Goal: Task Accomplishment & Management: Manage account settings

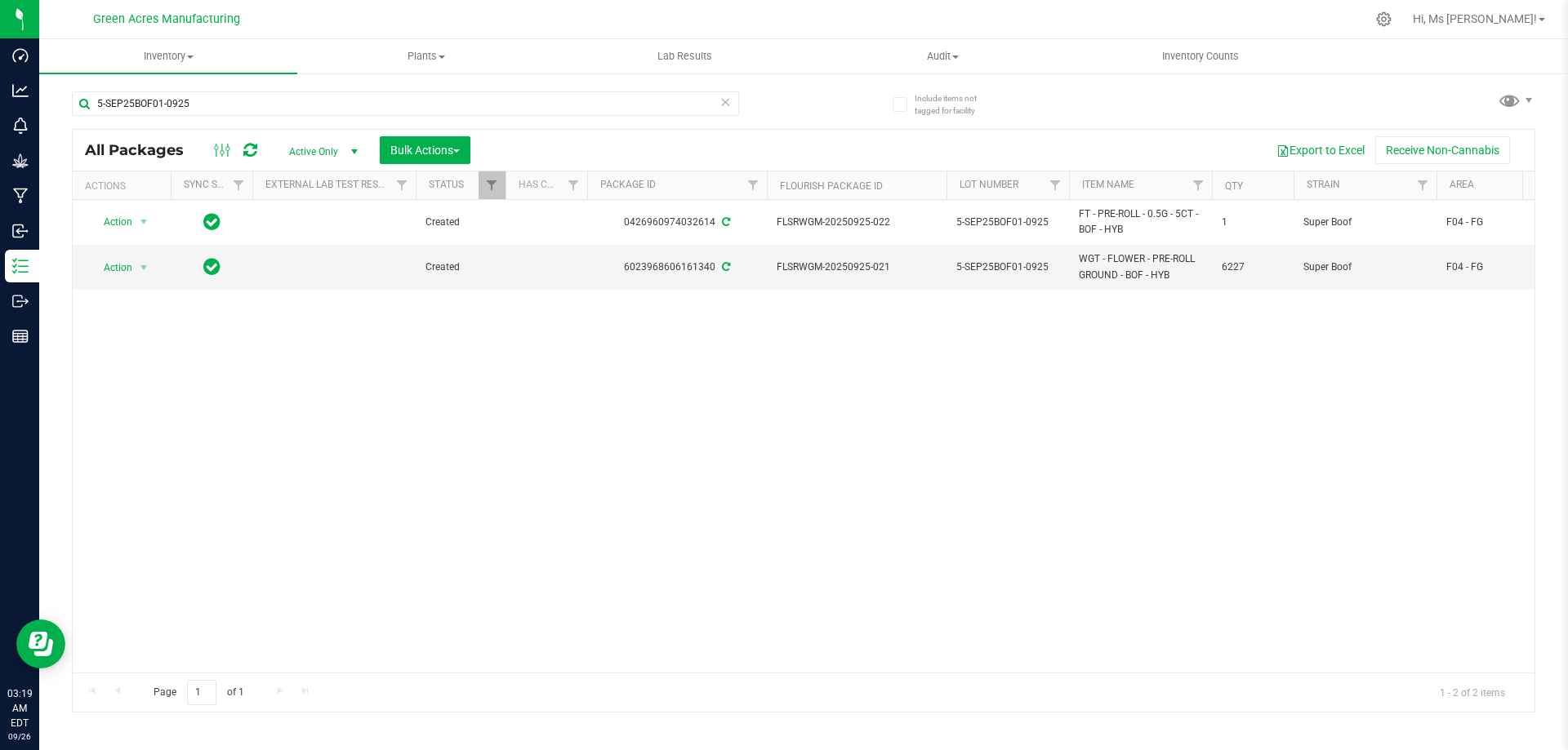
click at [1353, 403] on div "Action Action Adjust qty Create package Edit attributes Global inventory Locate…" at bounding box center [803, 436] width 1462 height 473
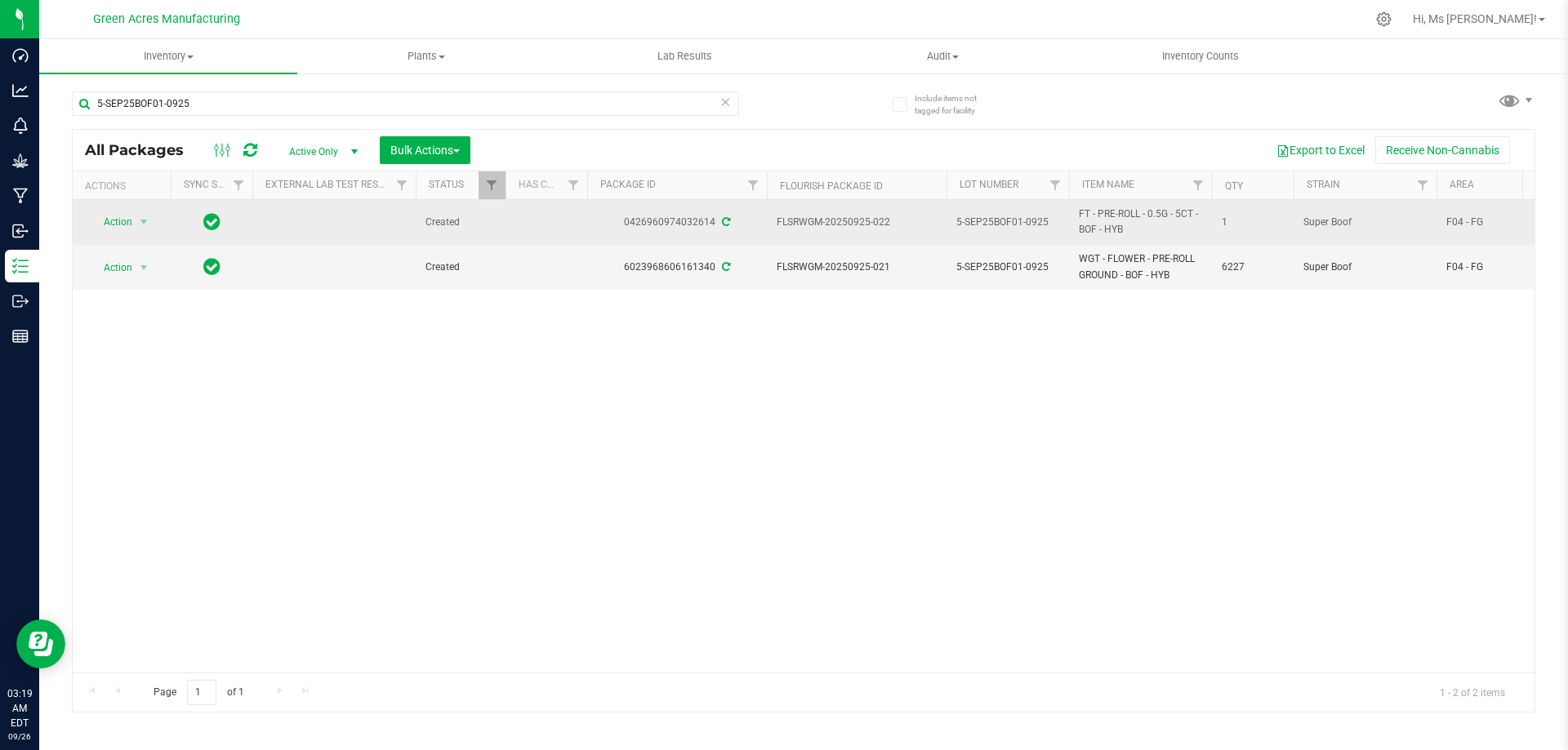
click at [1025, 228] on span "5-SEP25BOF01-0925" at bounding box center [1008, 222] width 103 height 15
click at [1025, 228] on input "5-SEP25BOF01-0925" at bounding box center [1004, 222] width 117 height 25
click at [1304, 348] on div "Action Action Adjust qty Create package Edit attributes Global inventory Locate…" at bounding box center [803, 436] width 1462 height 473
click at [1001, 223] on span "5-SEP25BOF01-0925" at bounding box center [1008, 222] width 103 height 15
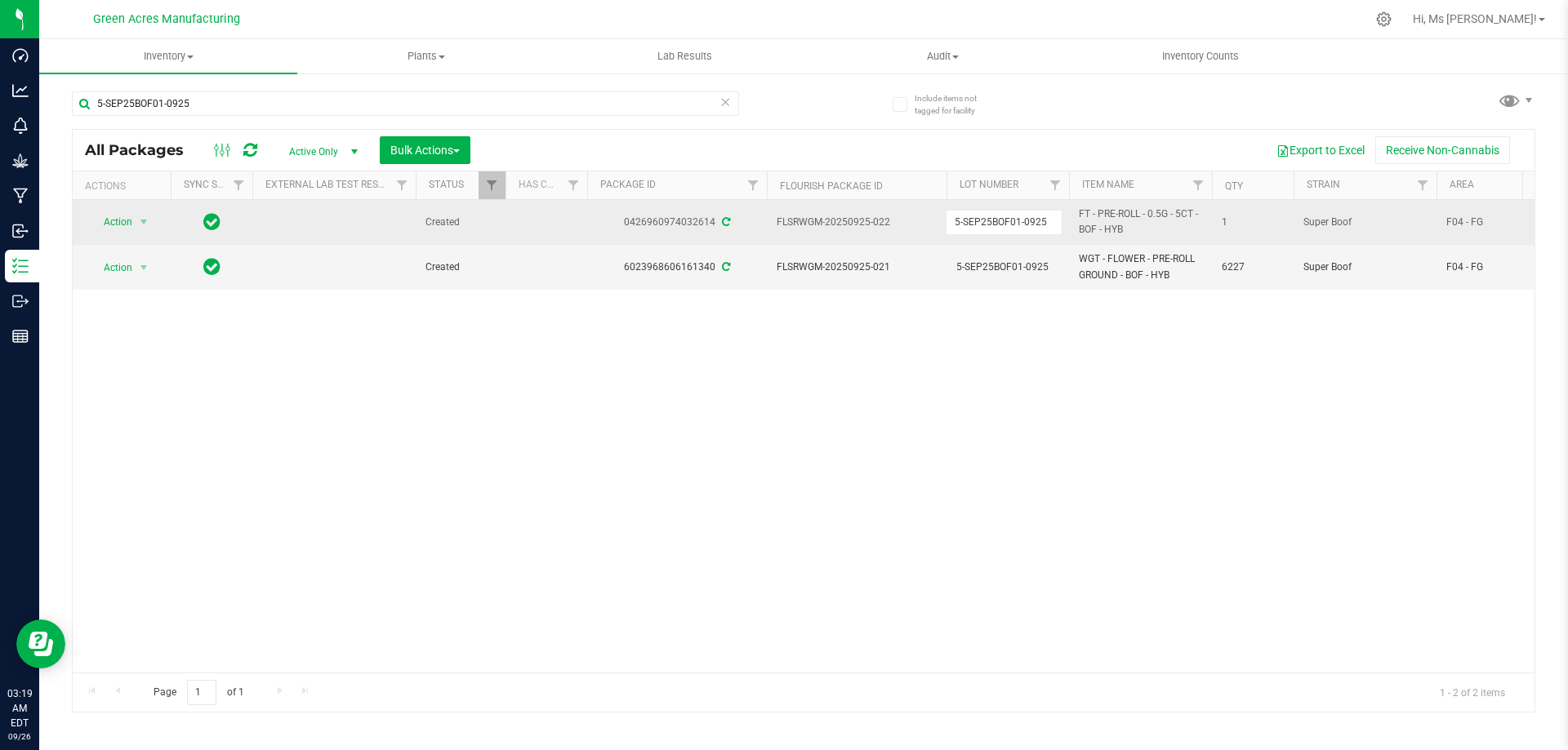
click at [1001, 223] on input "5-SEP25BOF01-0925" at bounding box center [1004, 222] width 117 height 25
click at [1093, 98] on div "5-SEP25BOF01-0925 All Packages Active Only Active Only Lab Samples Locked All E…" at bounding box center [803, 394] width 1464 height 637
drag, startPoint x: 106, startPoint y: 359, endPoint x: 117, endPoint y: 368, distance: 14.2
click at [111, 364] on div "Action Action Adjust qty Create package Edit attributes Global inventory Locate…" at bounding box center [803, 436] width 1462 height 473
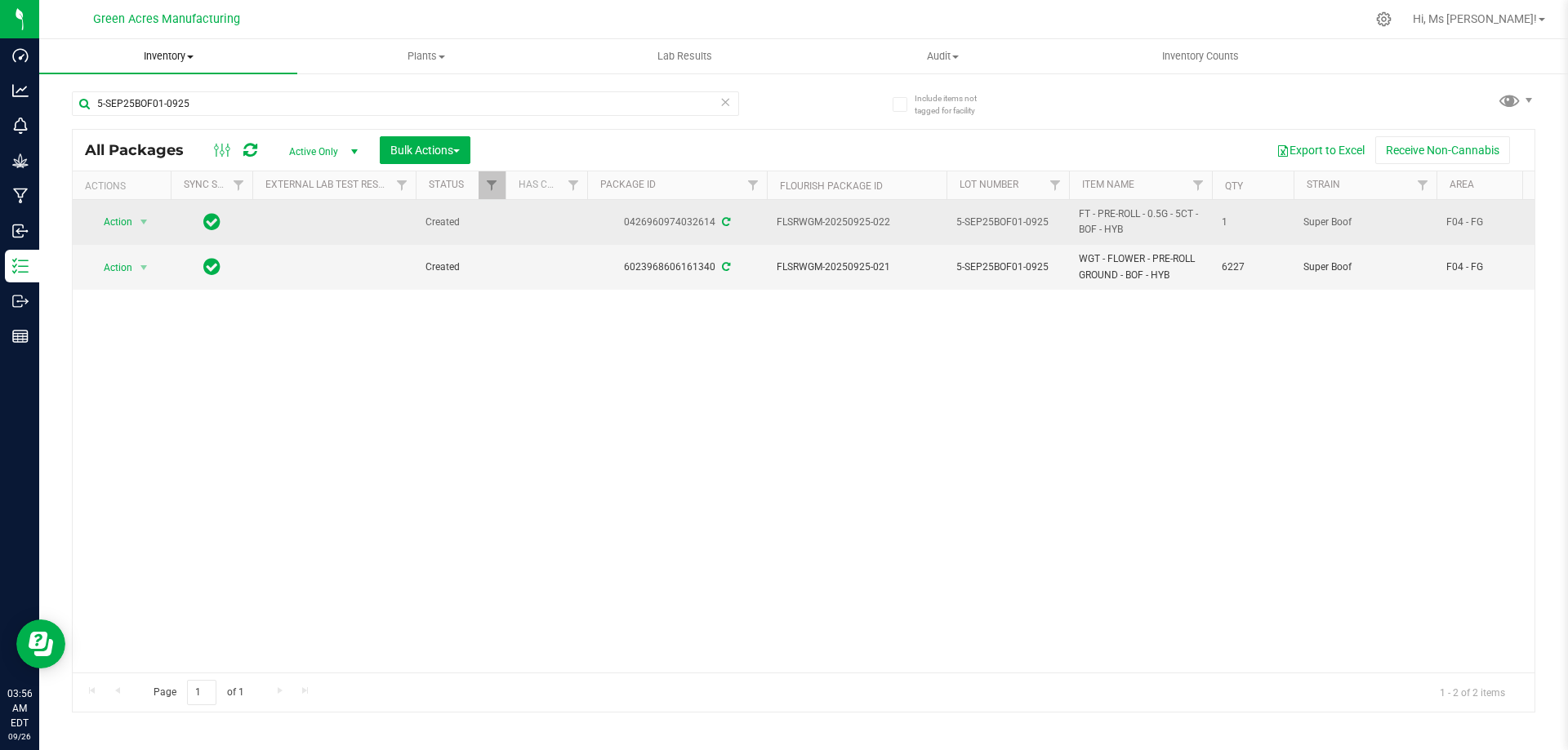
click at [190, 58] on span at bounding box center [190, 57] width 6 height 4
click at [164, 193] on span "From bill of materials" at bounding box center [113, 195] width 148 height 13
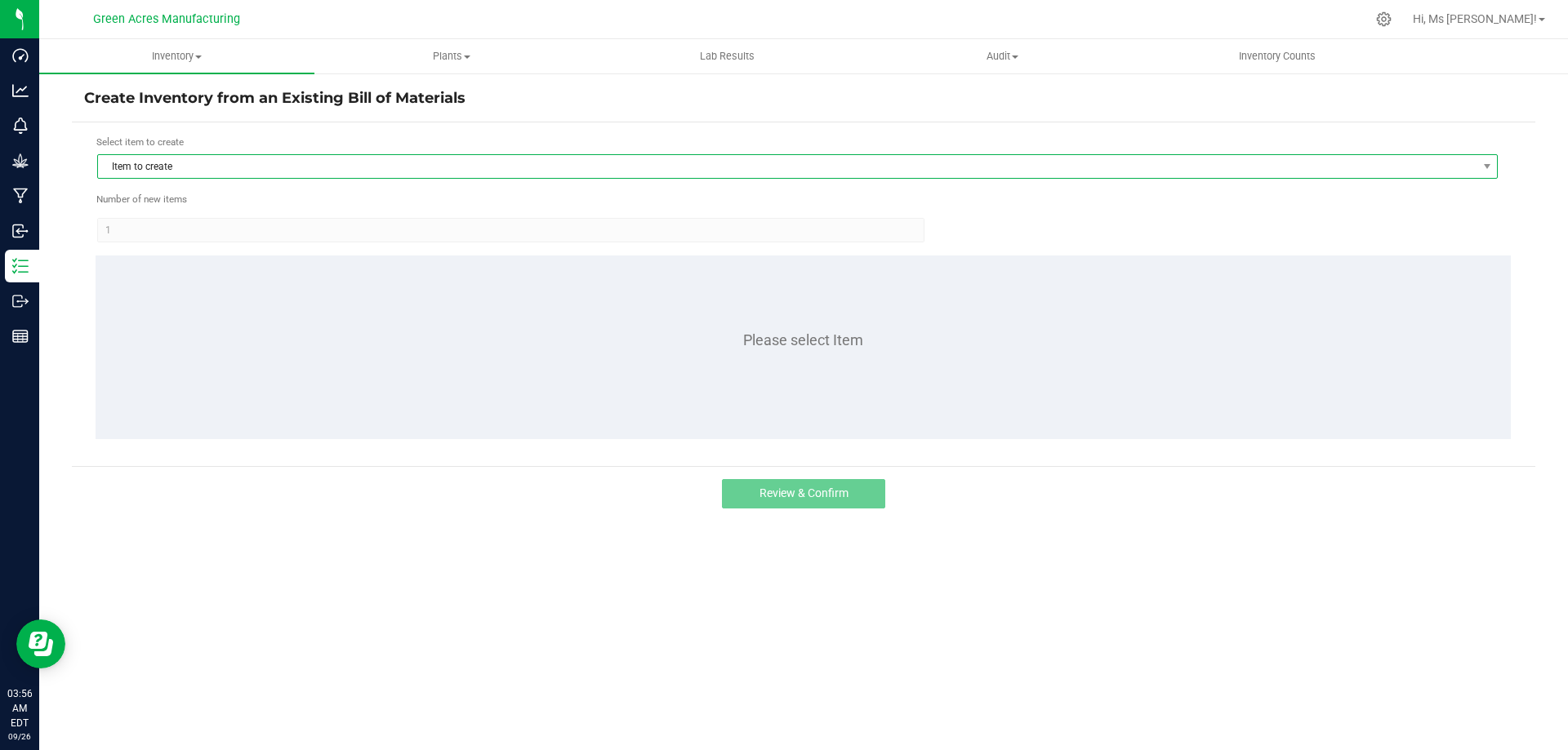
click at [416, 165] on span "Item to create" at bounding box center [787, 167] width 1379 height 23
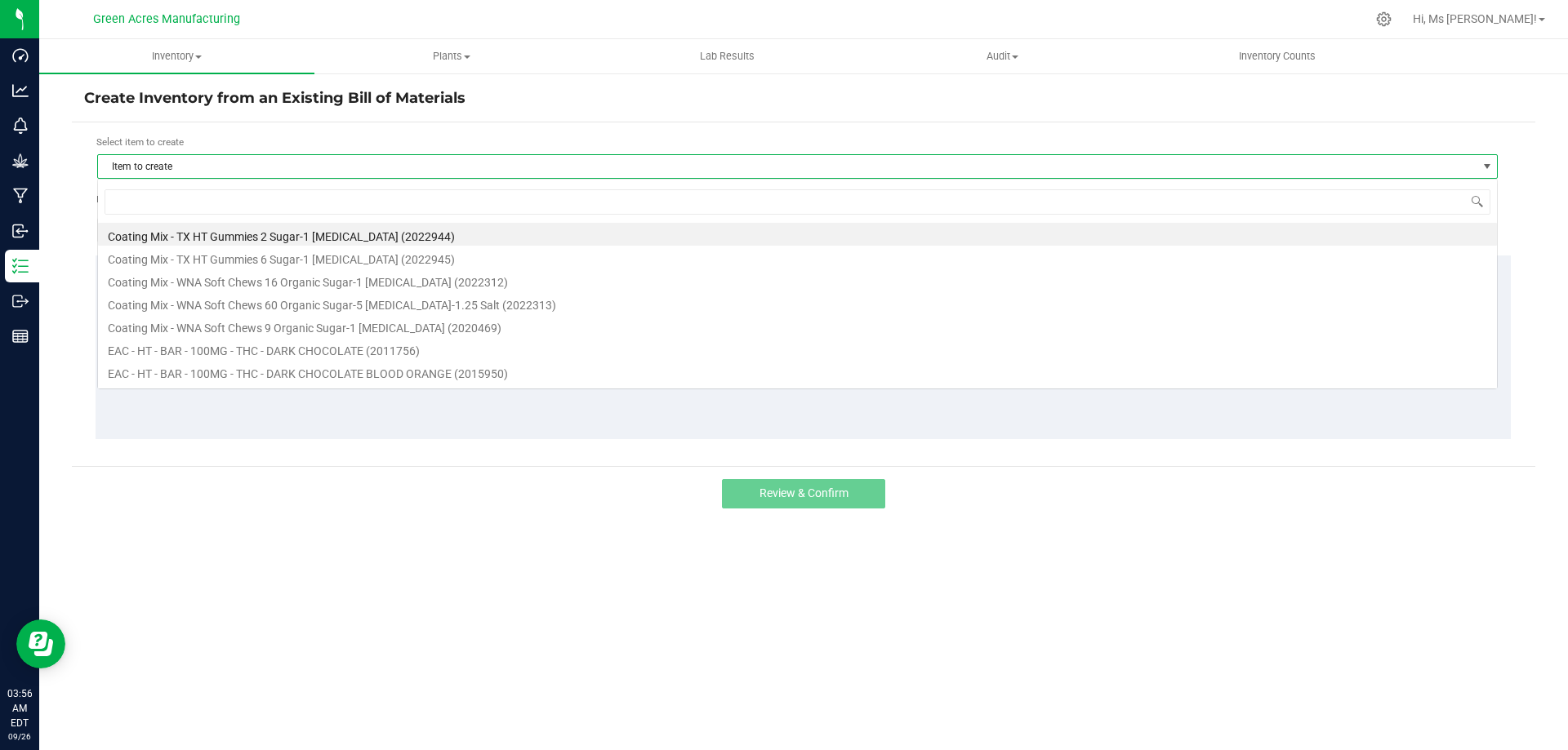
scroll to position [24, 1401]
type input "BOF"
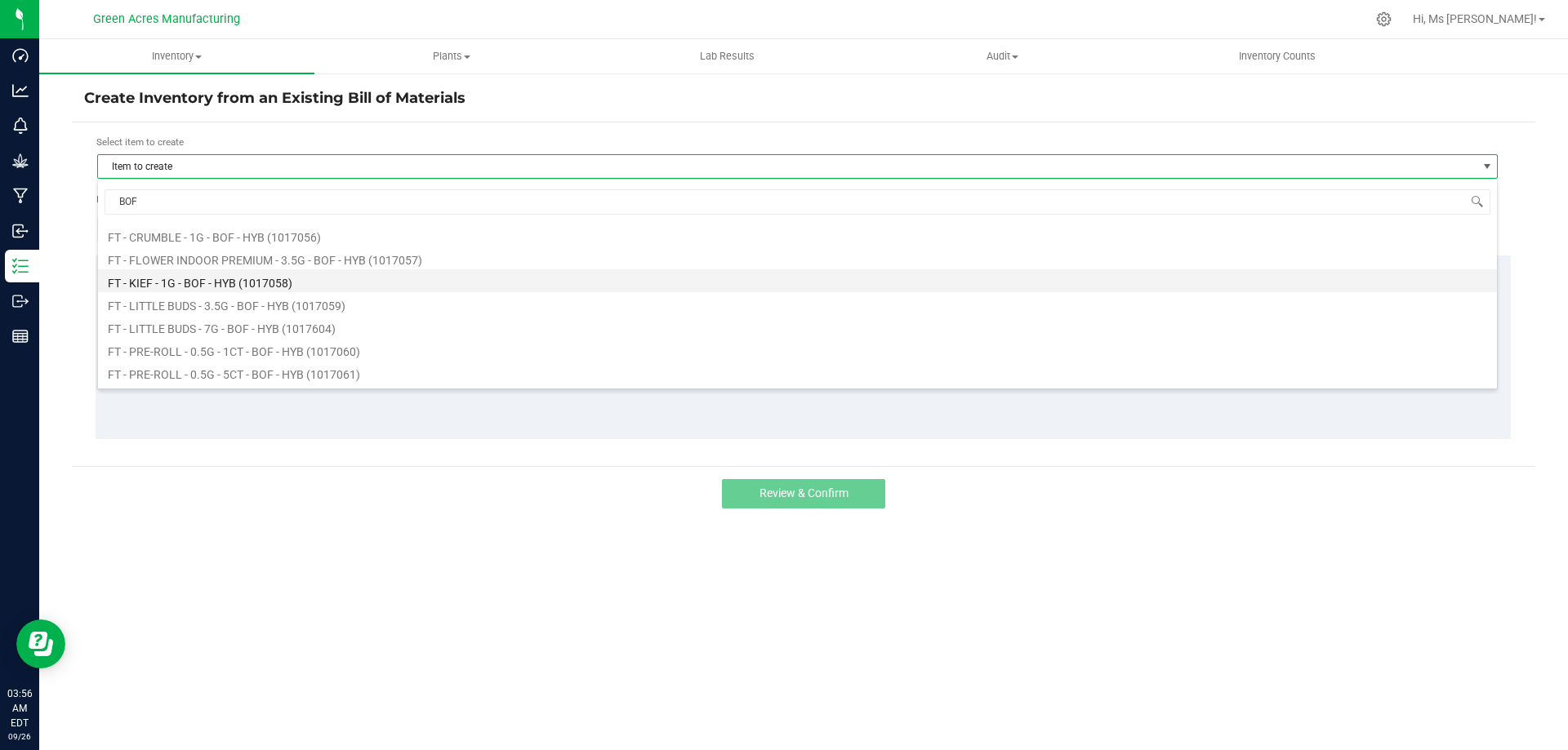
scroll to position [82, 0]
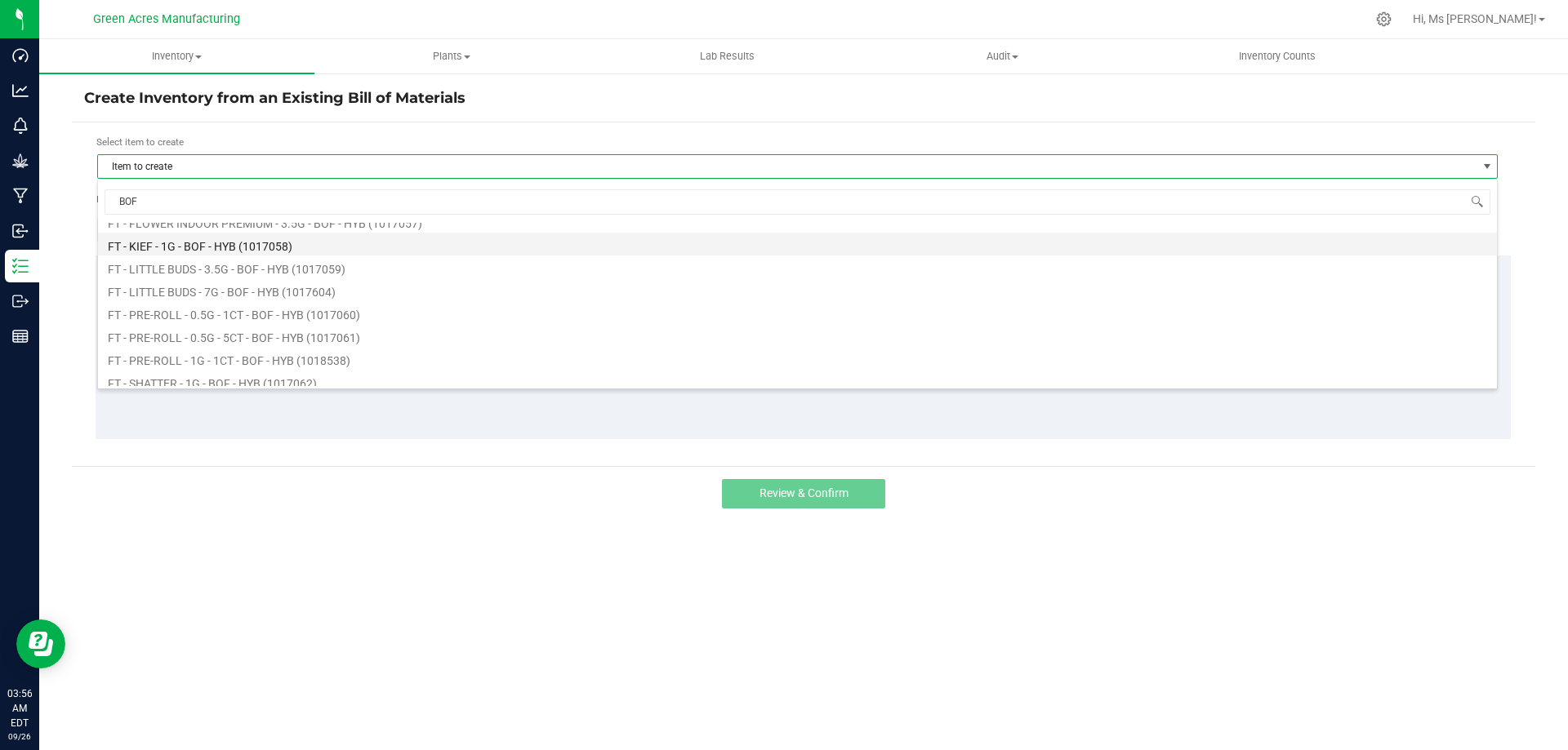
click at [391, 331] on li "FT - PRE-ROLL - 0.5G - 5CT - BOF - HYB (1017061)" at bounding box center [797, 336] width 1399 height 23
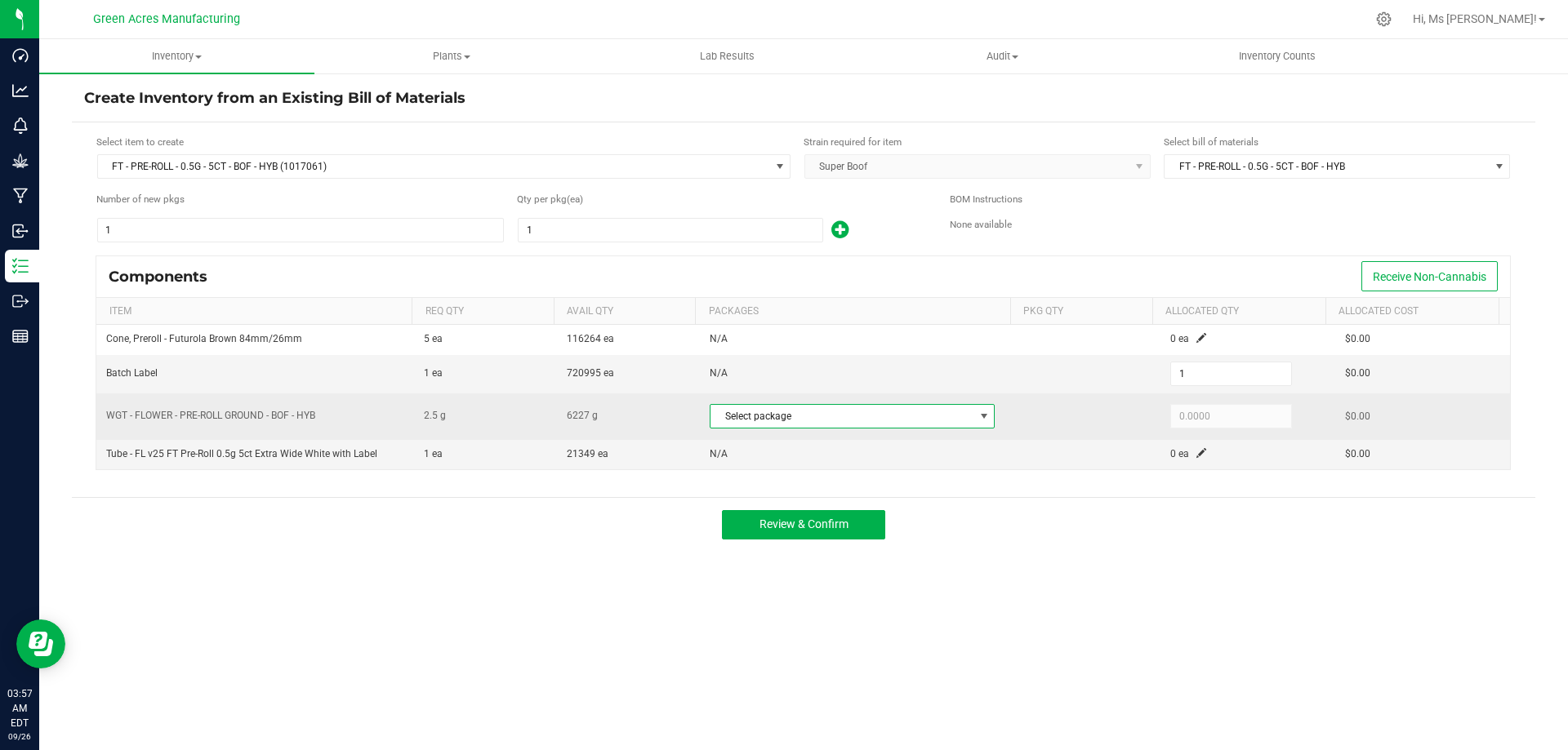
click at [918, 420] on span "Select package" at bounding box center [842, 417] width 263 height 23
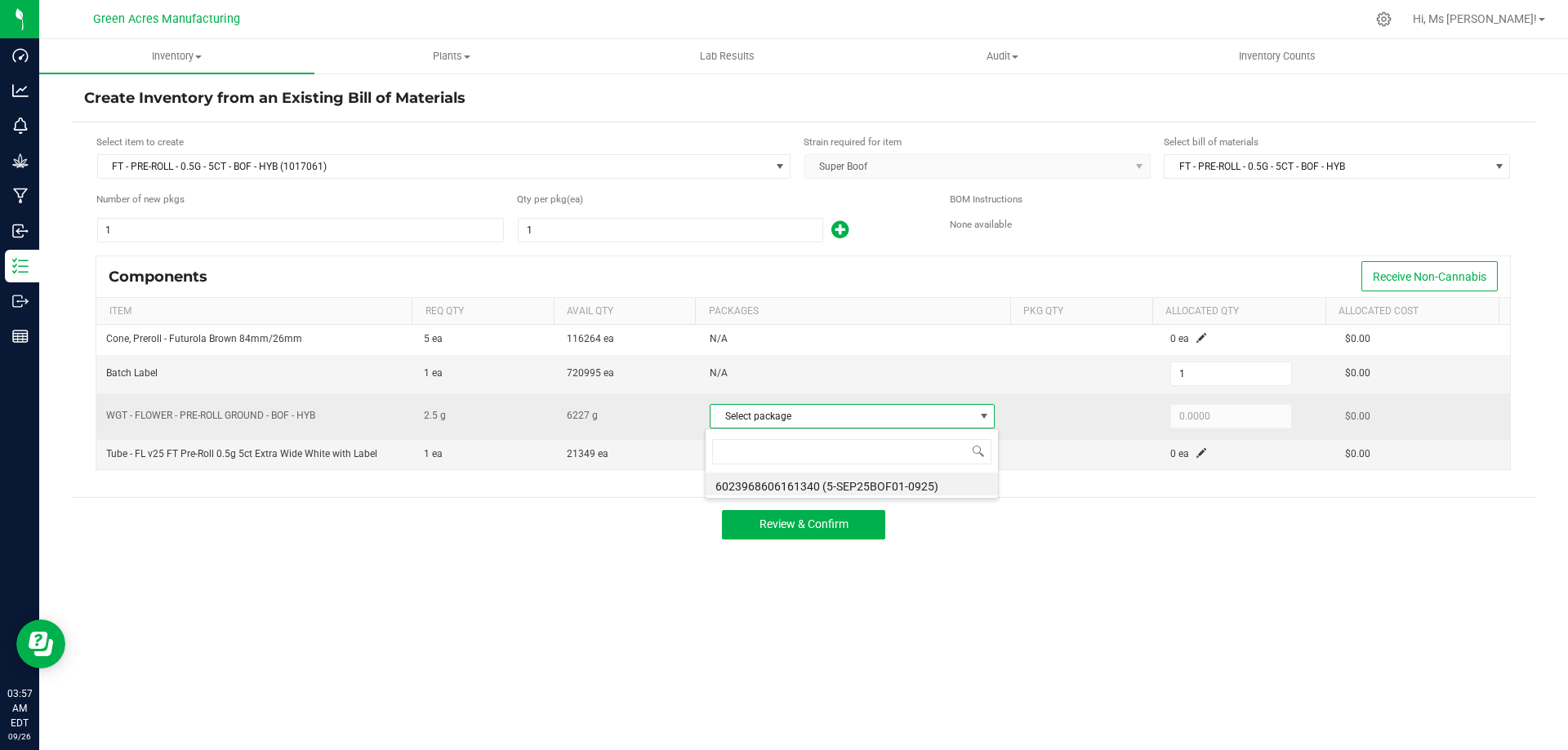
scroll to position [24, 282]
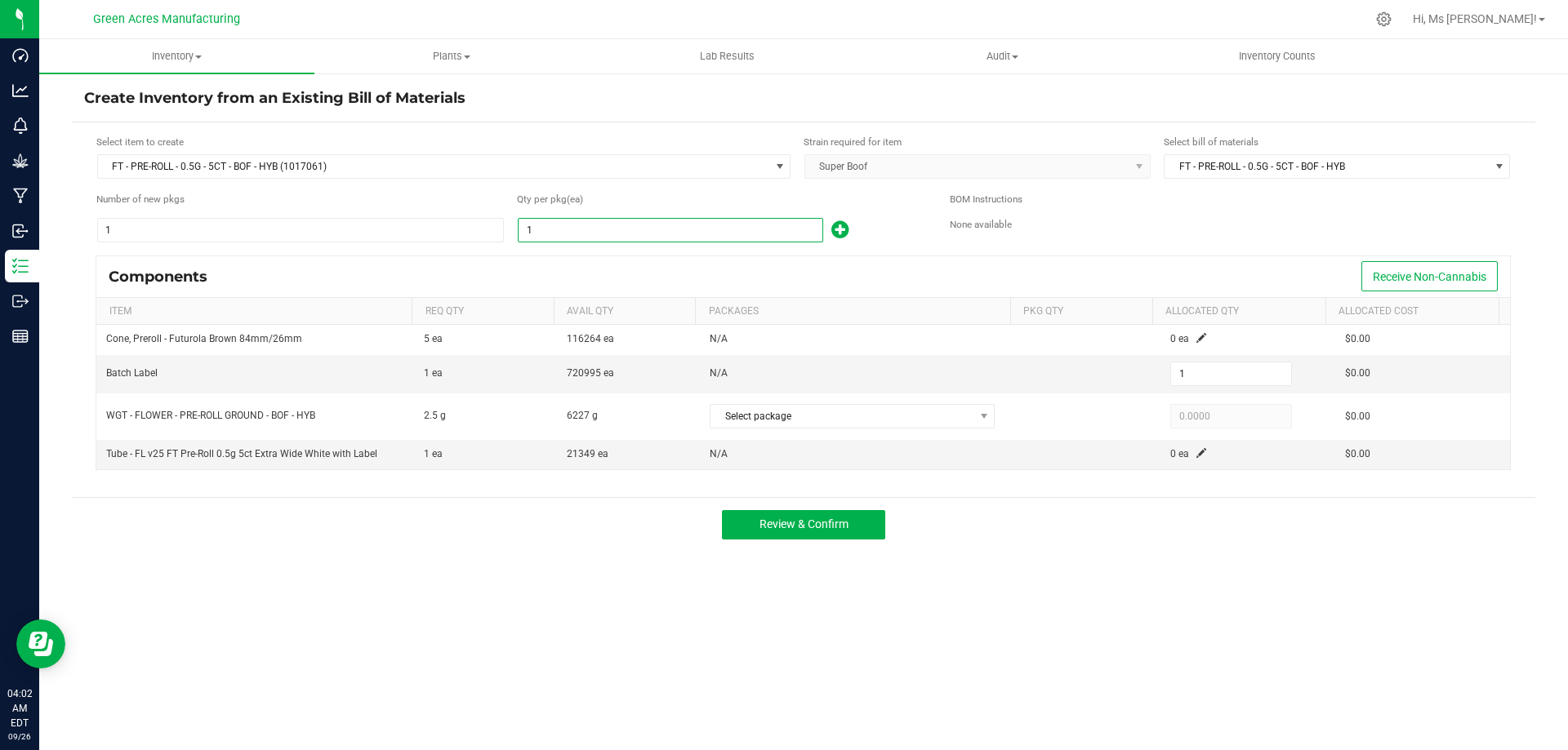
click at [638, 229] on input "1" at bounding box center [671, 230] width 304 height 23
type input "2"
type input "20"
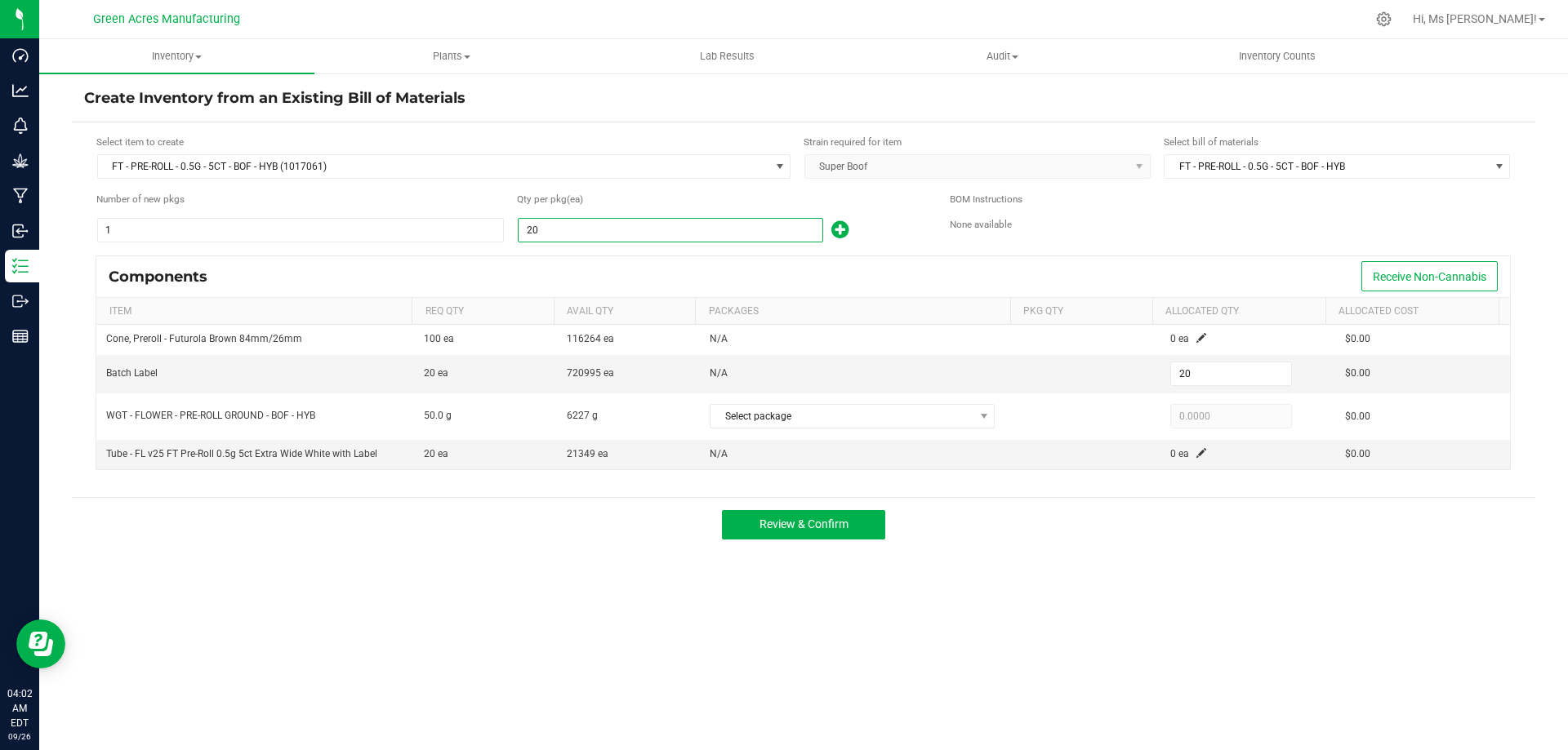
type input "208"
type input "2084"
type input "2,084"
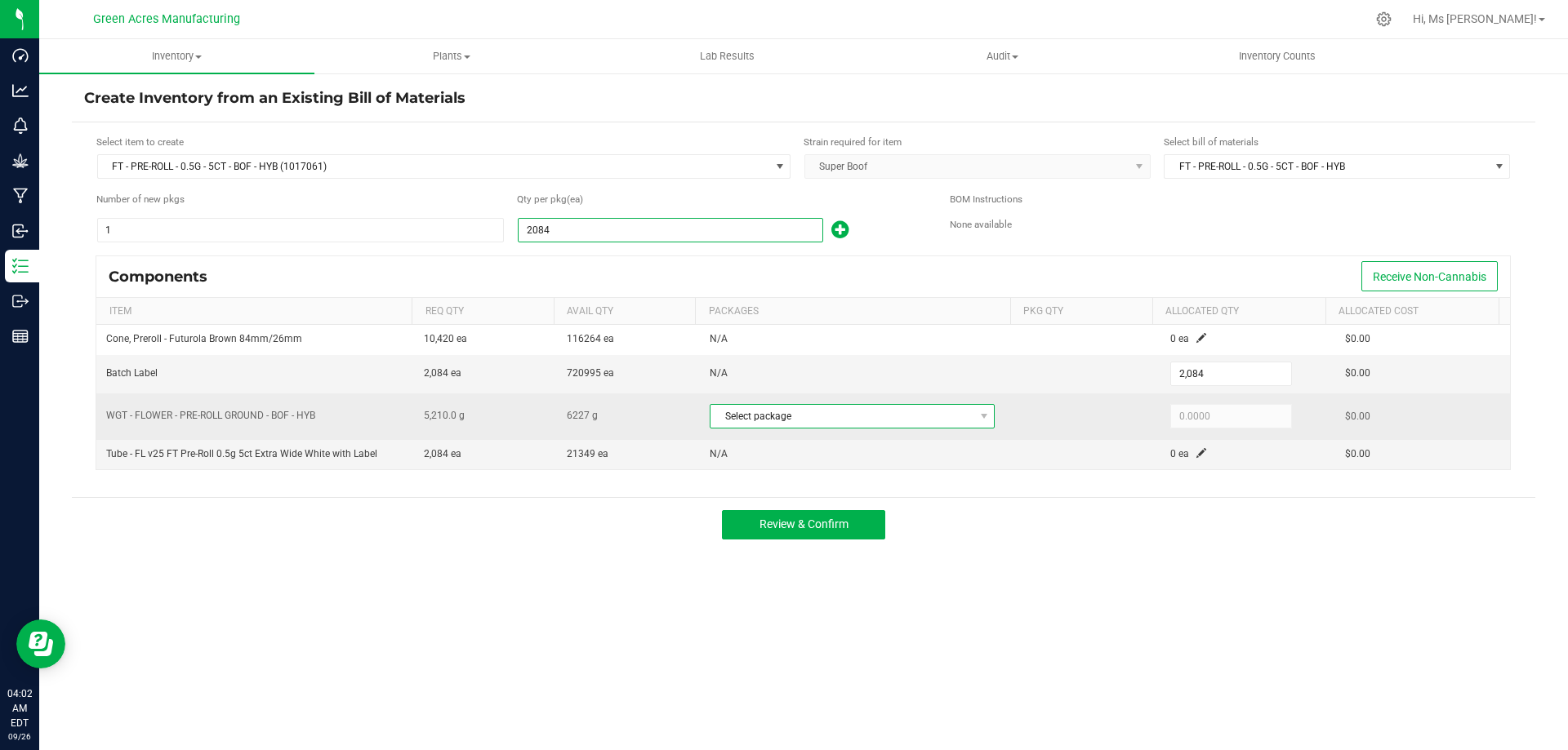
type input "2,084"
click at [867, 423] on span "Select package" at bounding box center [842, 417] width 263 height 23
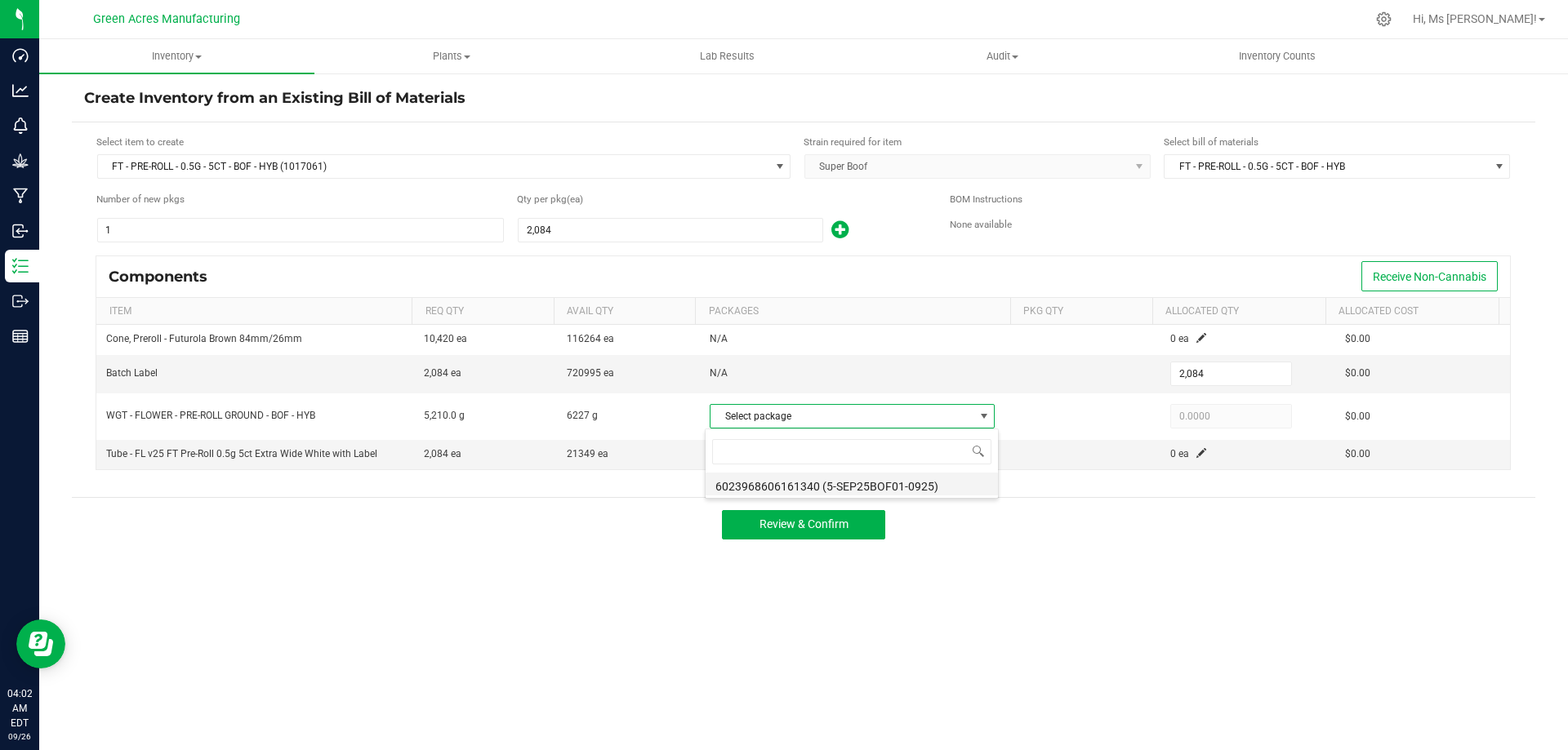
click at [873, 486] on li "6023968606161340 (5-SEP25BOF01-0925)" at bounding box center [852, 485] width 292 height 23
type input "5,210.0000"
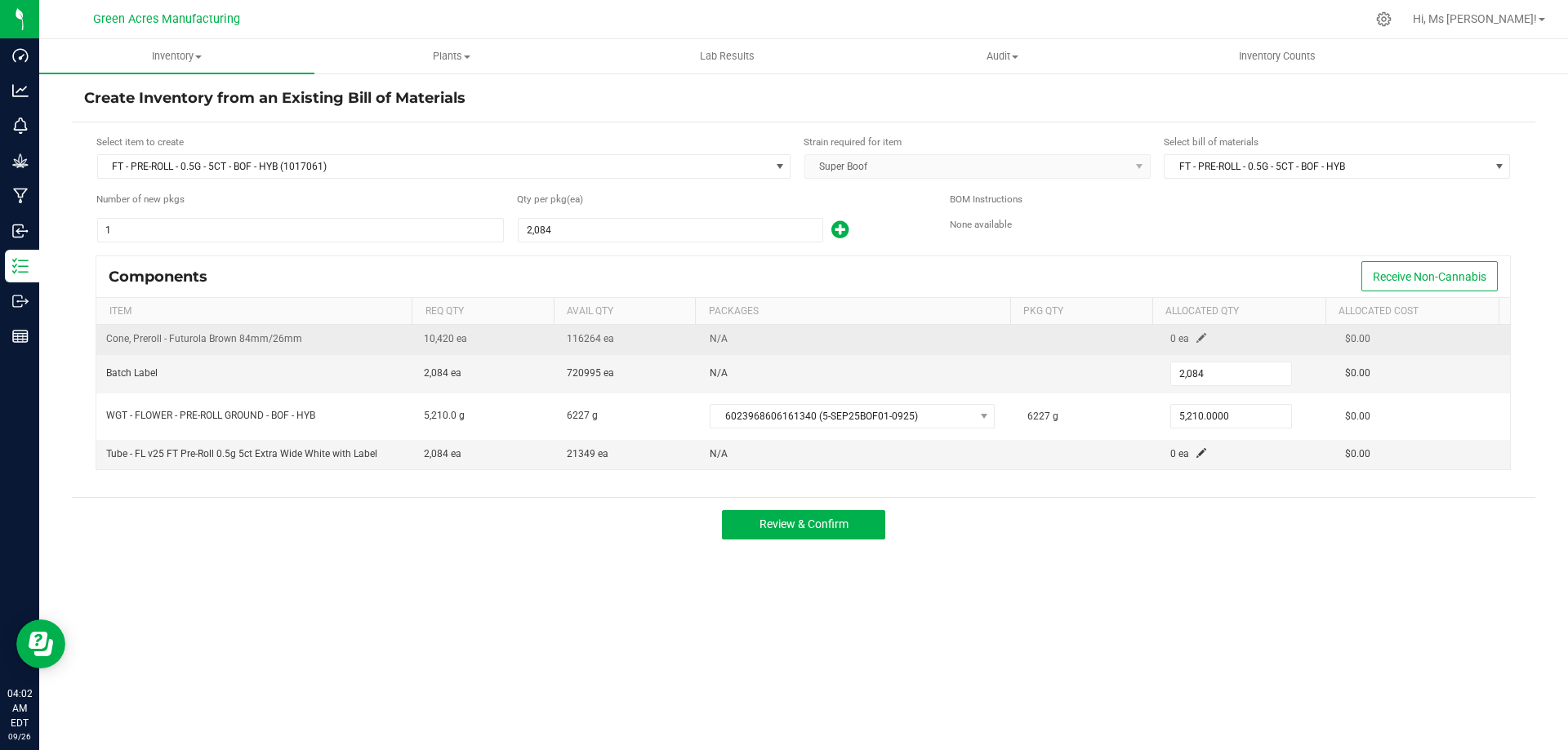
click at [1198, 339] on td "0 ea" at bounding box center [1248, 340] width 175 height 30
click at [1197, 337] on span at bounding box center [1201, 338] width 10 height 10
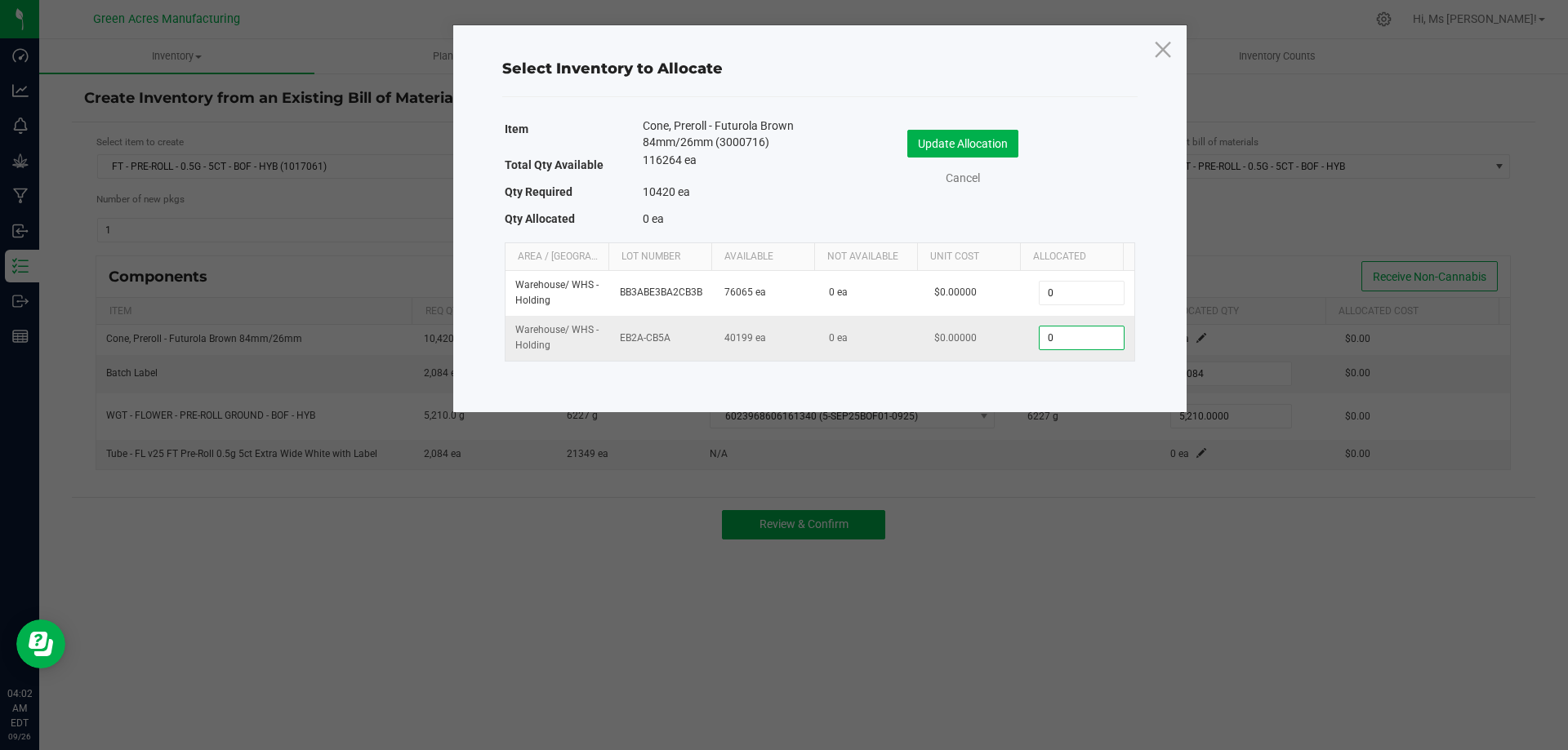
click at [1070, 346] on input "0" at bounding box center [1081, 338] width 83 height 23
click at [1097, 341] on input "5210" at bounding box center [1081, 338] width 83 height 23
type input "10,420"
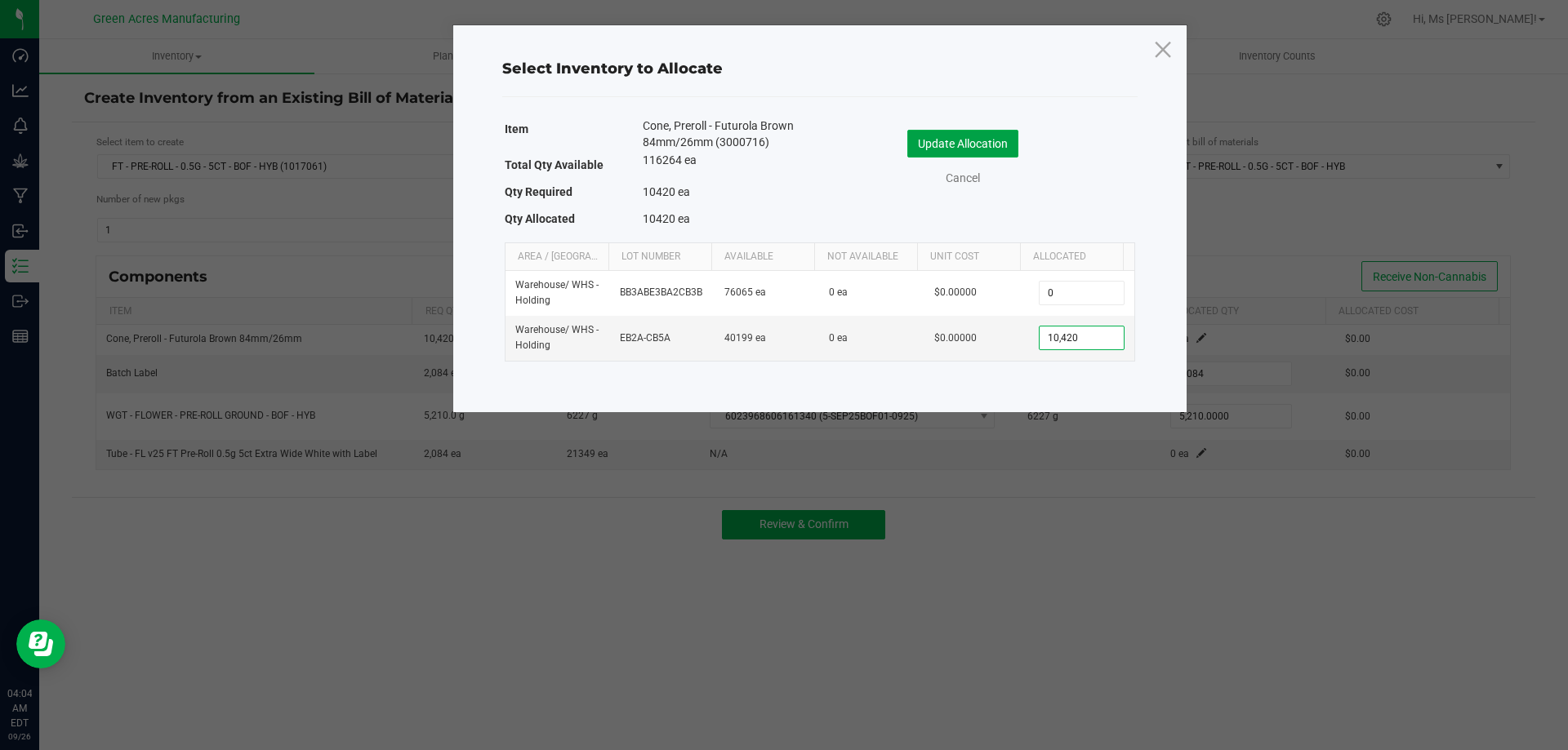
click at [957, 147] on button "Update Allocation" at bounding box center [963, 143] width 111 height 28
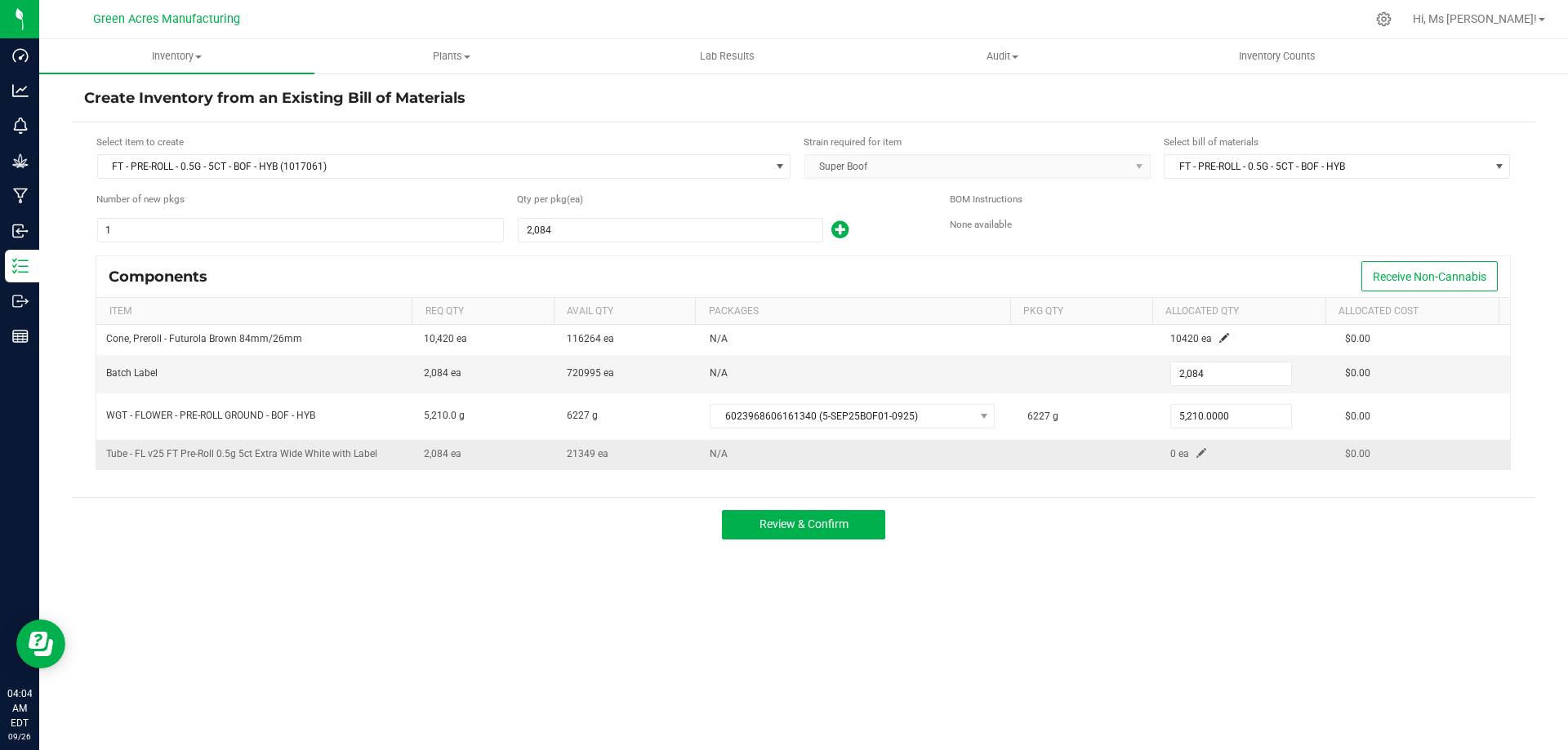
click at [1197, 454] on span at bounding box center [1201, 453] width 10 height 10
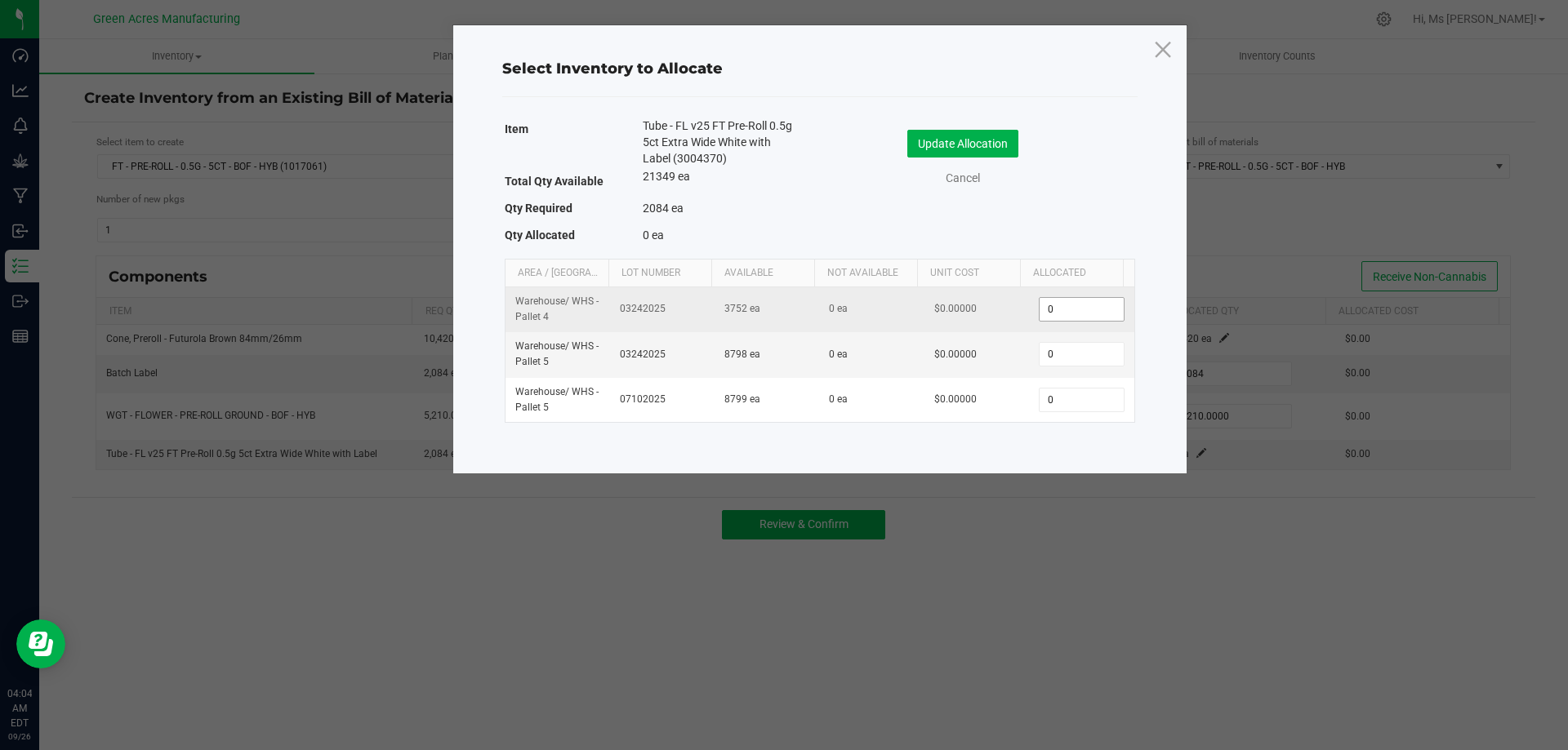
click at [1071, 313] on input "0" at bounding box center [1081, 310] width 83 height 23
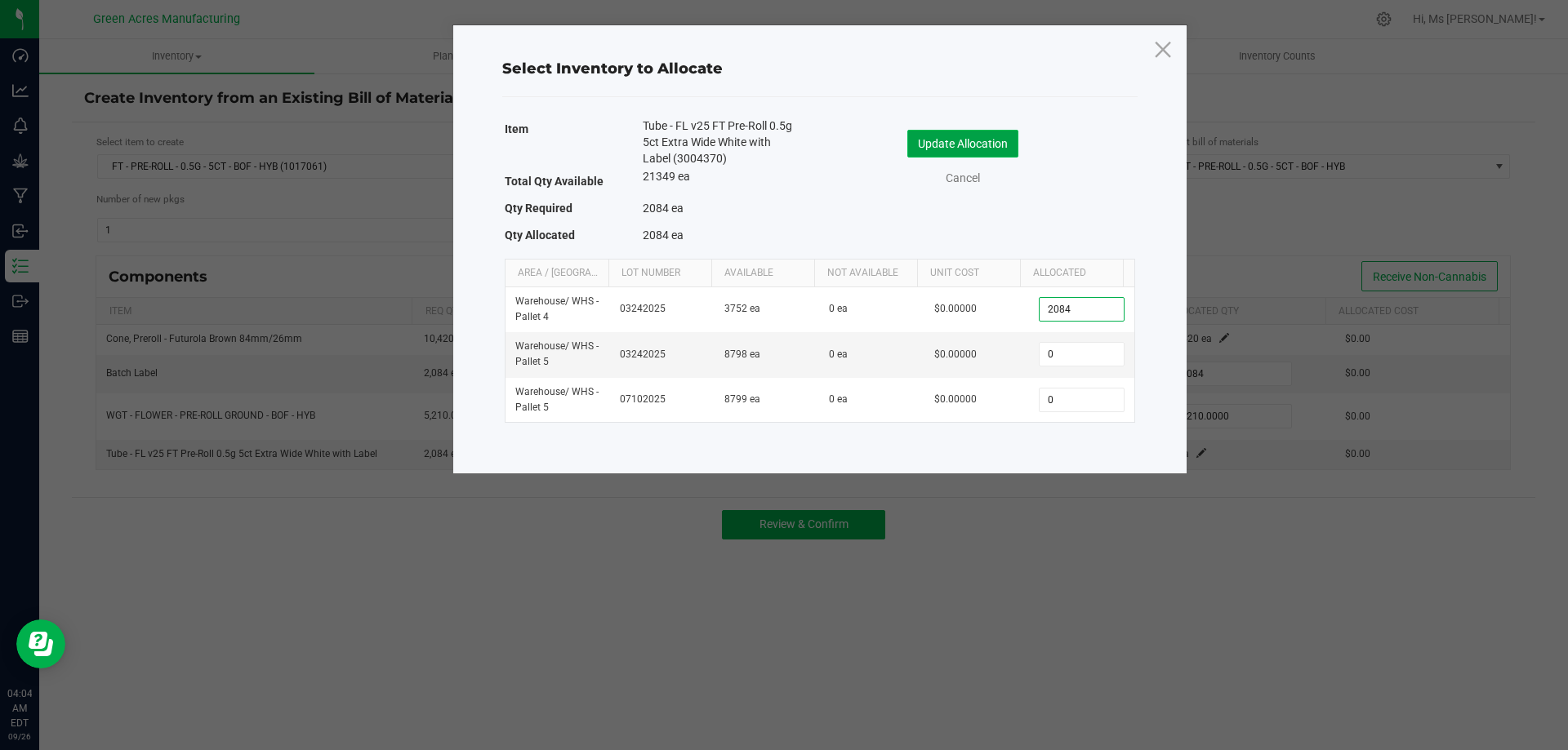
type input "2,084"
click at [950, 146] on button "Update Allocation" at bounding box center [963, 143] width 111 height 28
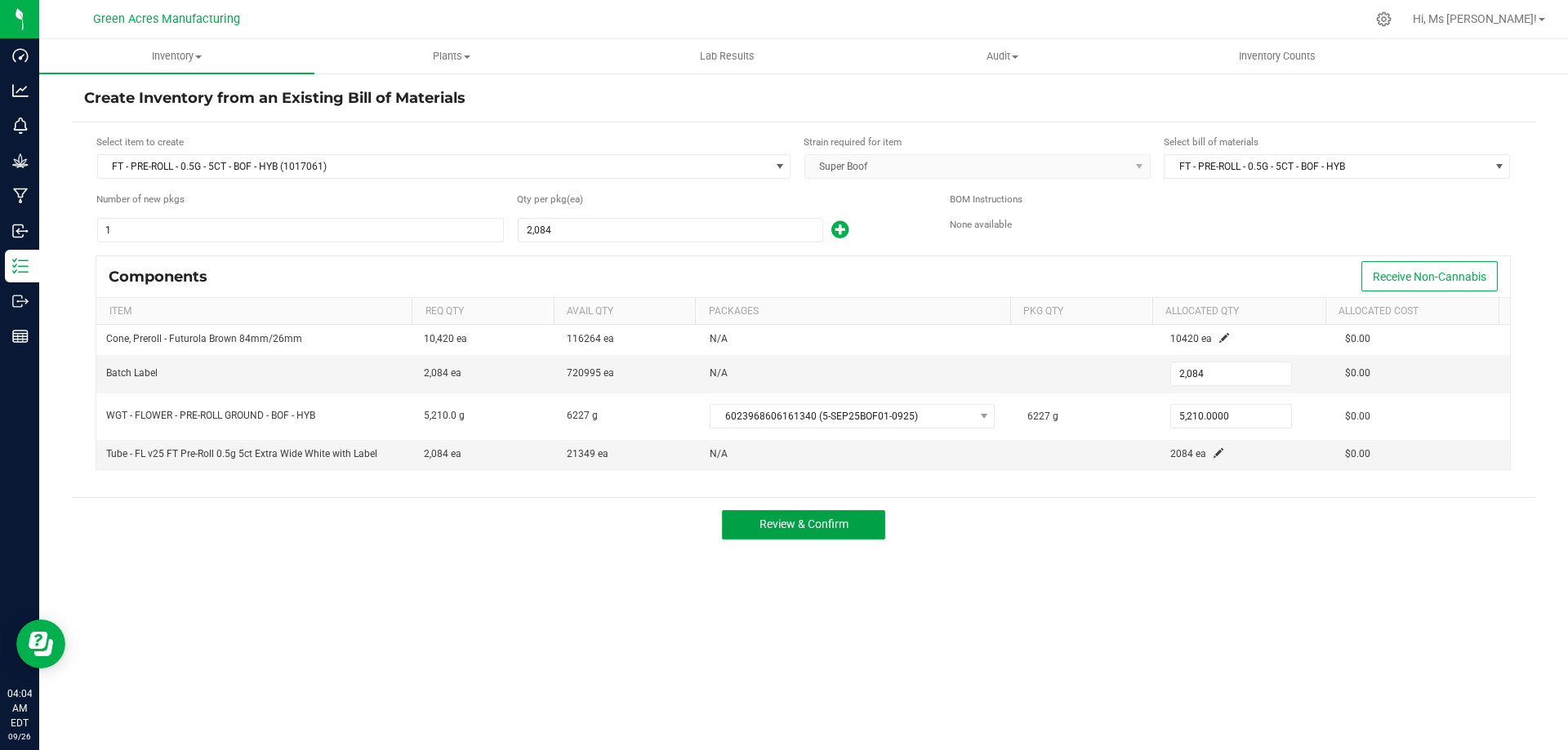
click at [788, 526] on span "Review & Confirm" at bounding box center [803, 524] width 89 height 13
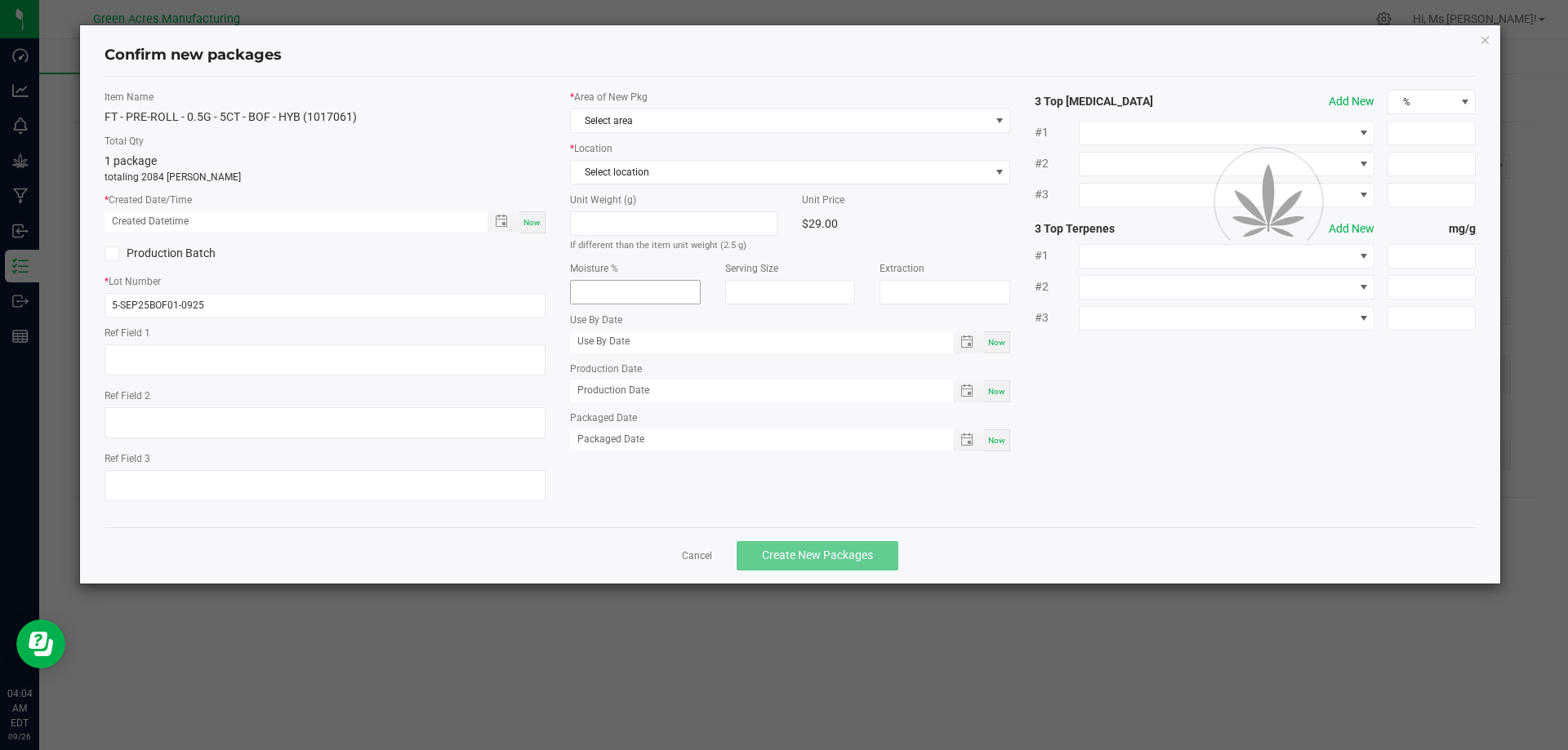
type textarea "52.7 PBO"
drag, startPoint x: 529, startPoint y: 222, endPoint x: 587, endPoint y: 194, distance: 64.4
click at [529, 222] on span "Now" at bounding box center [532, 222] width 17 height 9
type input "[DATE] 04:04 AM"
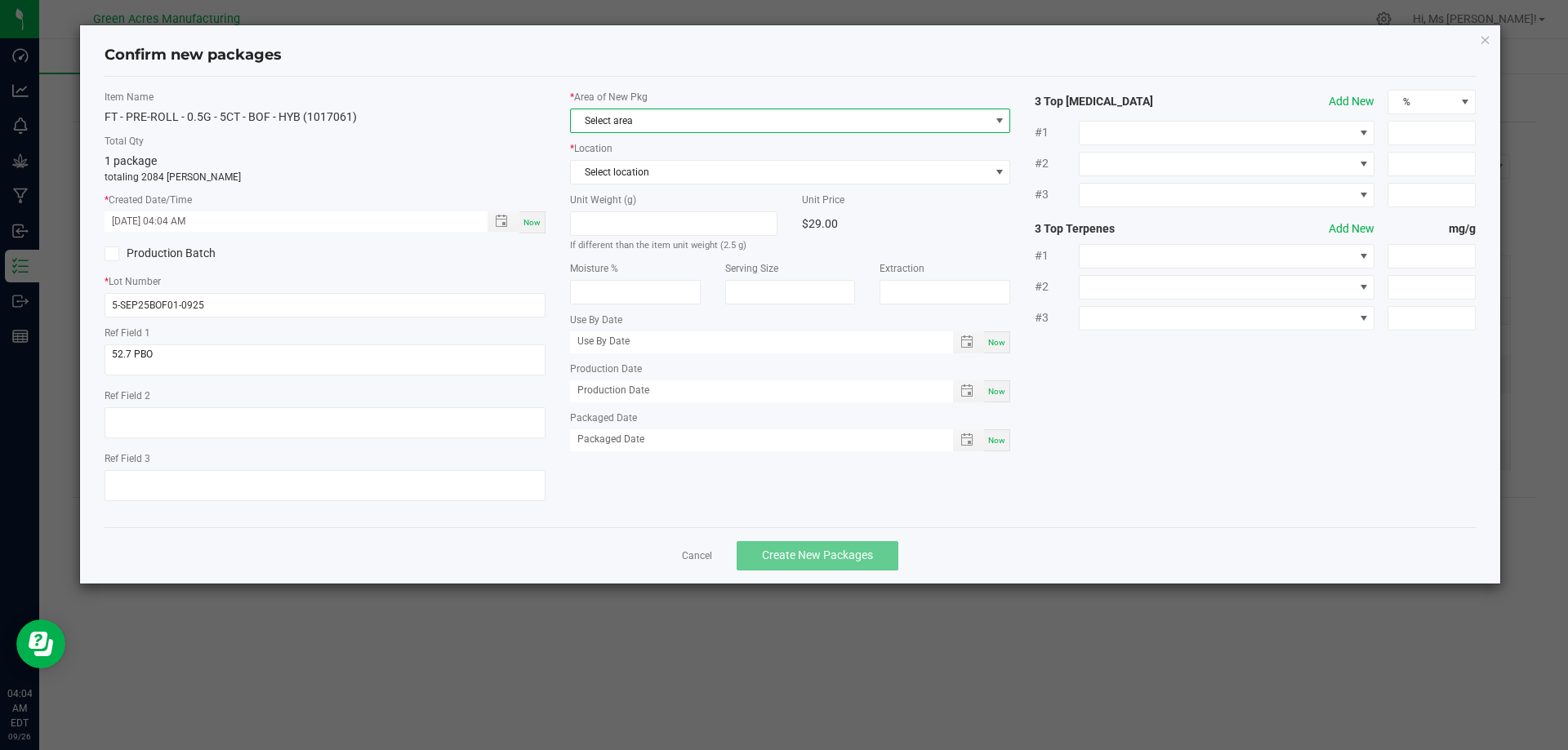
click at [639, 120] on span "Select area" at bounding box center [780, 121] width 419 height 23
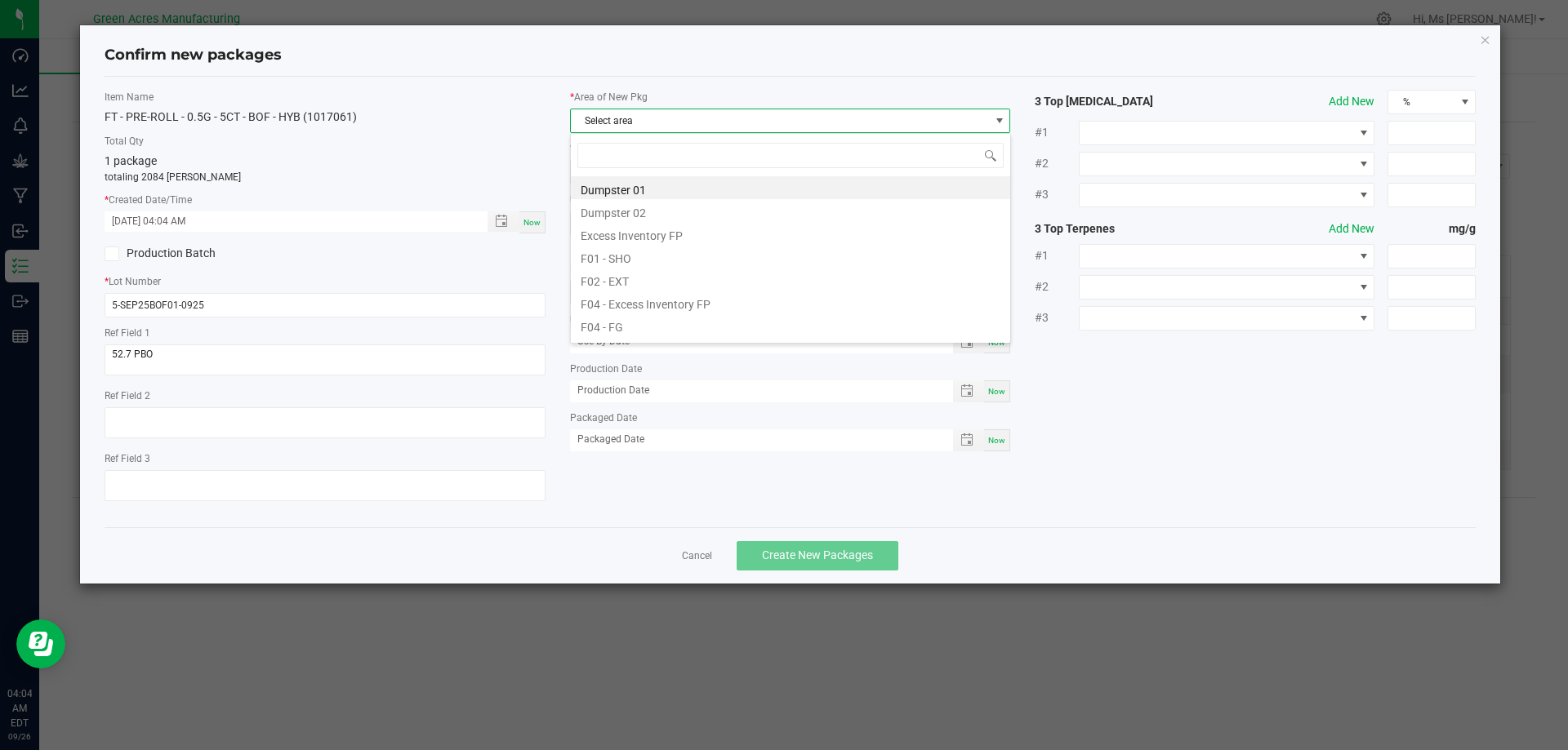
scroll to position [24, 441]
type input "PA"
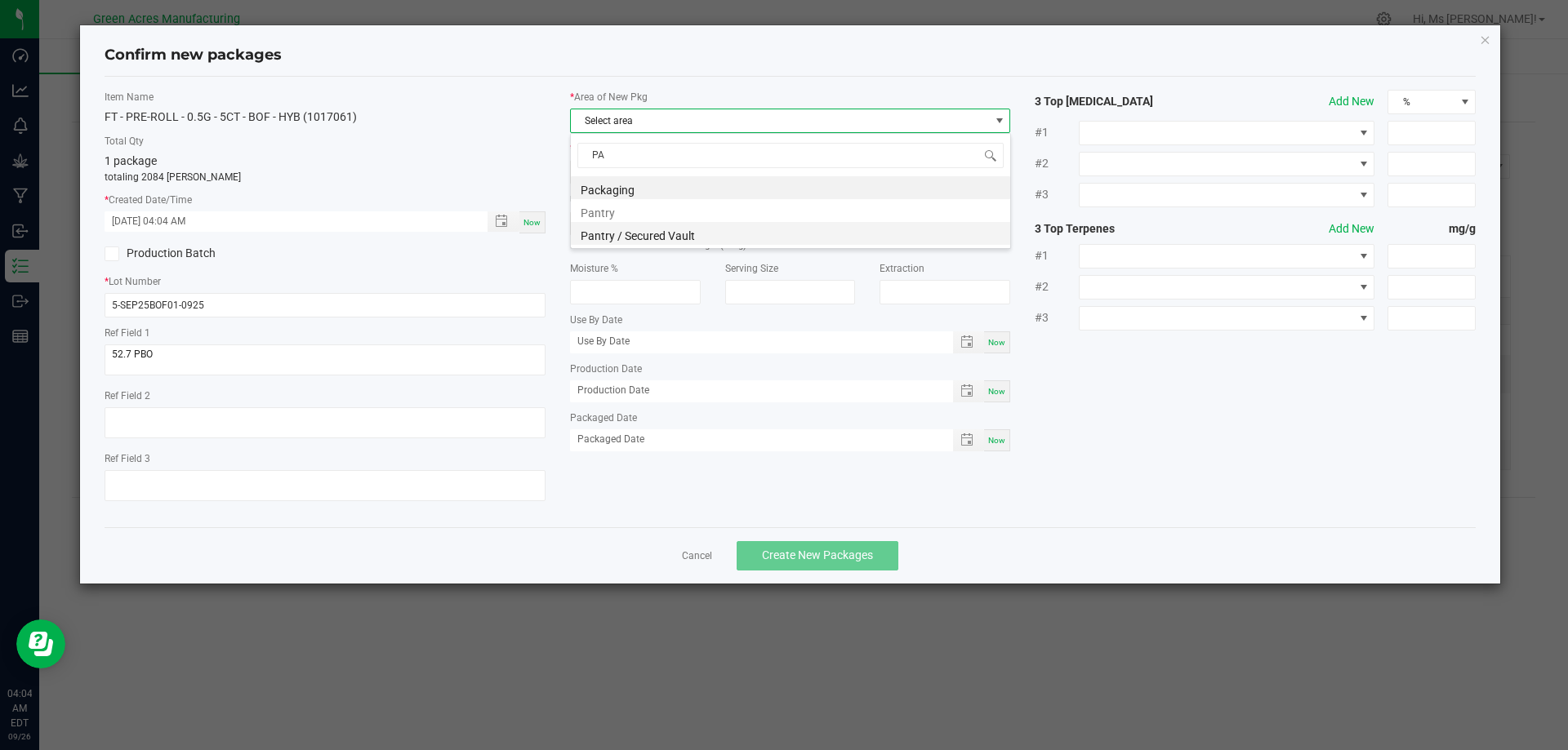
click at [663, 228] on li "Pantry / Secured Vault" at bounding box center [791, 234] width 439 height 23
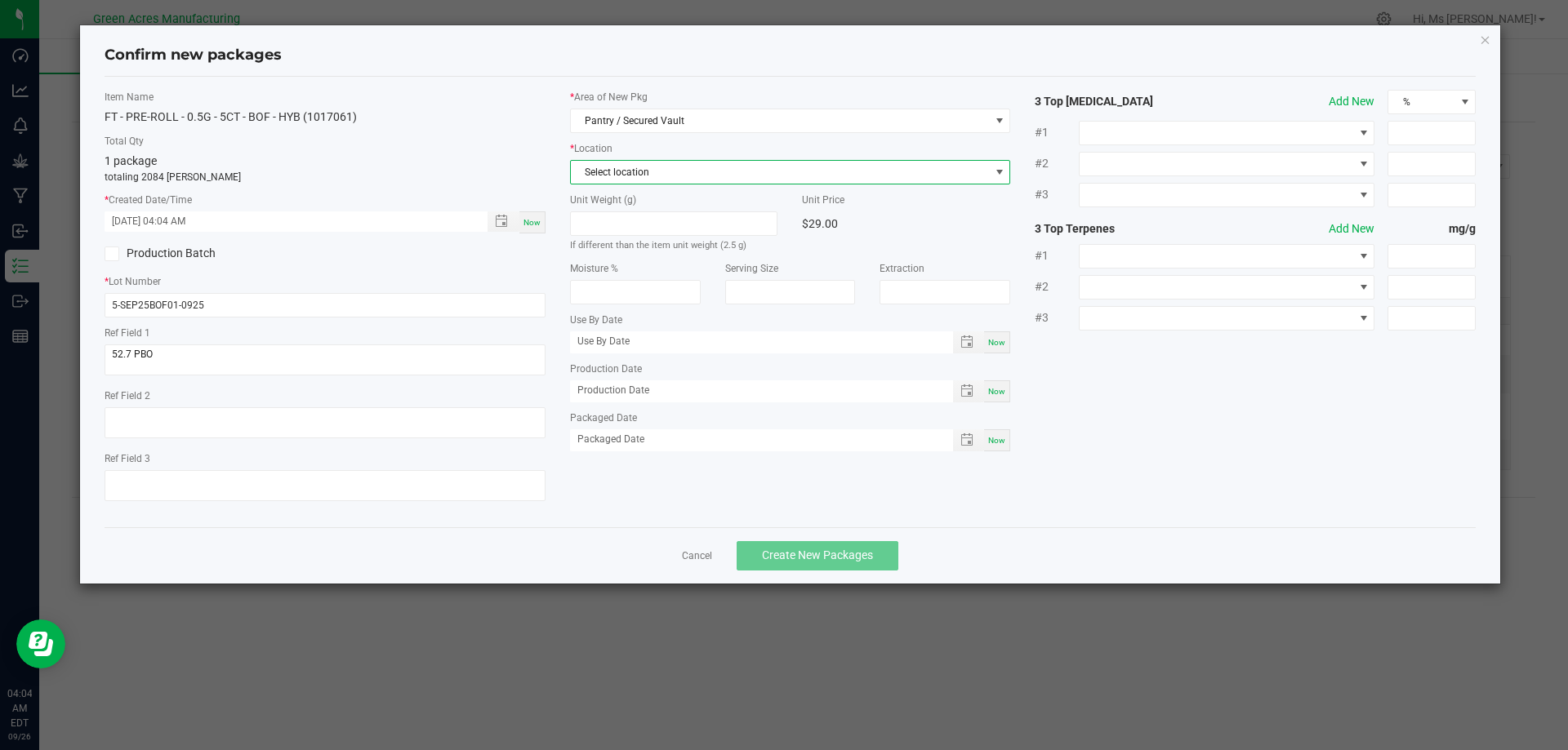
drag, startPoint x: 639, startPoint y: 169, endPoint x: 637, endPoint y: 180, distance: 11.2
click at [638, 169] on span "Select location" at bounding box center [780, 173] width 419 height 23
click at [650, 260] on li "Intake" at bounding box center [791, 263] width 439 height 23
click at [803, 545] on button "Create New Packages" at bounding box center [818, 556] width 161 height 30
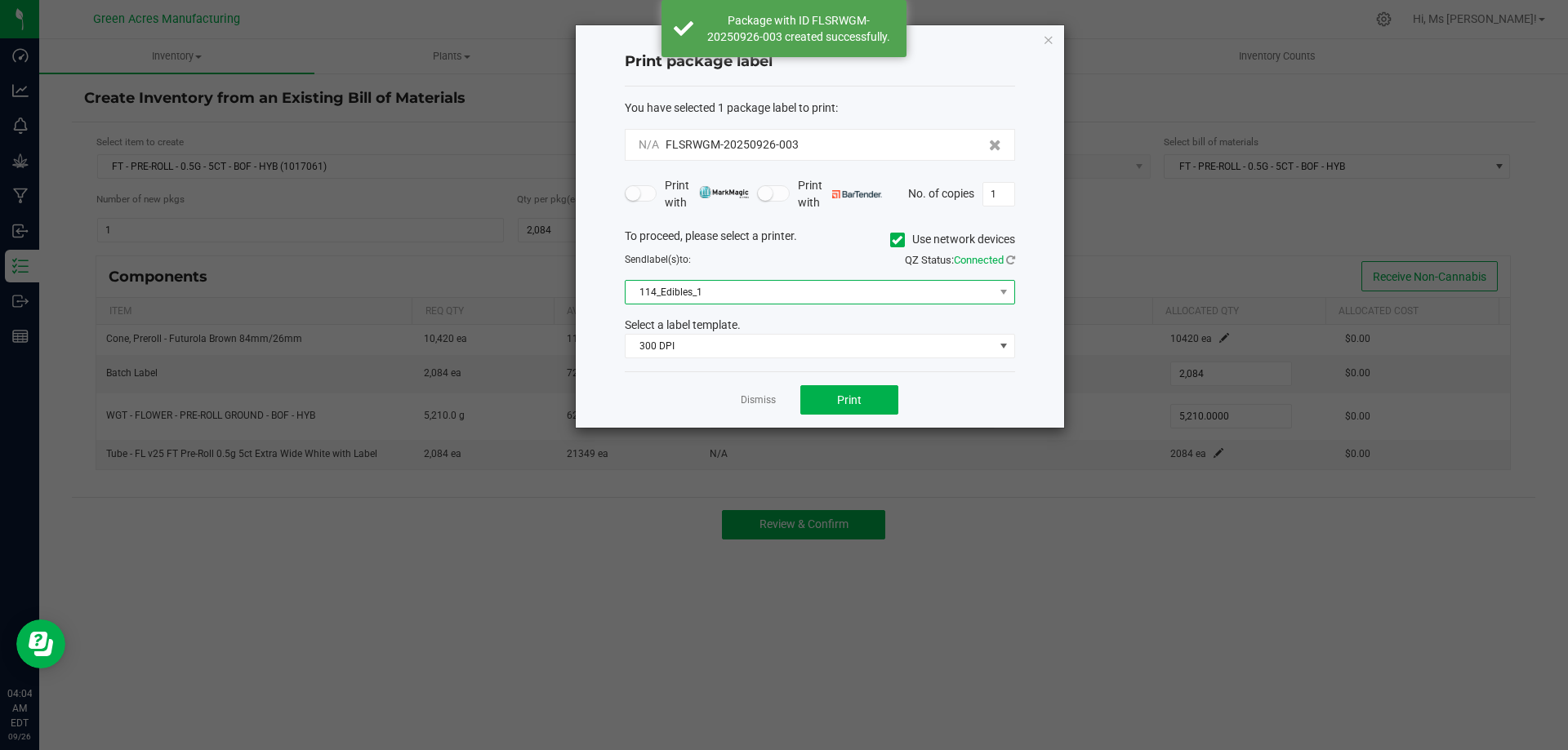
click at [802, 303] on span "114_Edibles_1" at bounding box center [810, 292] width 368 height 23
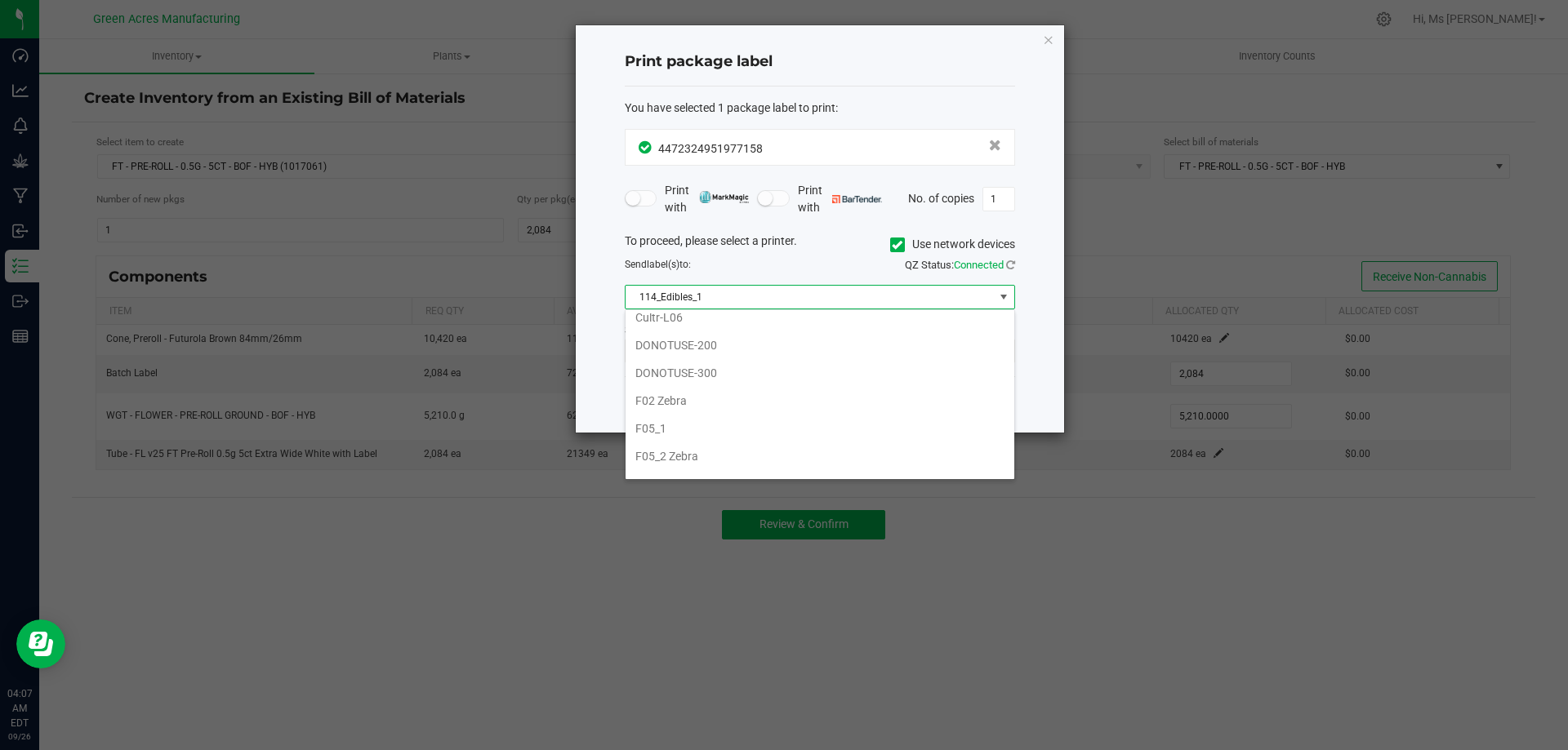
scroll to position [409, 0]
click at [777, 417] on li "F05_2 Zebra" at bounding box center [820, 418] width 389 height 28
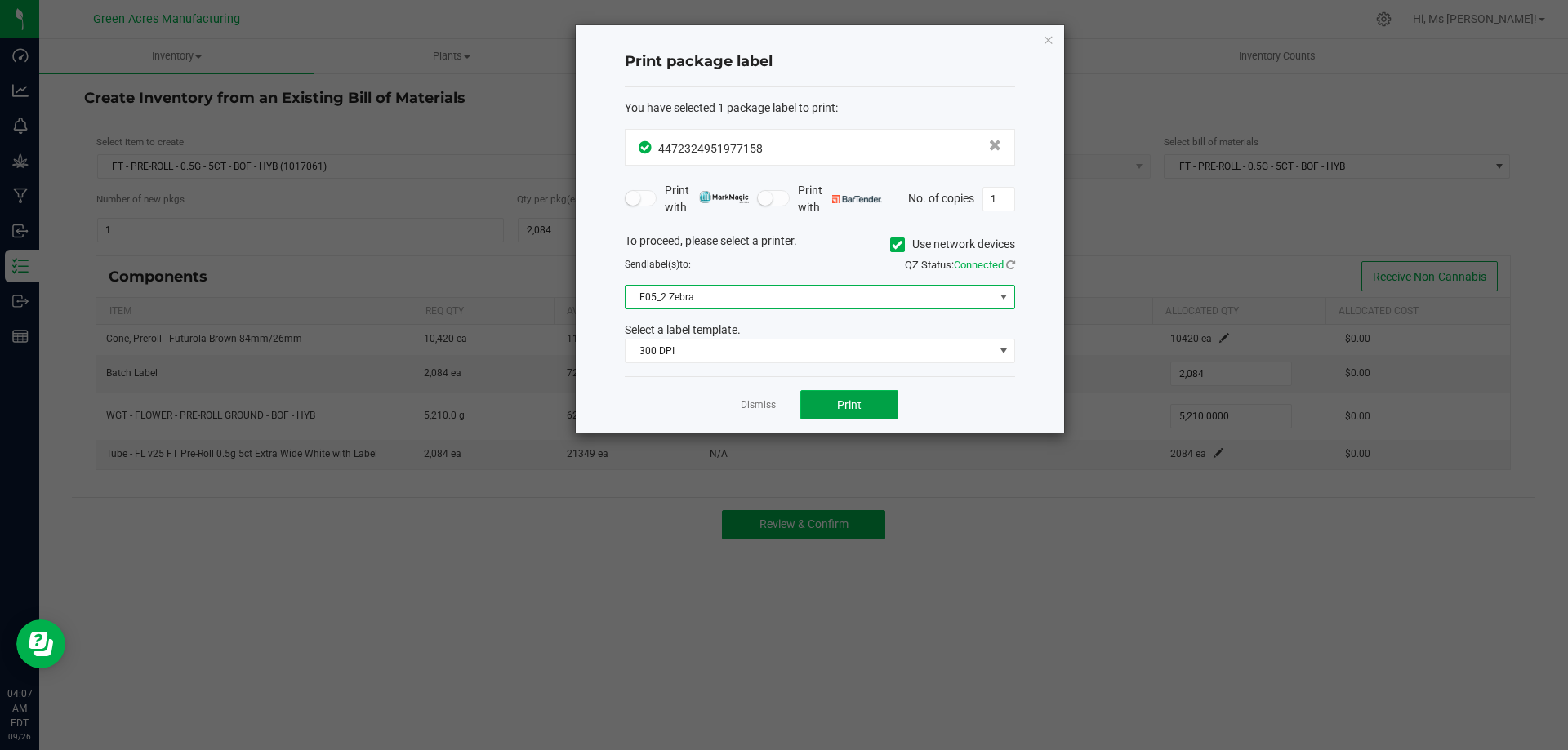
click at [879, 403] on button "Print" at bounding box center [849, 405] width 98 height 30
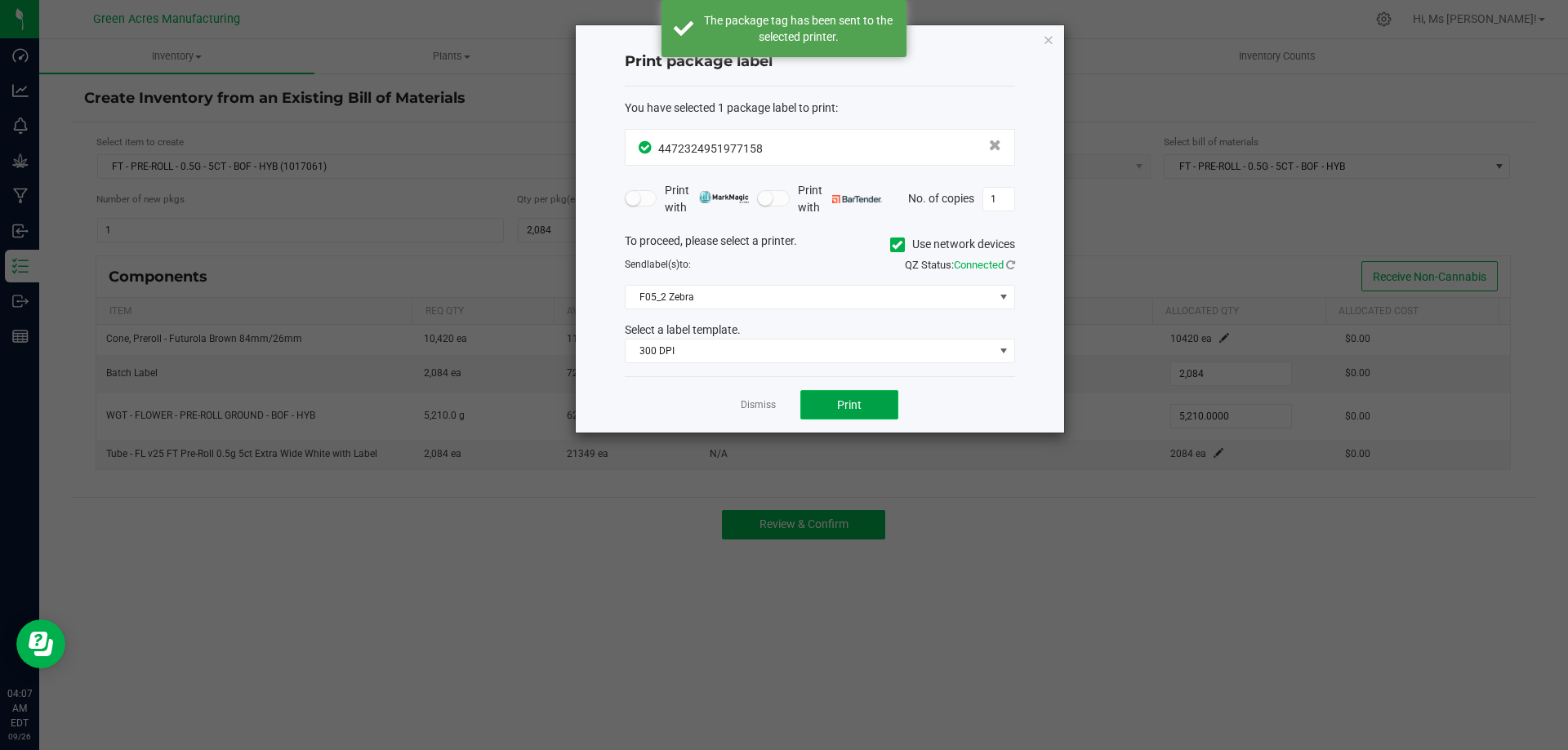
click at [879, 403] on button "Print" at bounding box center [849, 405] width 98 height 30
click at [755, 405] on link "Dismiss" at bounding box center [758, 405] width 35 height 13
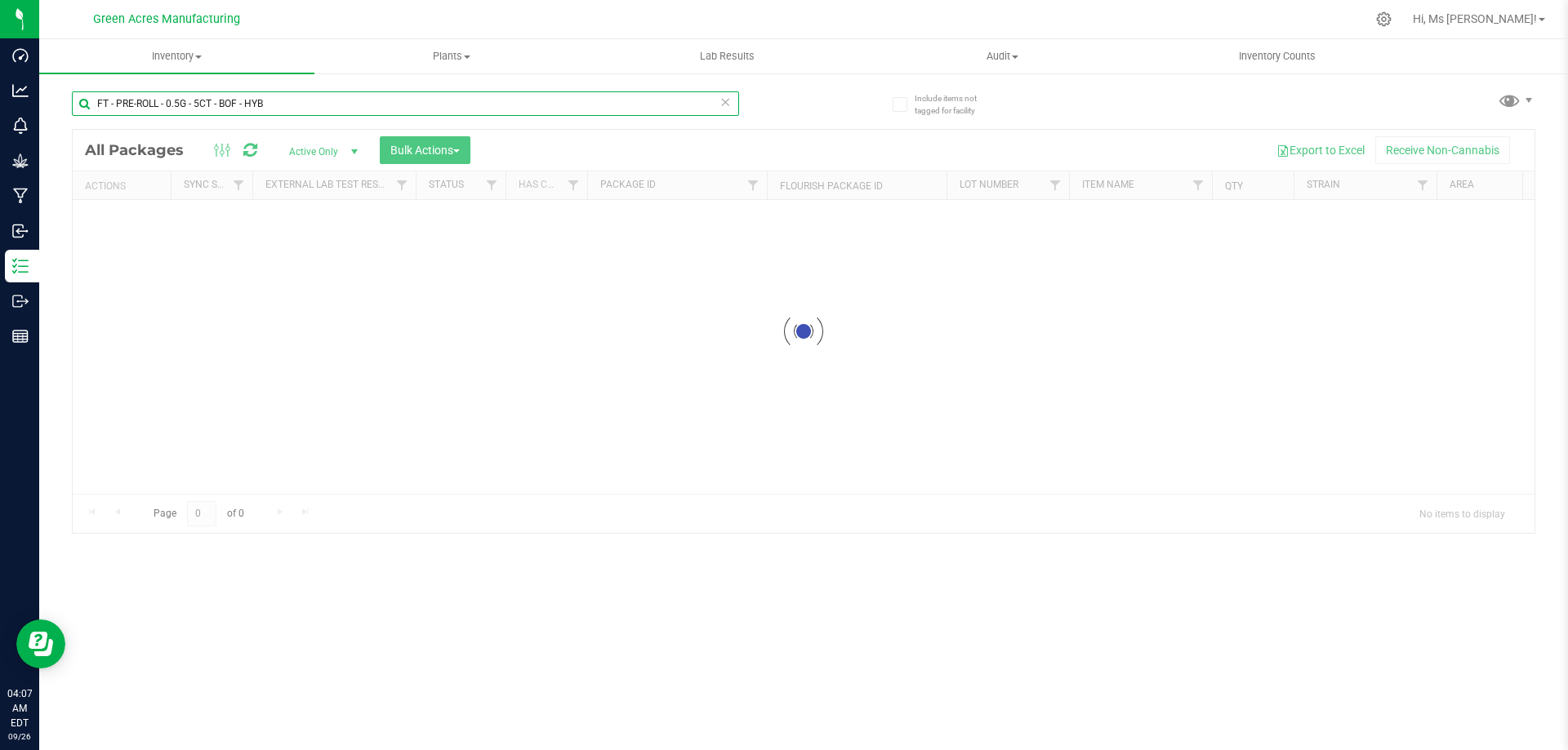
click at [186, 101] on input "FT - PRE-ROLL - 0.5G - 5CT - BOF - HYB" at bounding box center [405, 103] width 667 height 24
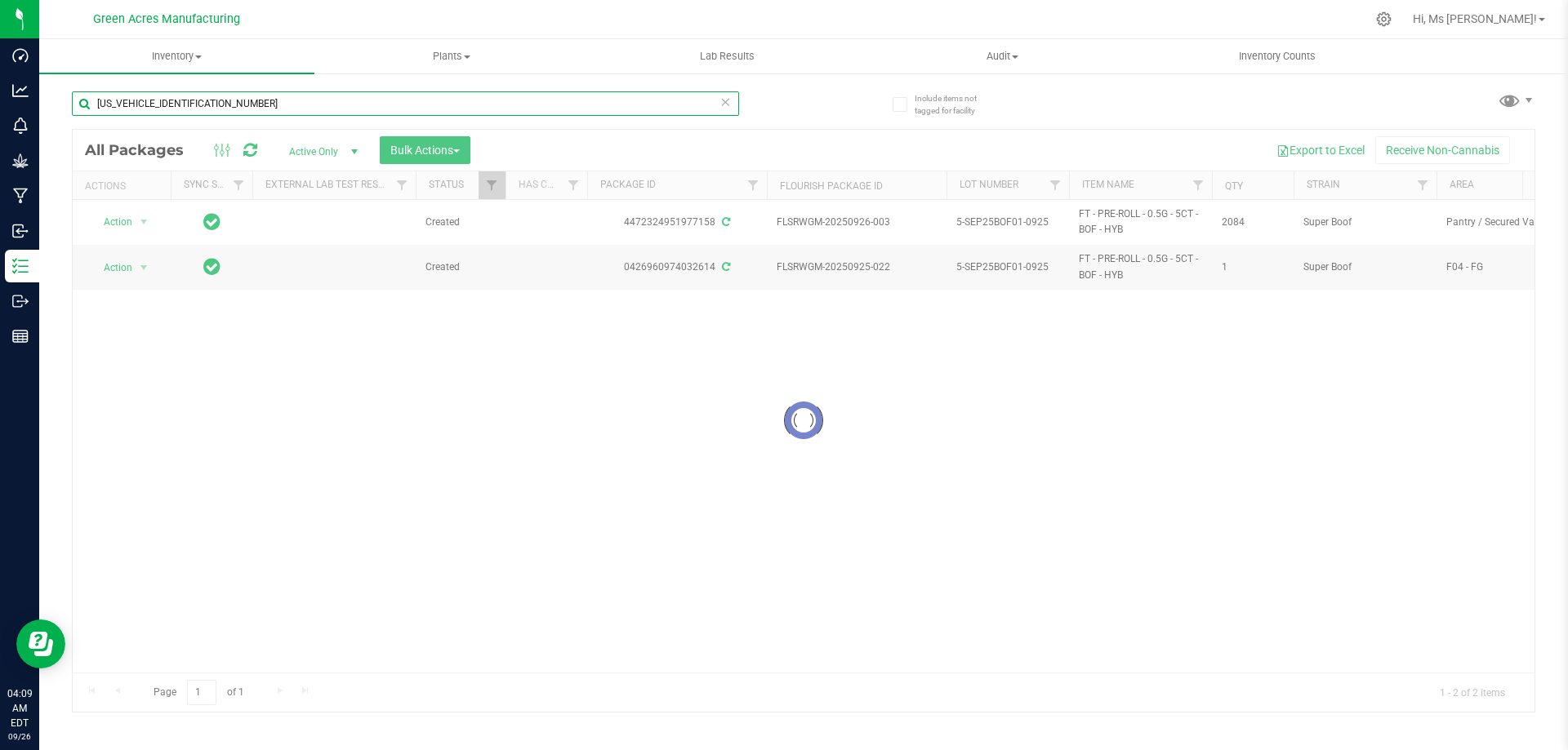
click at [253, 99] on input "[US_VEHICLE_IDENTIFICATION_NUMBER]" at bounding box center [405, 103] width 667 height 24
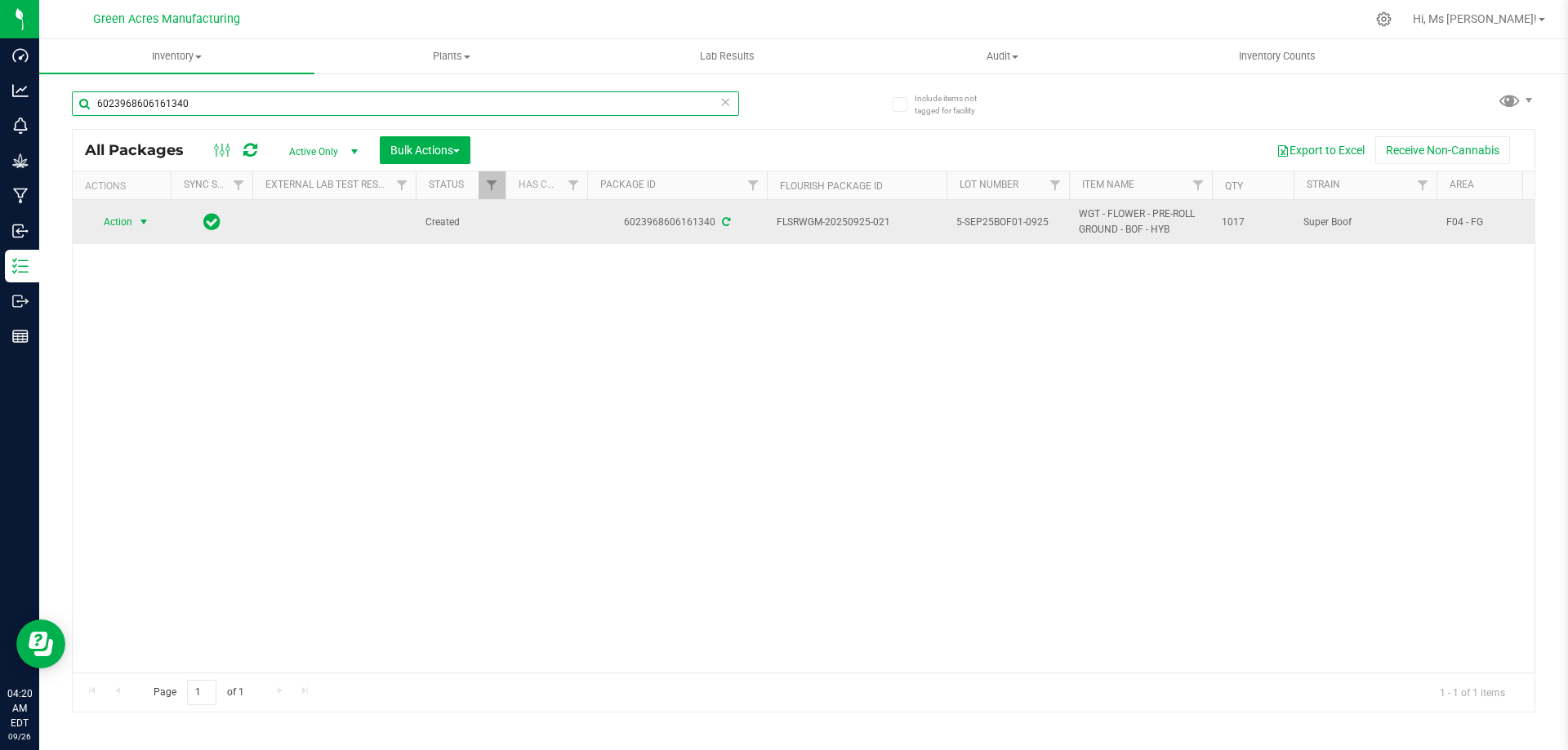
type input "6023968606161340"
click at [137, 217] on span "select" at bounding box center [143, 222] width 13 height 13
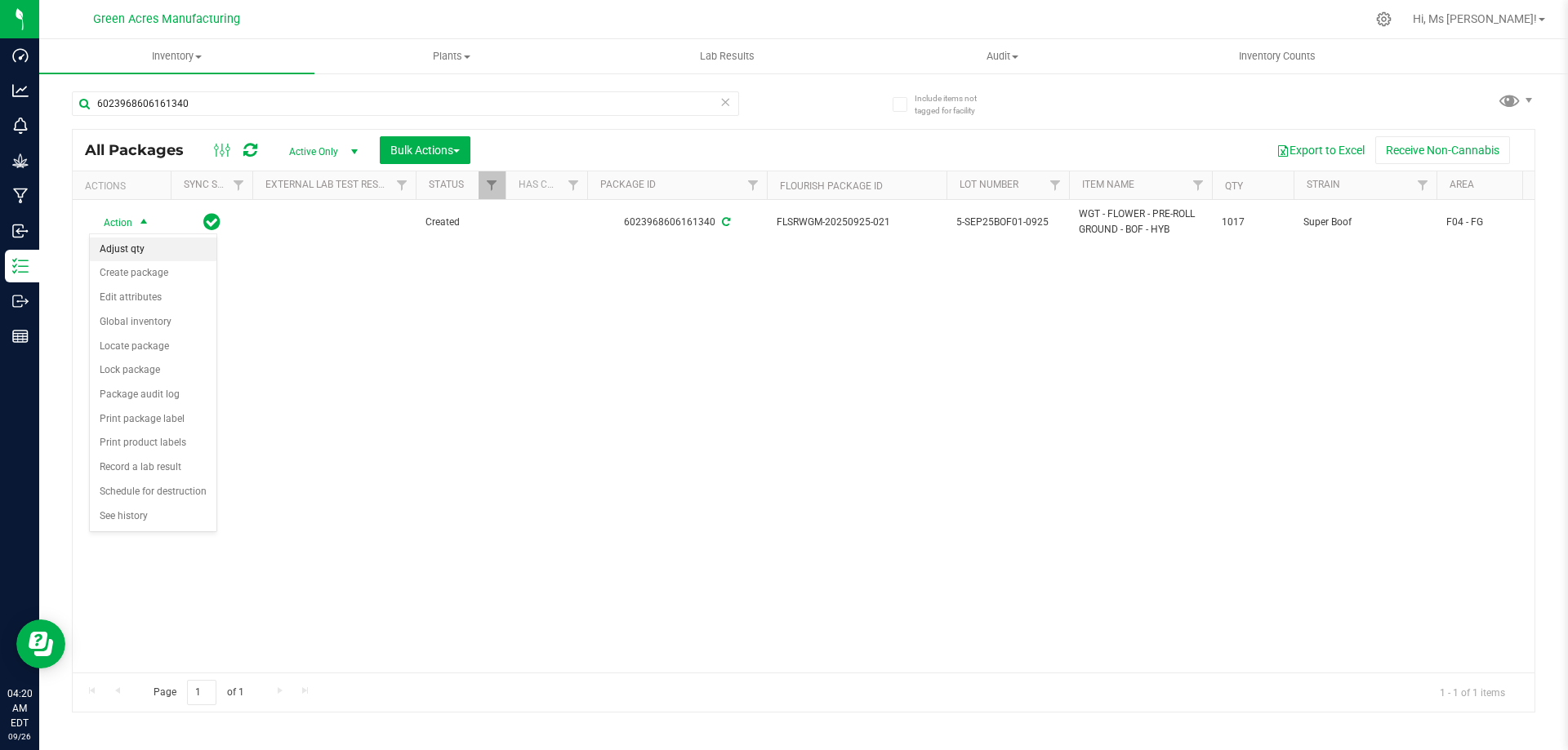
click at [152, 246] on li "Adjust qty" at bounding box center [152, 249] width 126 height 24
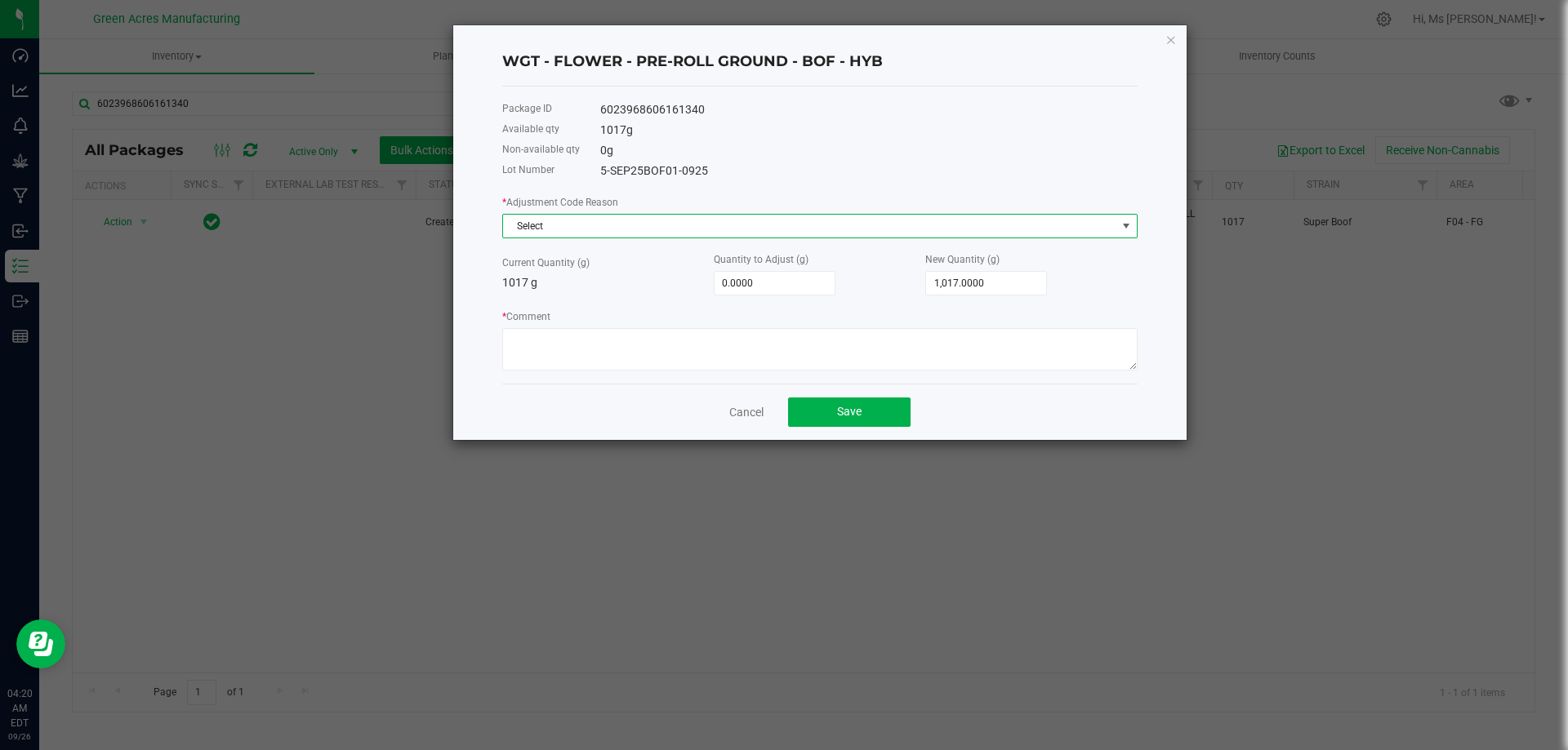
click at [717, 230] on span "Select" at bounding box center [810, 227] width 613 height 23
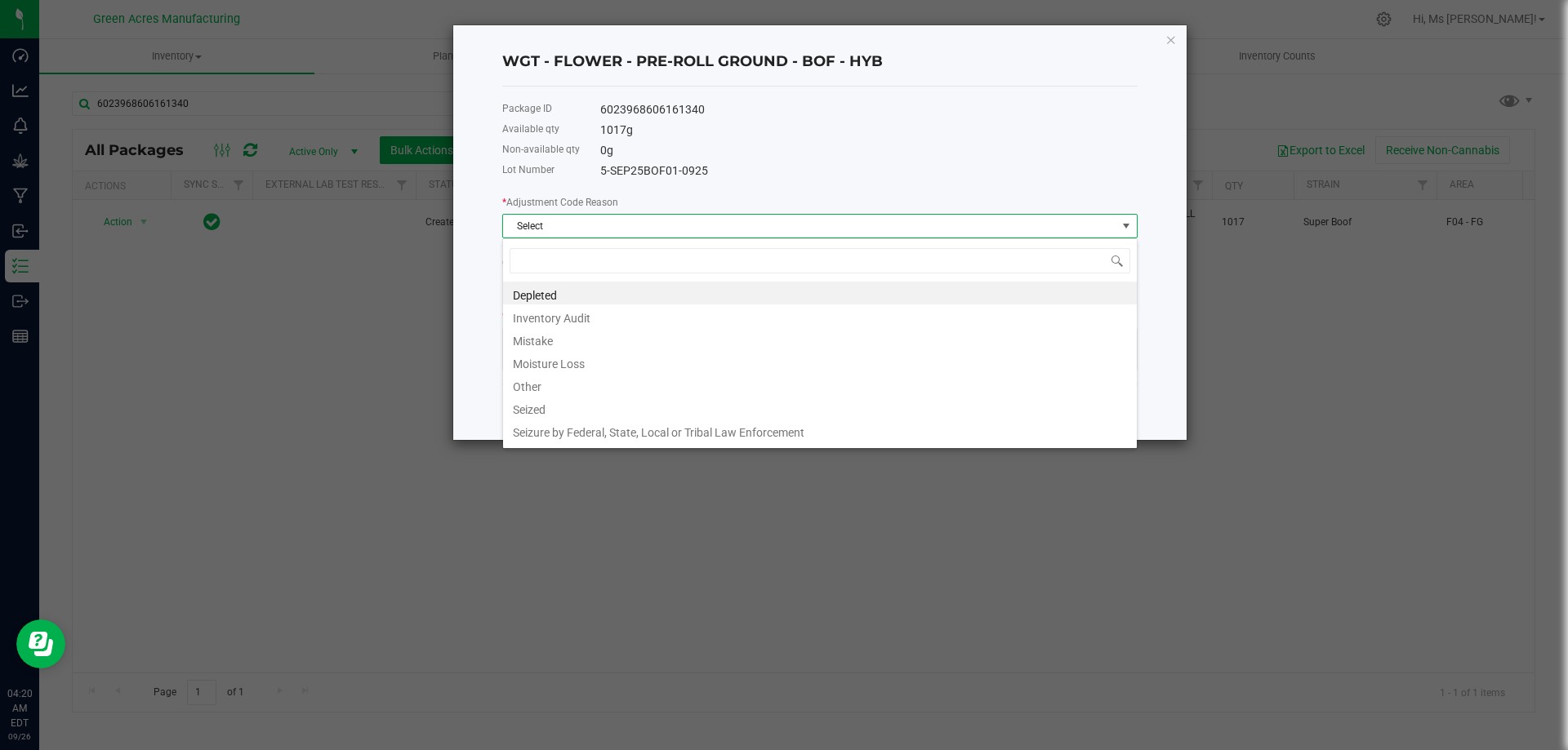
scroll to position [24, 636]
click at [652, 297] on li "Depleted" at bounding box center [819, 293] width 634 height 23
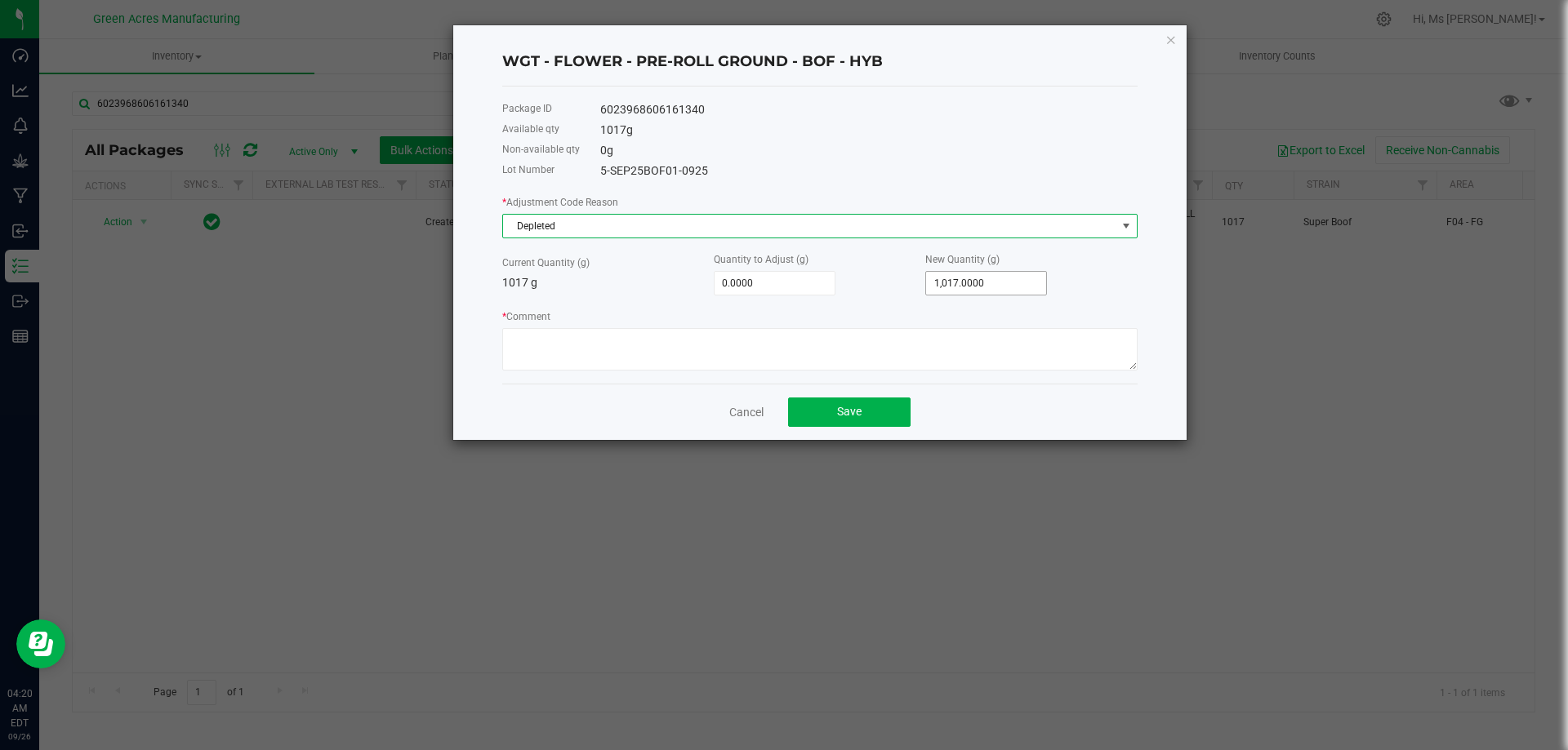
type input "1017"
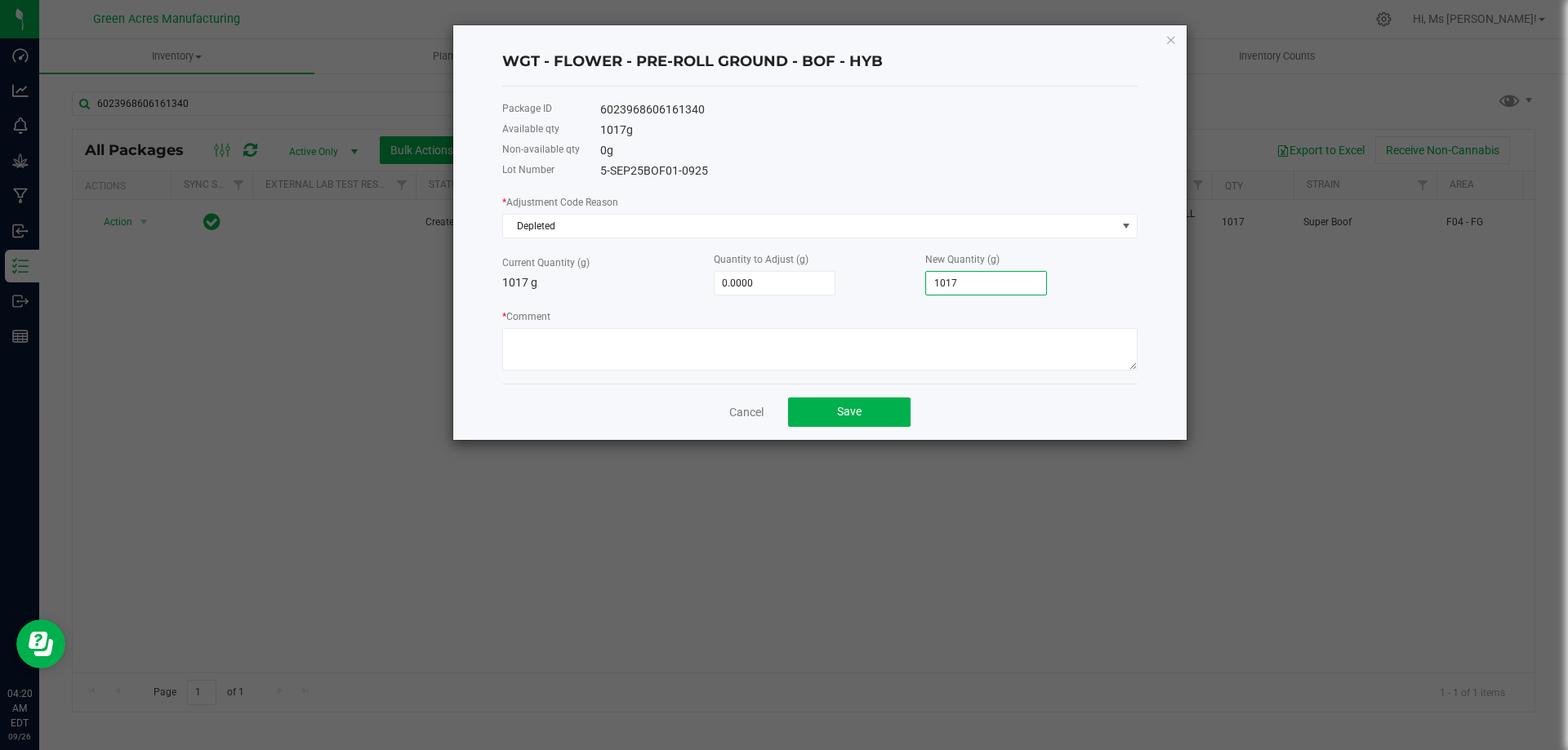
click at [961, 289] on input "1017" at bounding box center [986, 283] width 120 height 23
type input "-1,013.0000"
type input "4"
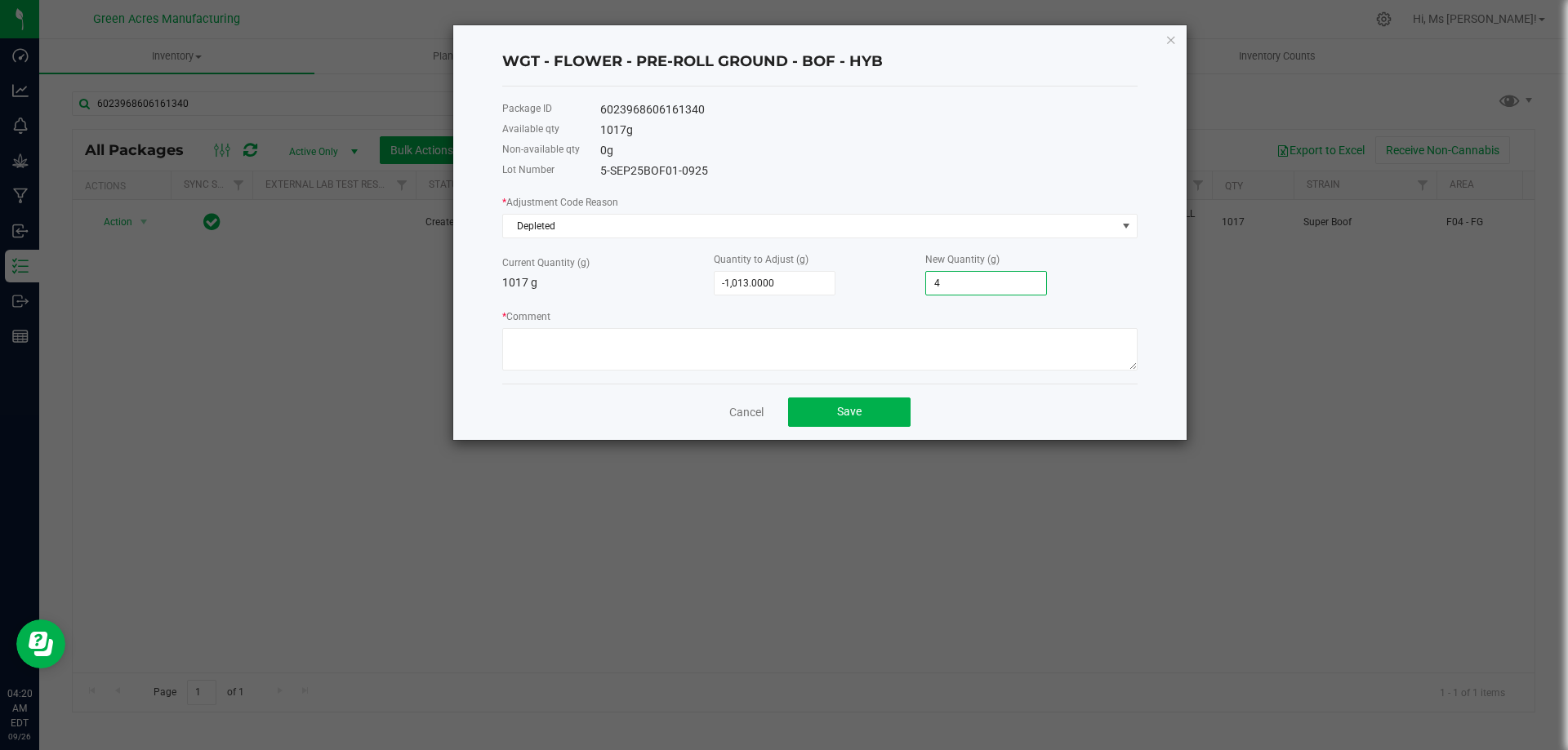
type input "-977.0000"
type input "40.0000"
click at [831, 332] on textarea "* Comment" at bounding box center [819, 349] width 636 height 42
type textarea "DEPLETED IN PRE-ROLL PROCESSING"
click at [879, 402] on button "Save" at bounding box center [849, 412] width 123 height 30
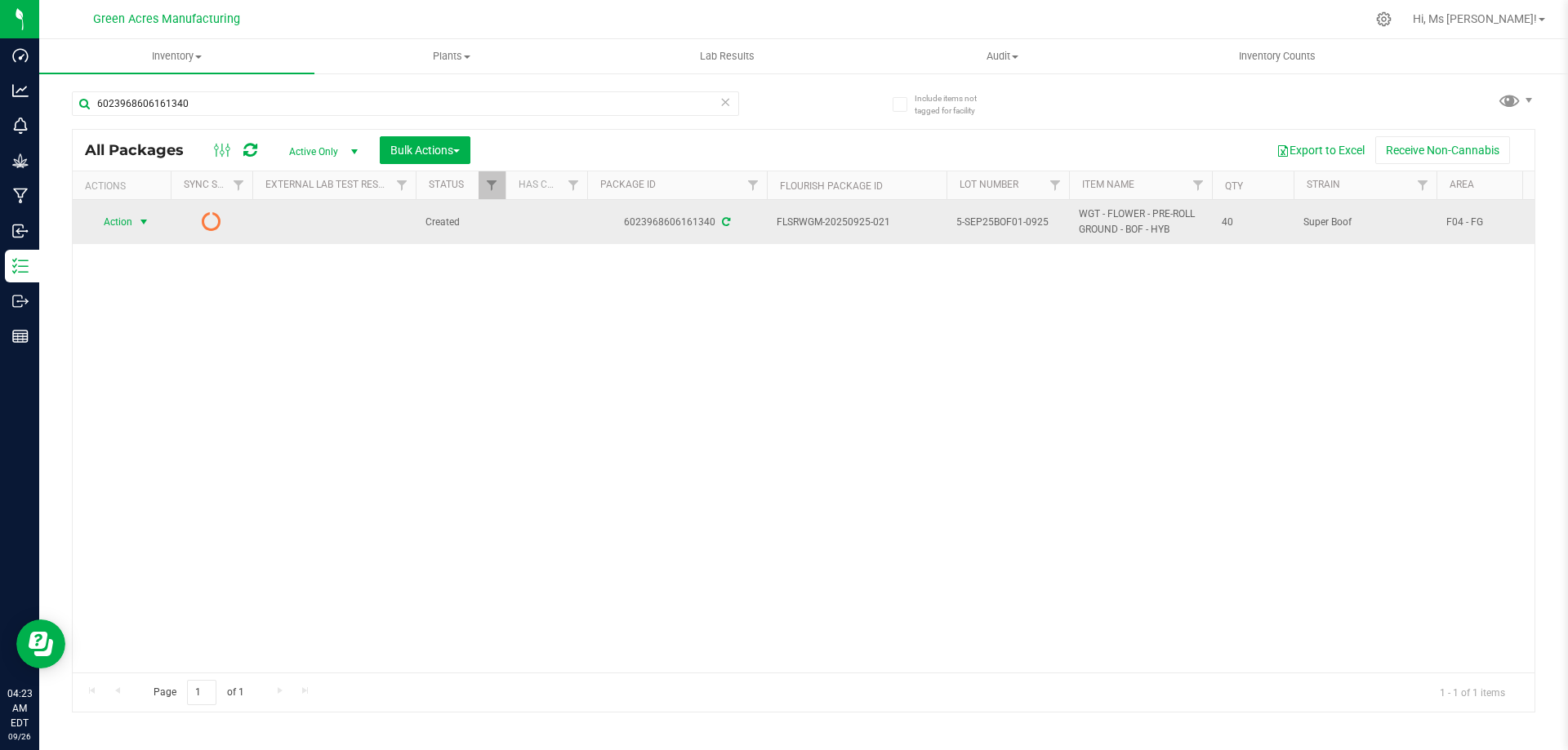
click at [120, 218] on span "Action" at bounding box center [110, 222] width 44 height 23
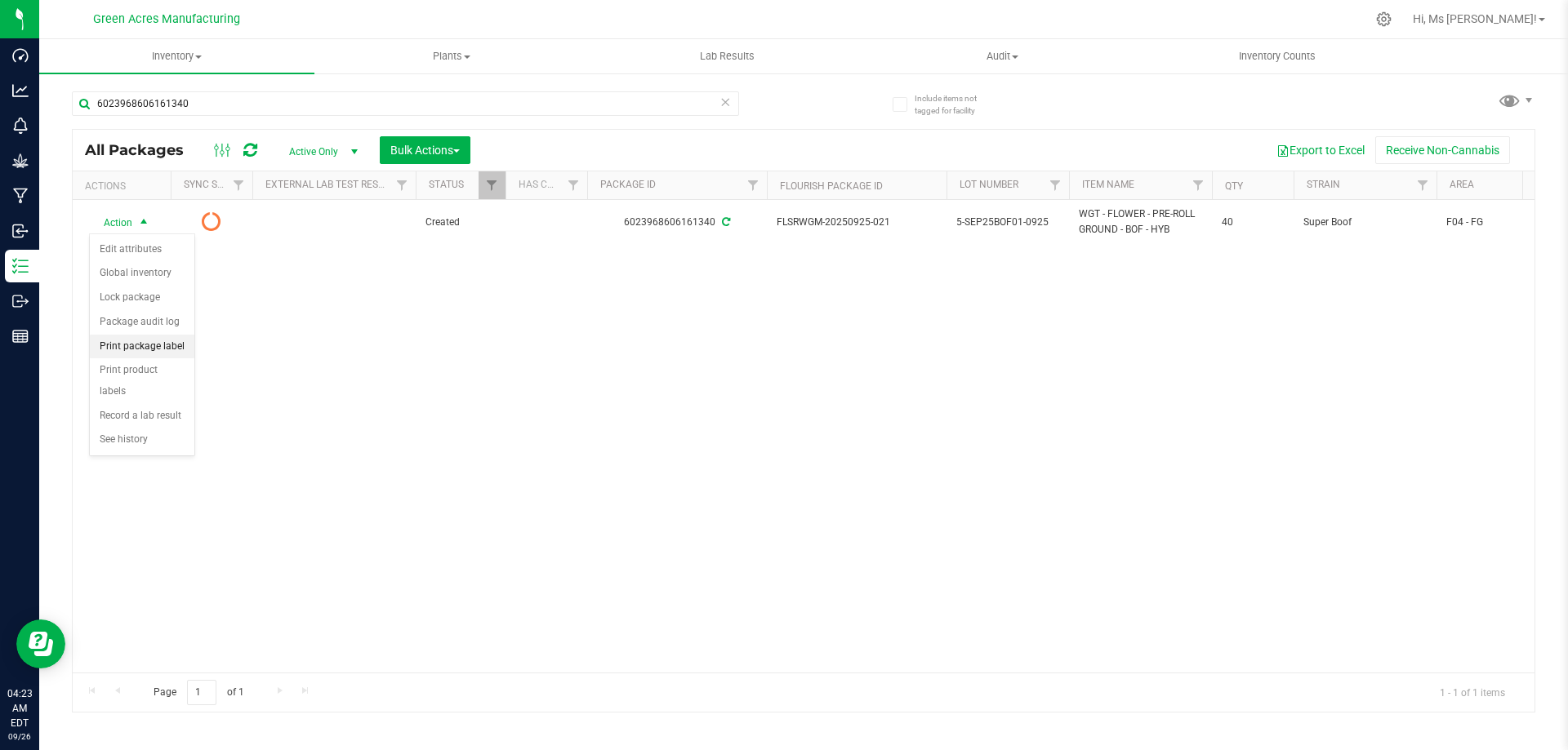
click at [175, 350] on li "Print package label" at bounding box center [142, 347] width 105 height 24
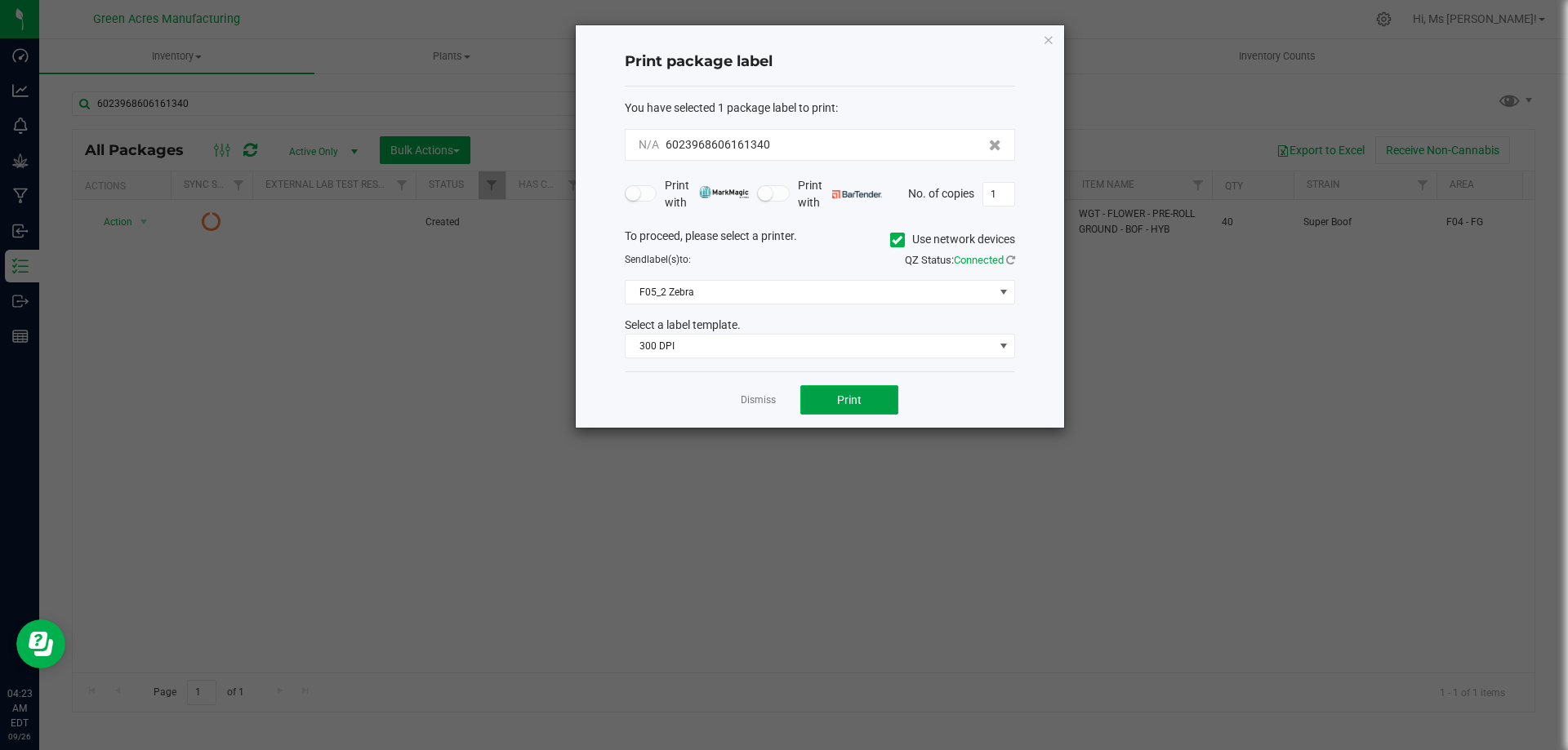
click at [823, 403] on button "Print" at bounding box center [849, 400] width 98 height 30
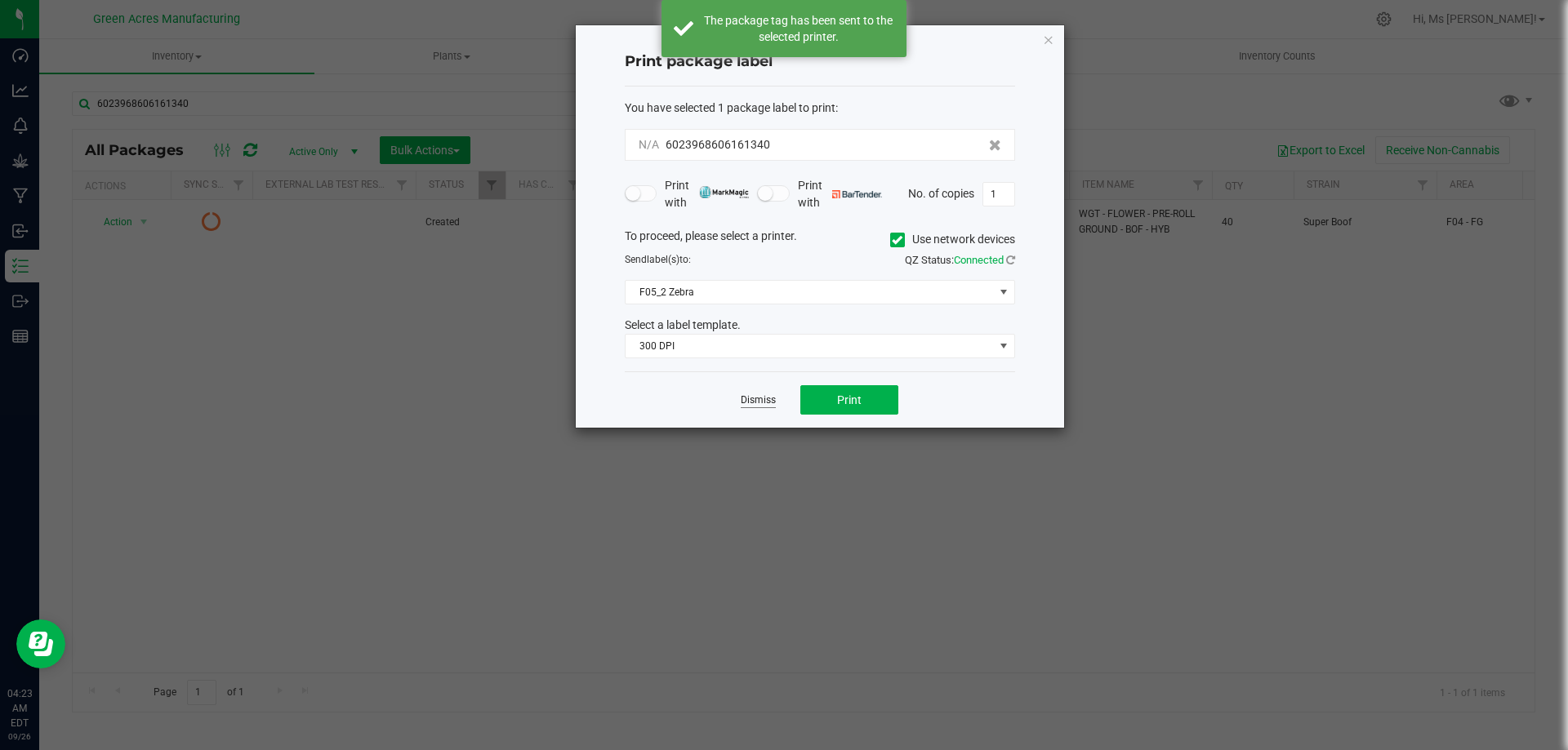
click at [762, 403] on link "Dismiss" at bounding box center [758, 400] width 35 height 13
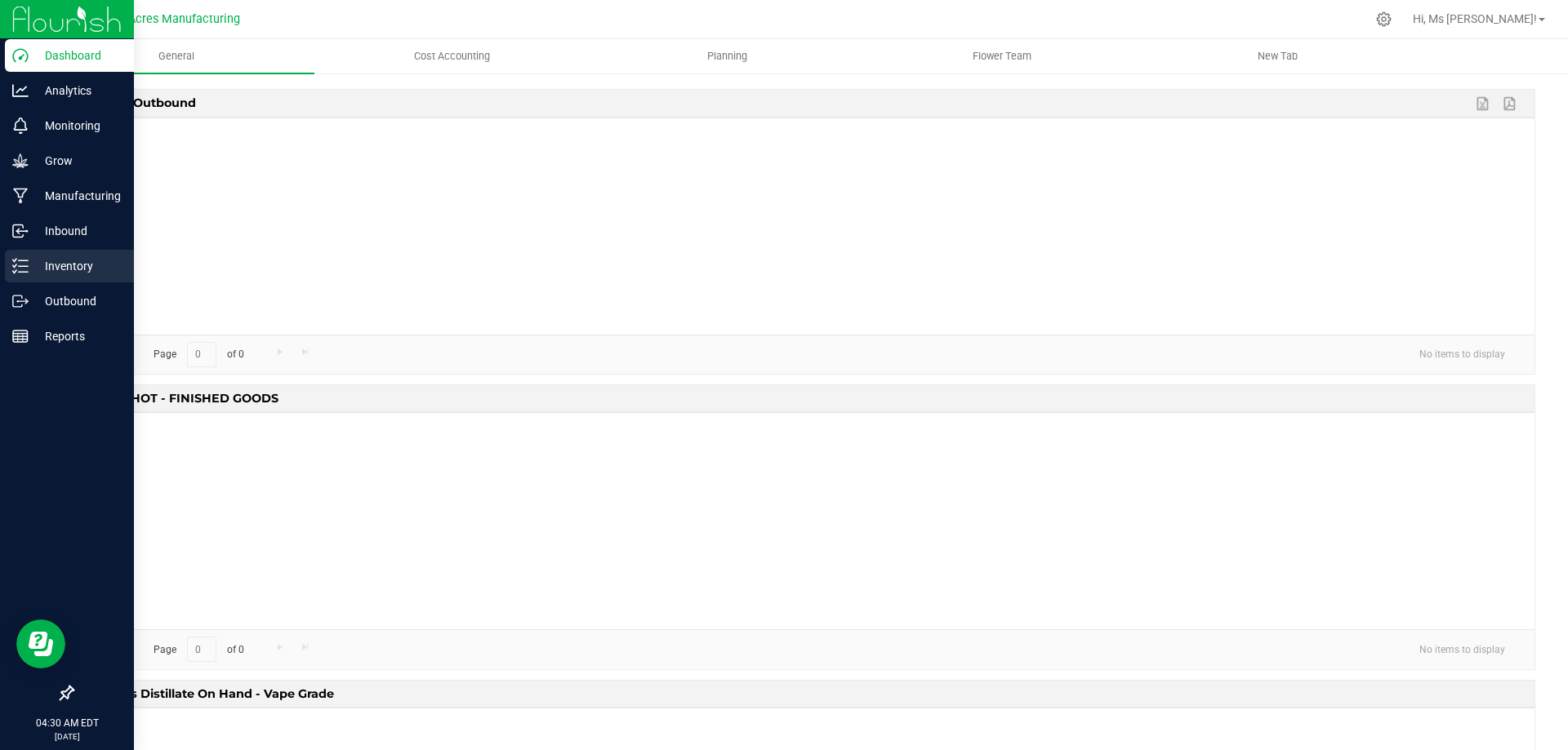
click at [50, 262] on p "Inventory" at bounding box center [77, 266] width 98 height 20
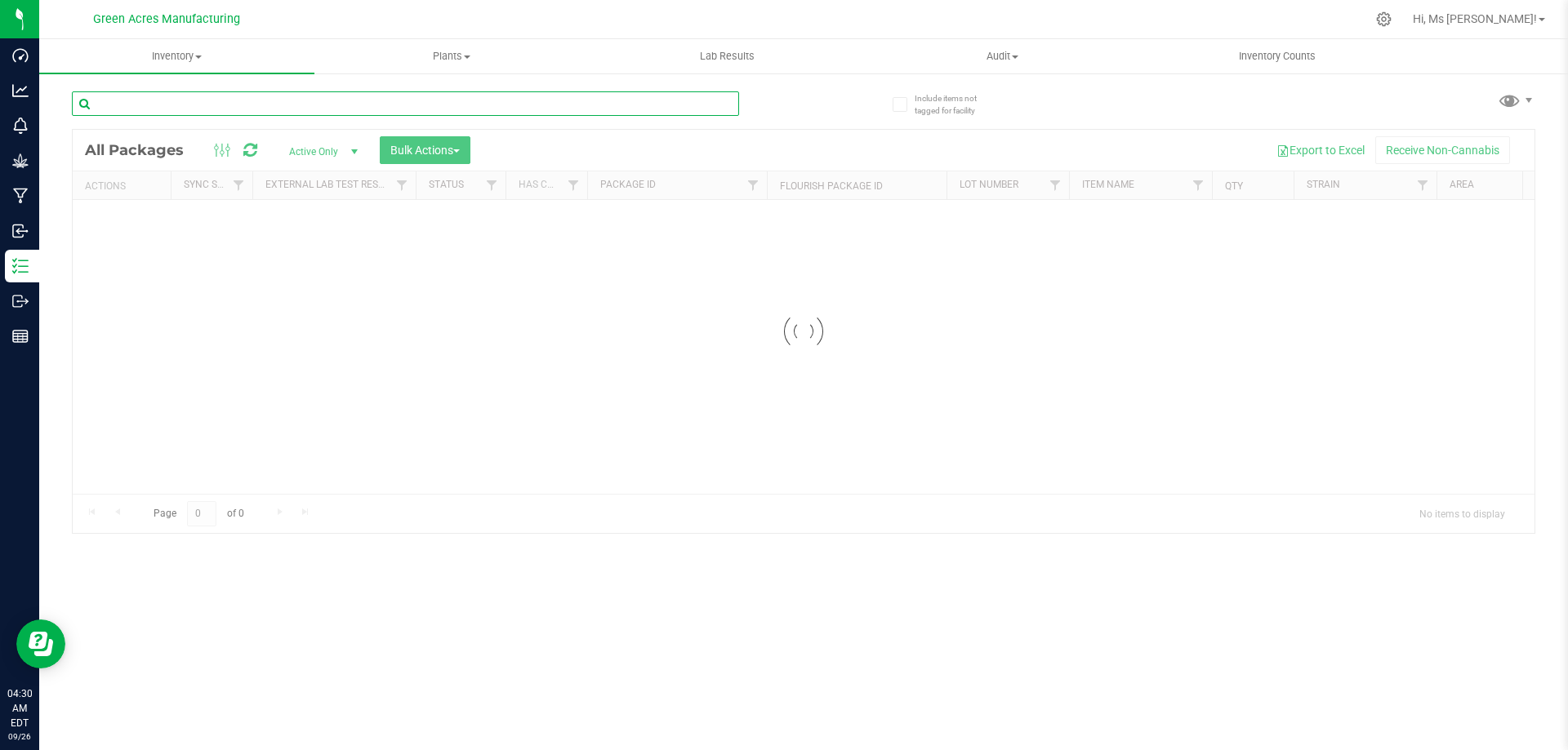
click at [212, 108] on input "text" at bounding box center [405, 103] width 667 height 24
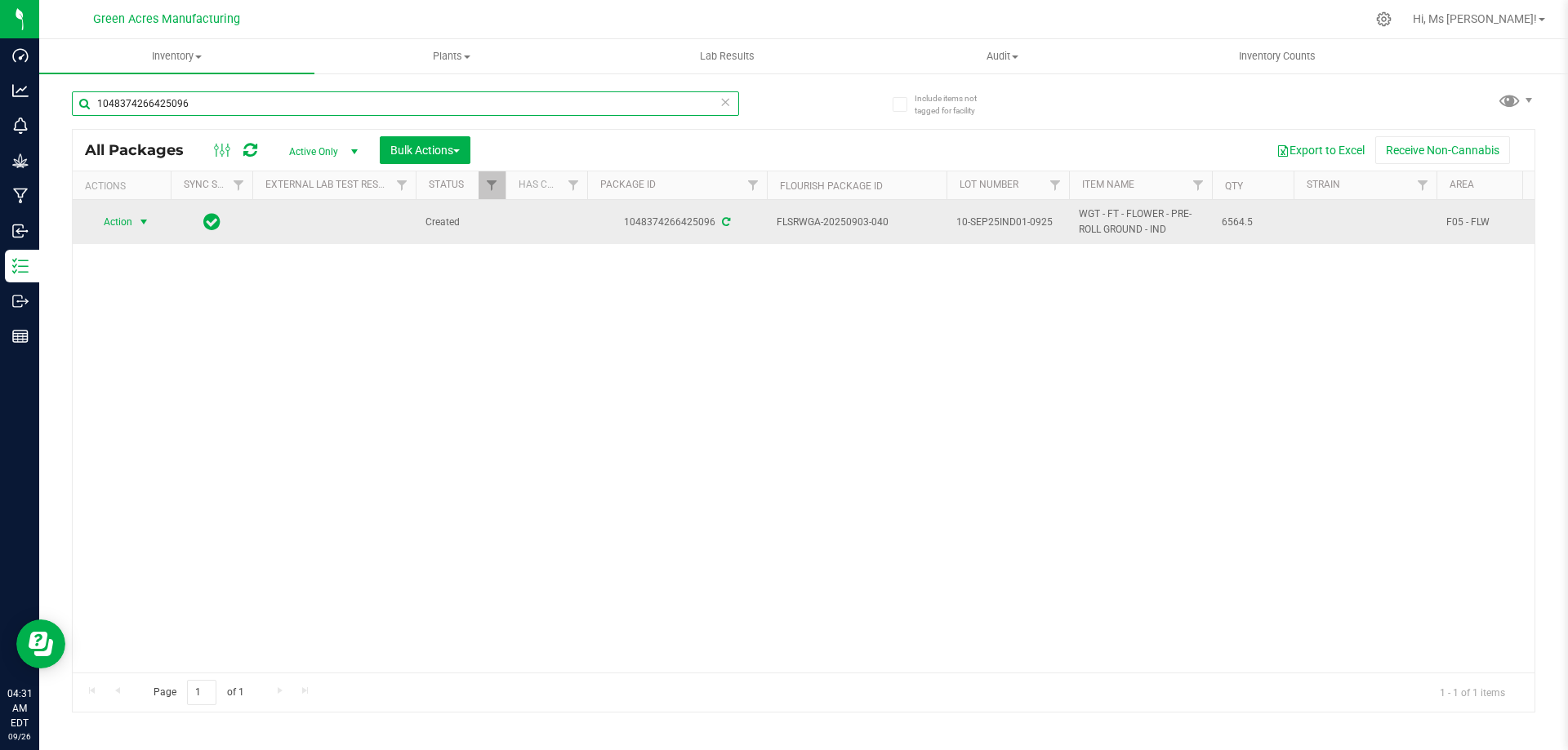
type input "1048374266425096"
click at [139, 219] on span "select" at bounding box center [143, 222] width 13 height 13
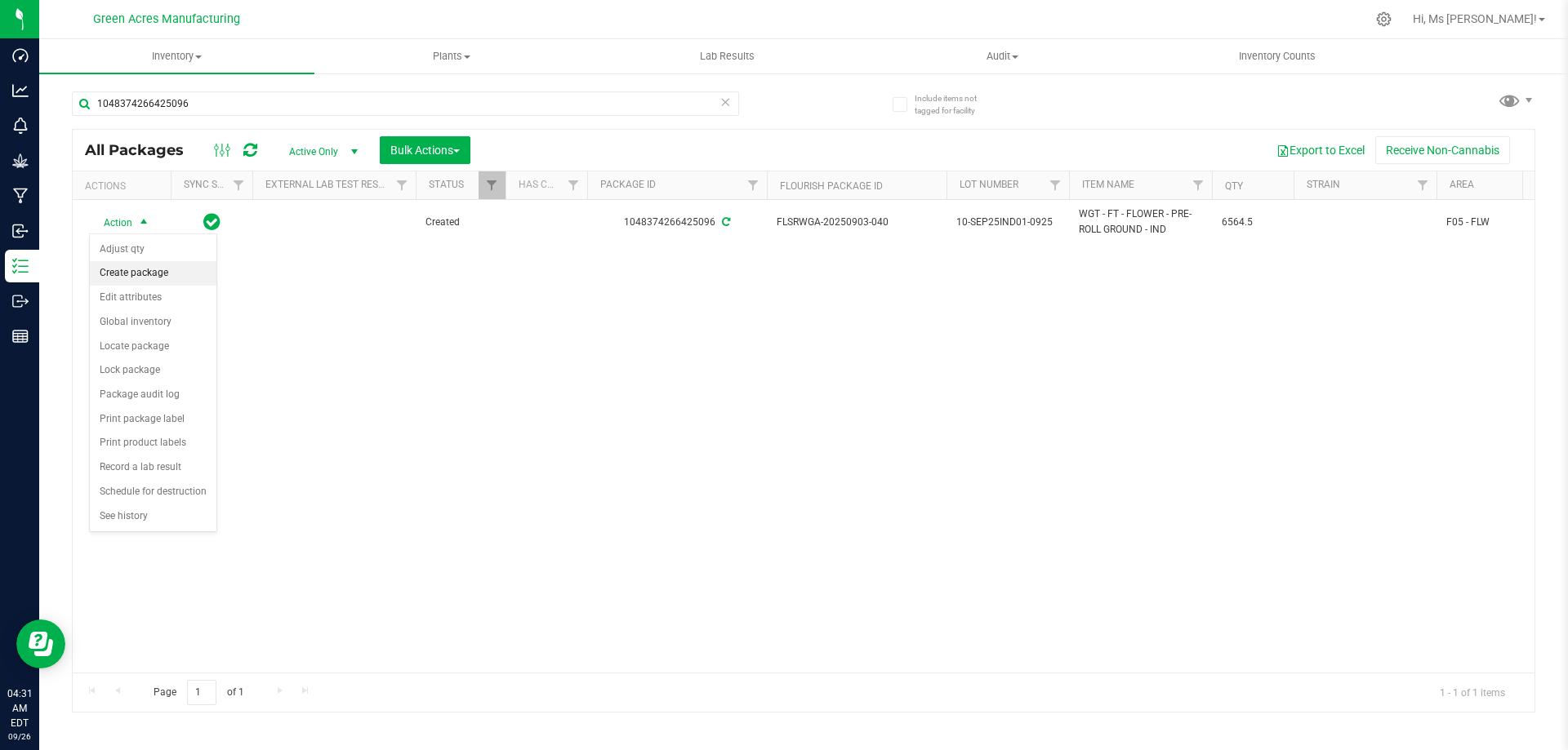
click at [175, 272] on li "Create package" at bounding box center [152, 273] width 126 height 24
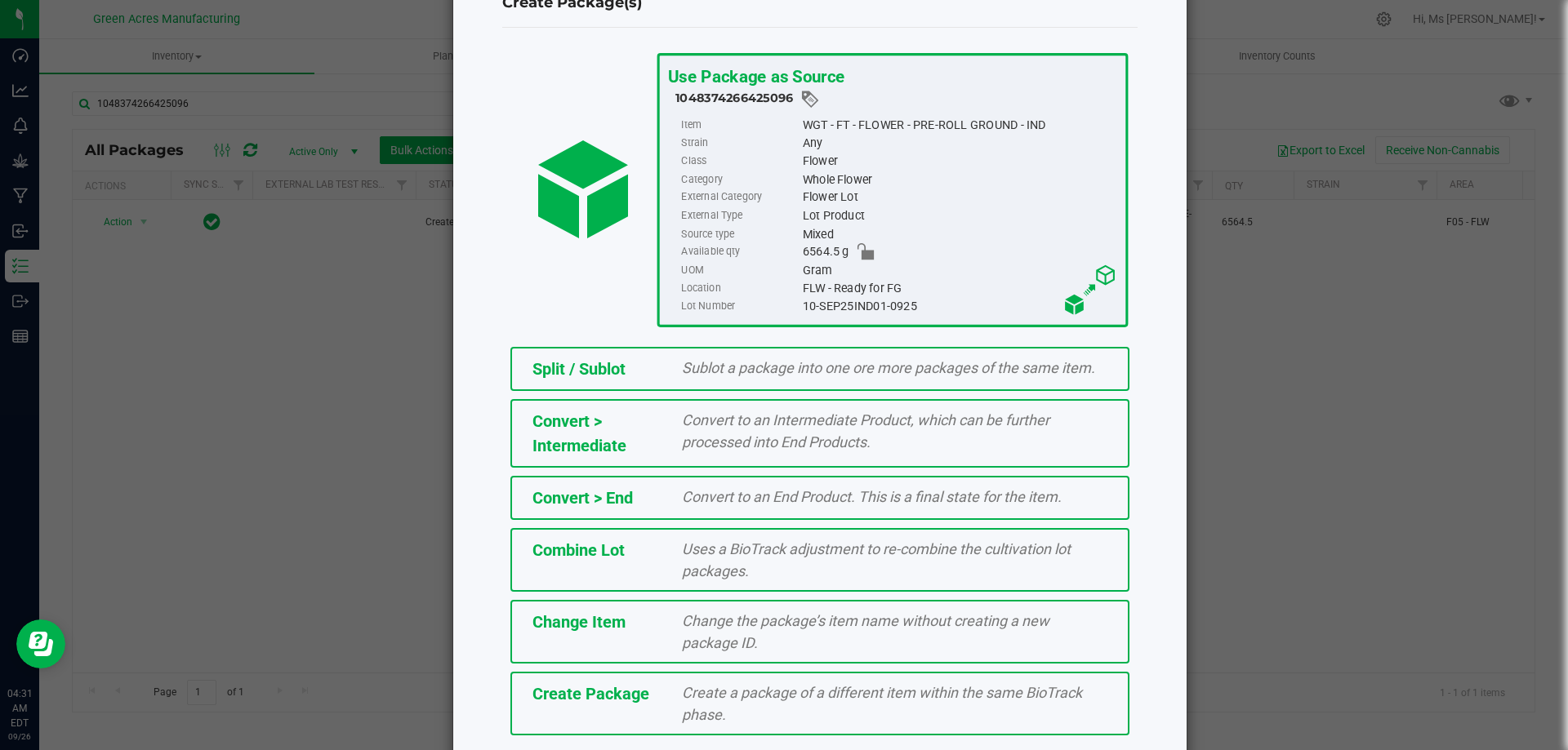
scroll to position [117, 0]
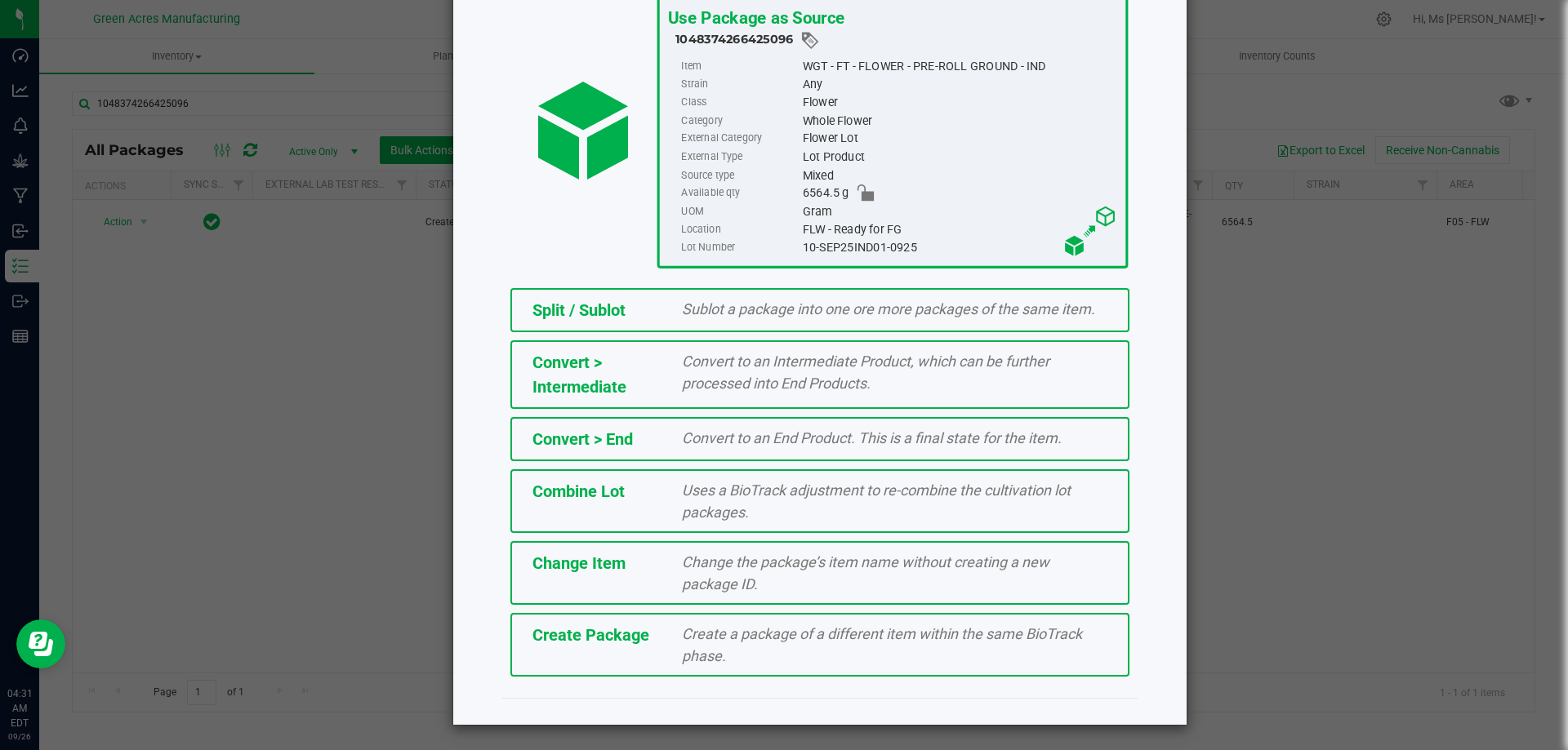
click at [704, 636] on span "Create a package of a different item within the same BioTrack phase." at bounding box center [882, 645] width 400 height 39
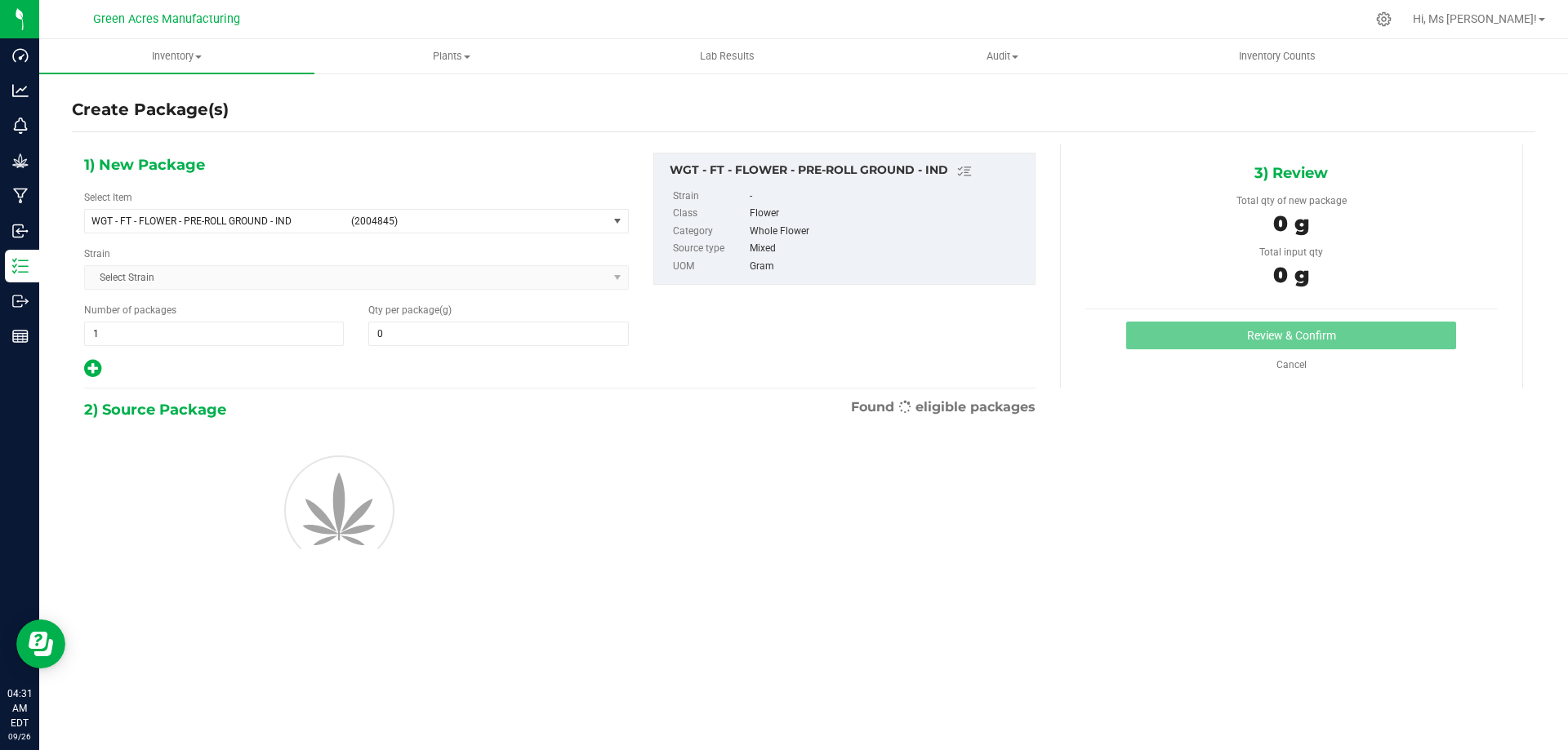
type input "0.0000"
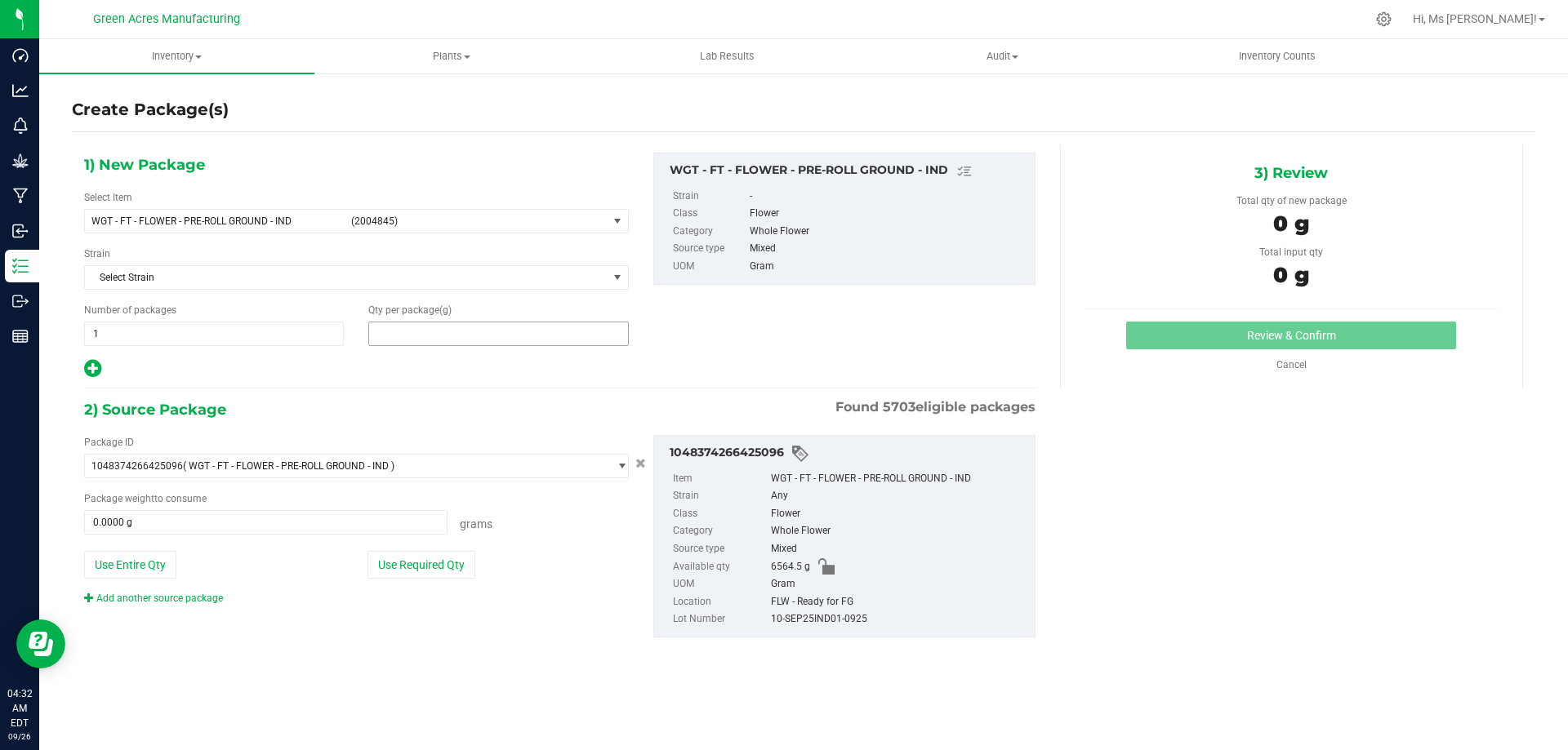
click at [479, 344] on span at bounding box center [498, 333] width 260 height 24
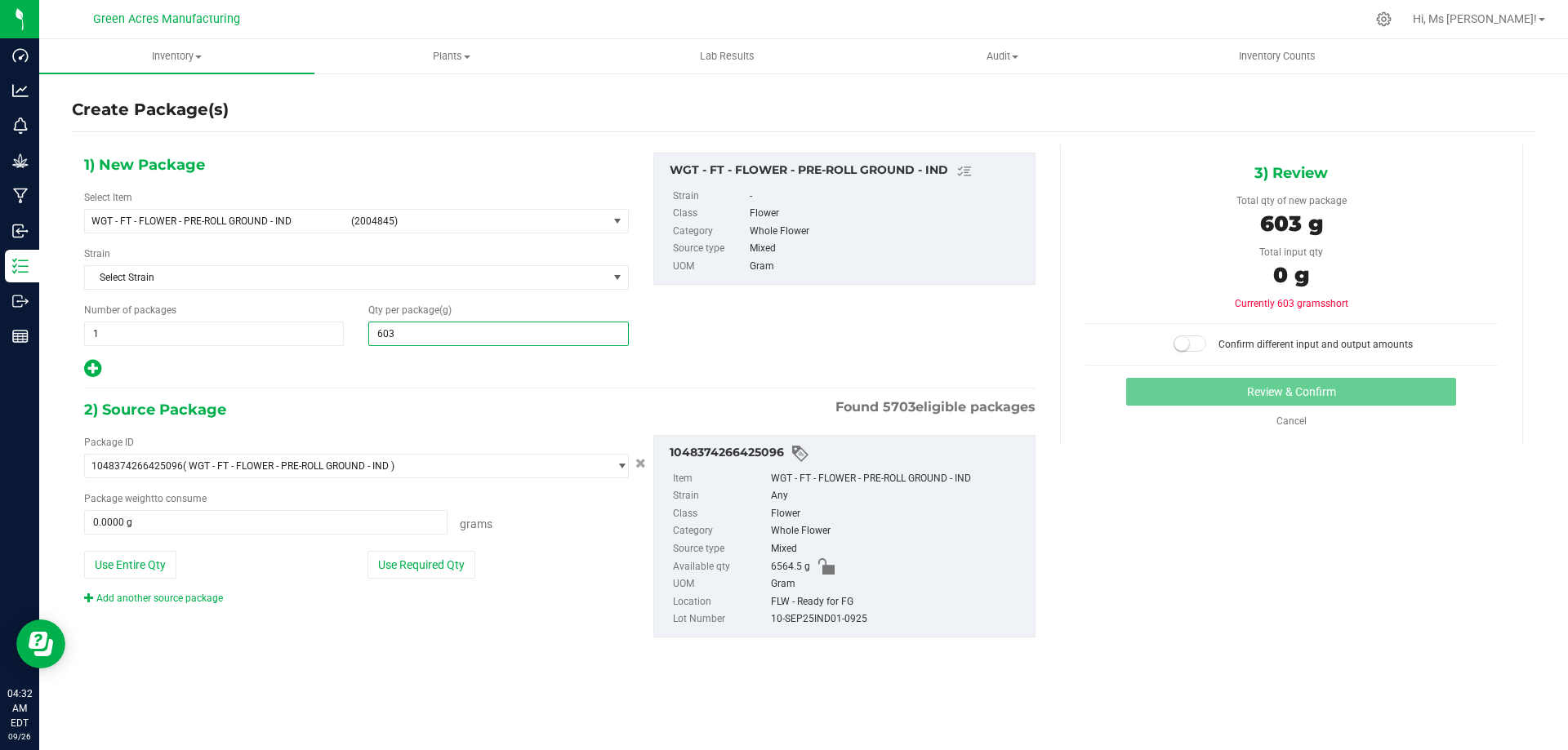
type input "6030"
type input "6,030.0000"
click at [473, 571] on button "Use Required Qty" at bounding box center [421, 565] width 108 height 28
type input "6030.0000 g"
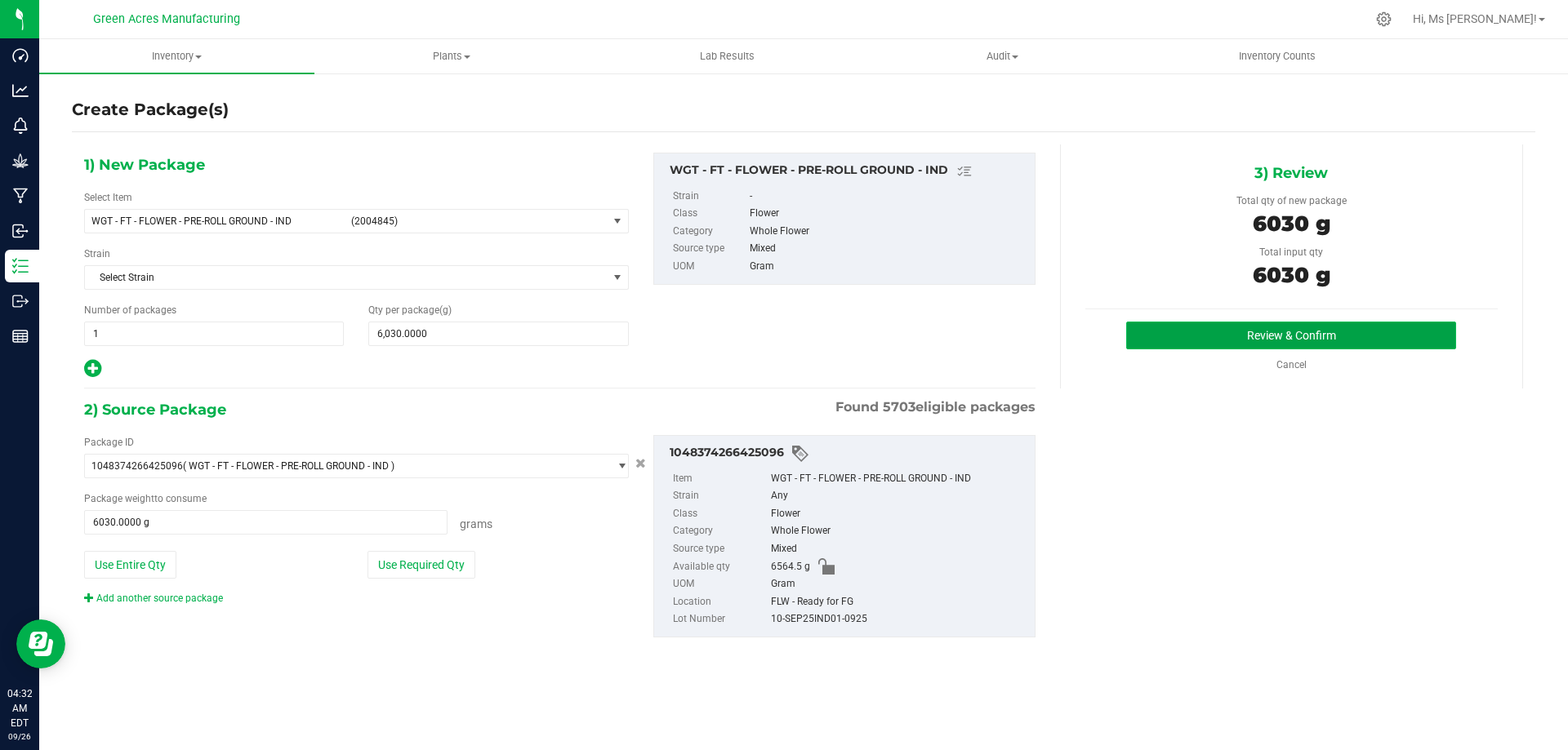
click at [1138, 333] on button "Review & Confirm" at bounding box center [1292, 335] width 330 height 28
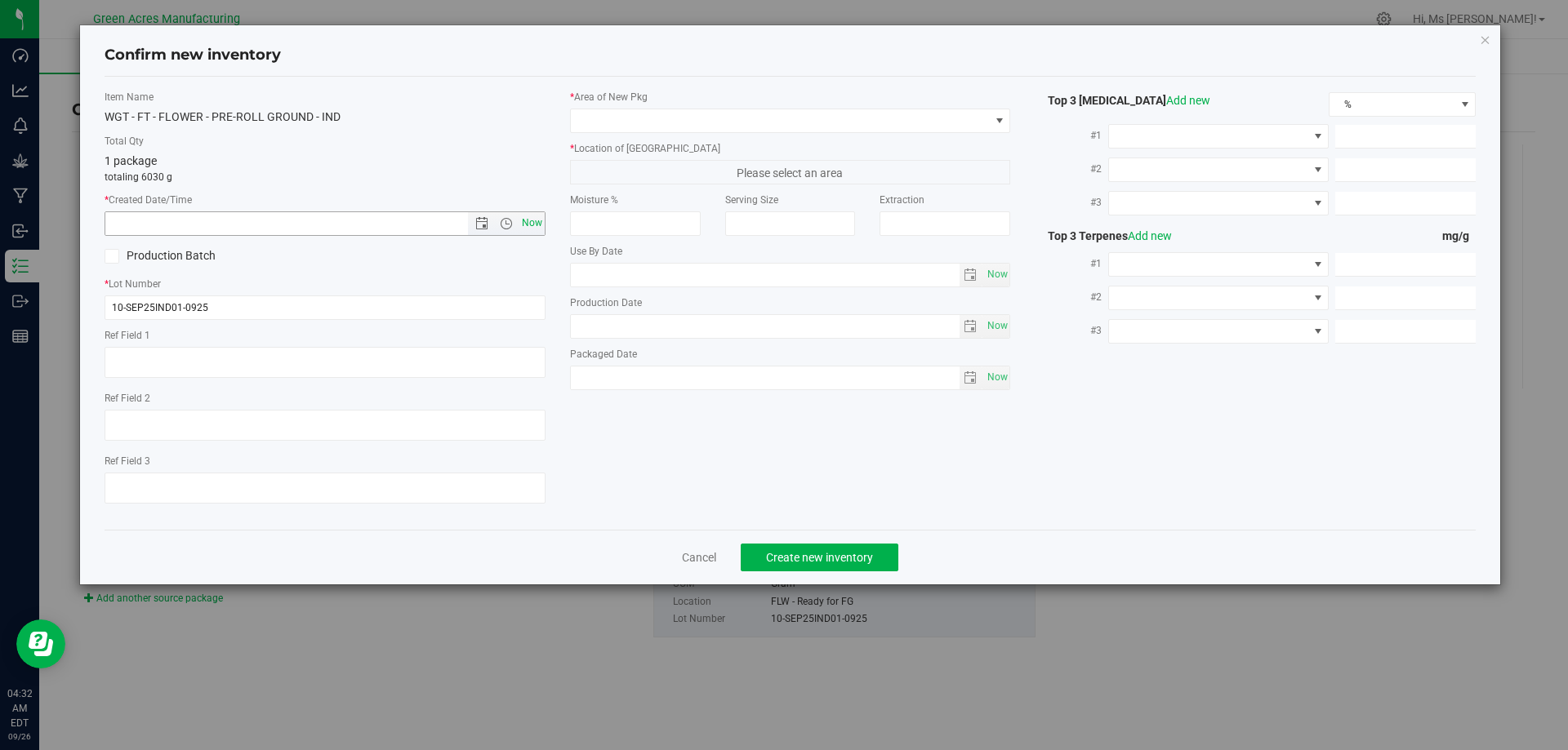
click at [533, 219] on span "Now" at bounding box center [532, 223] width 28 height 23
type input "9/26/2025 4:32 AM"
click at [667, 120] on span at bounding box center [780, 121] width 419 height 23
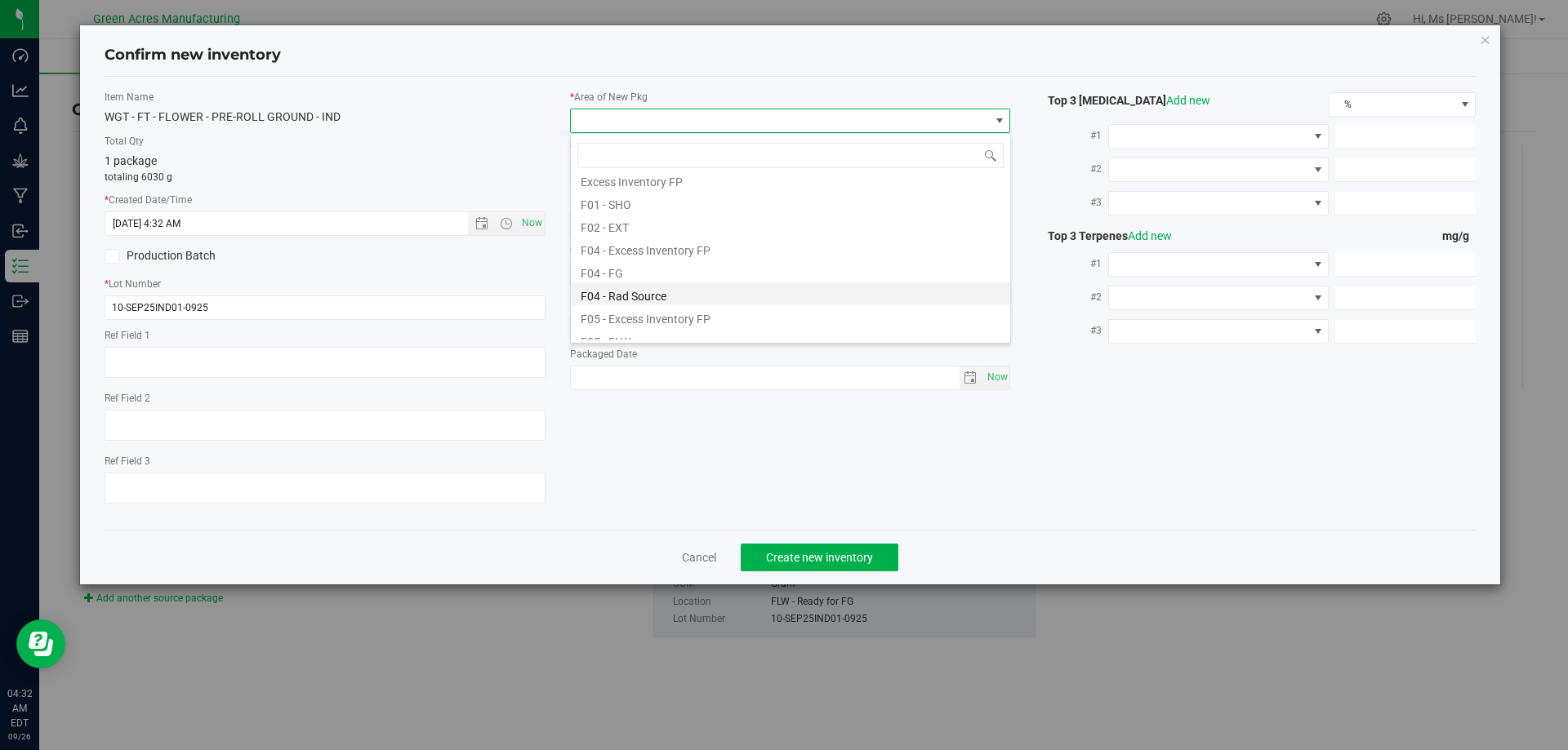
scroll to position [82, 0]
click at [704, 244] on li "F04 - FG" at bounding box center [791, 244] width 439 height 23
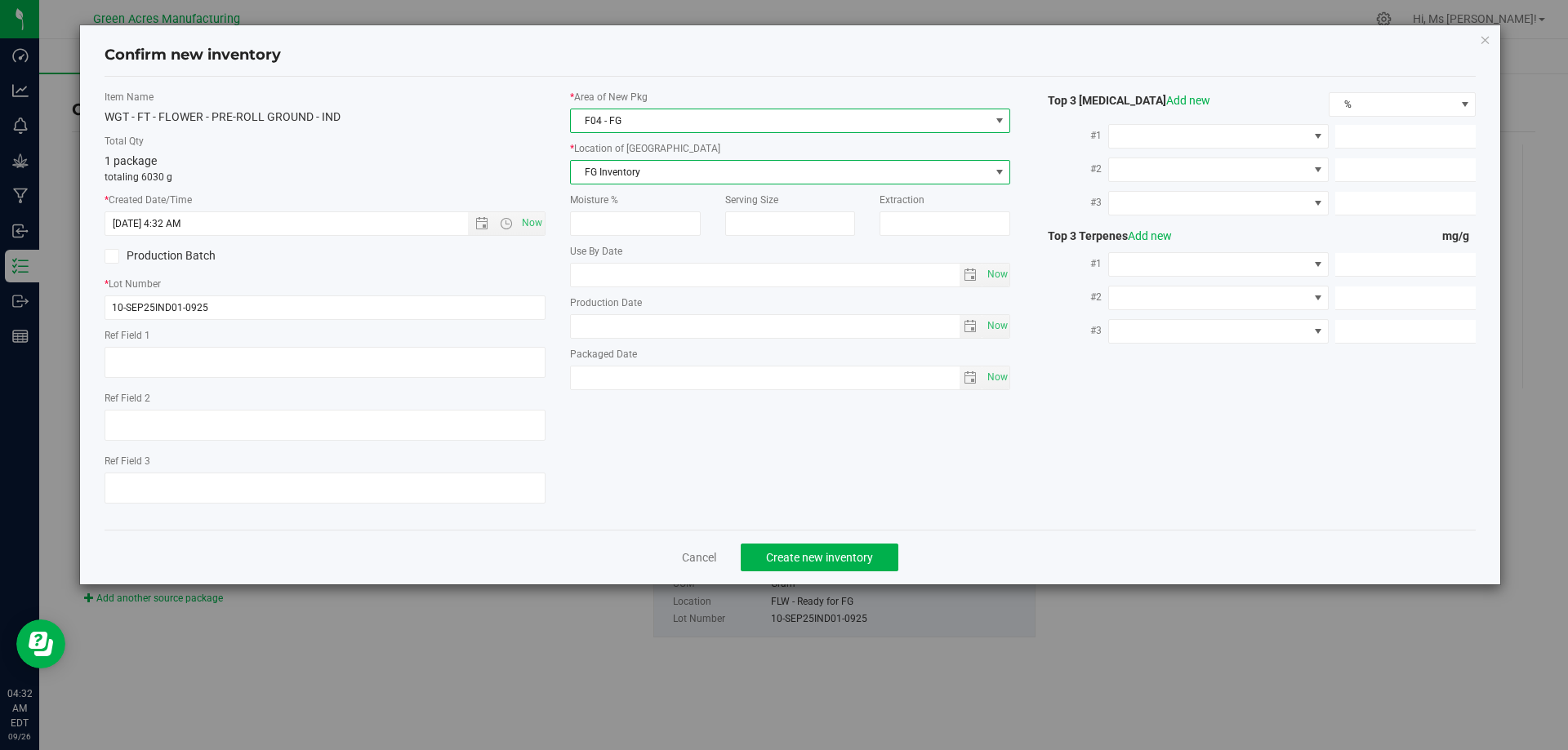
click at [695, 171] on span "FG Inventory" at bounding box center [780, 173] width 419 height 23
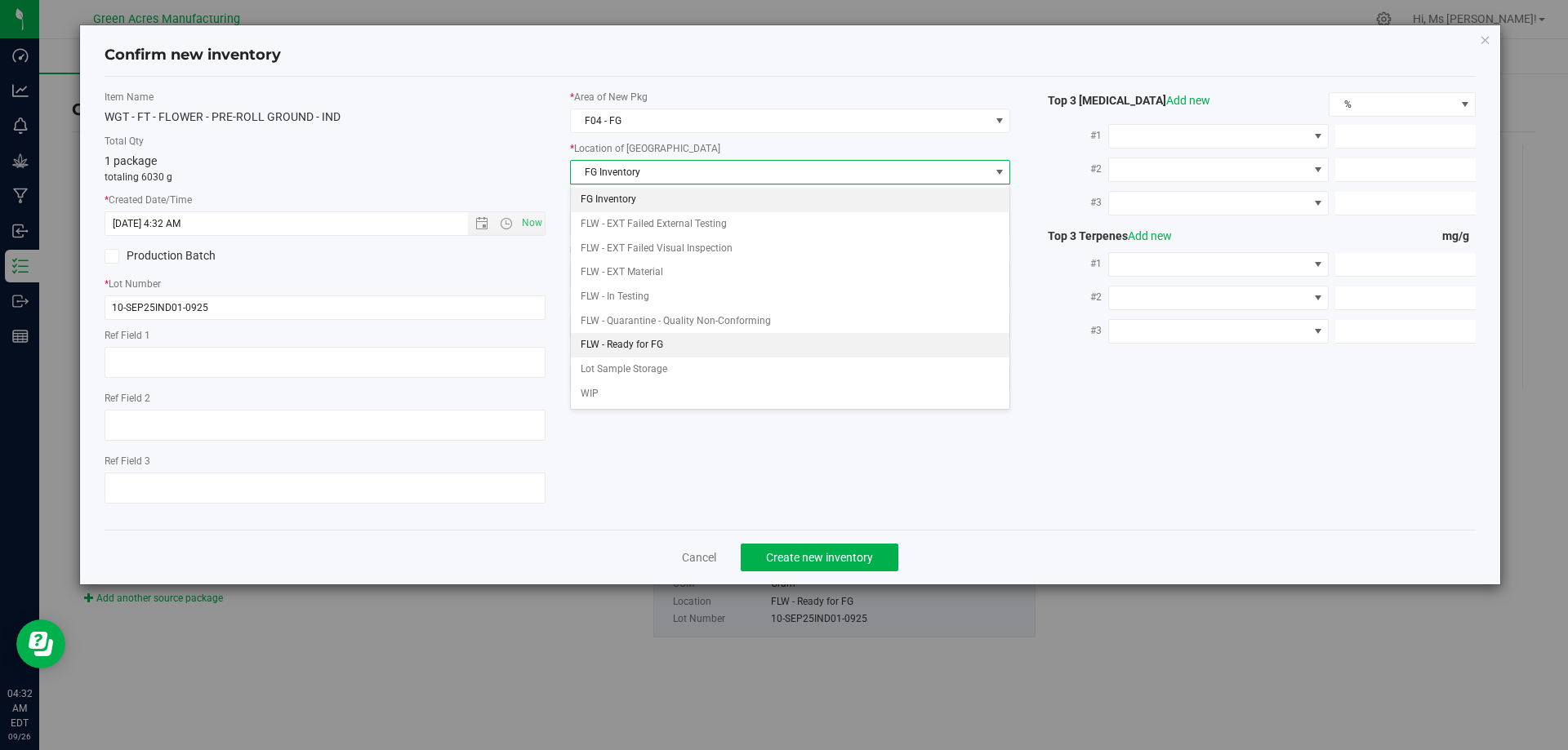
click at [694, 341] on li "FLW - Ready for FG" at bounding box center [791, 345] width 439 height 24
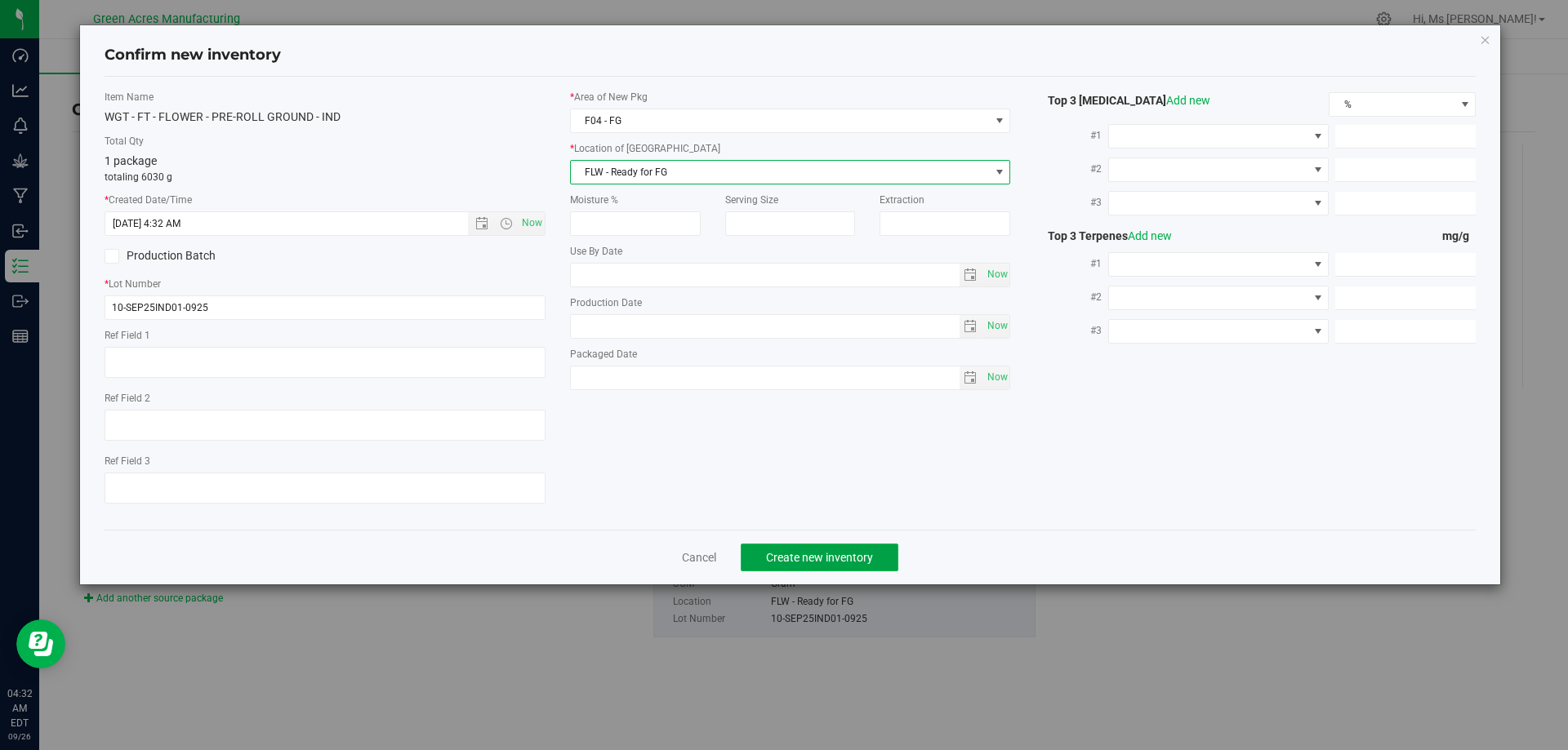
click at [818, 554] on span "Create new inventory" at bounding box center [819, 557] width 107 height 13
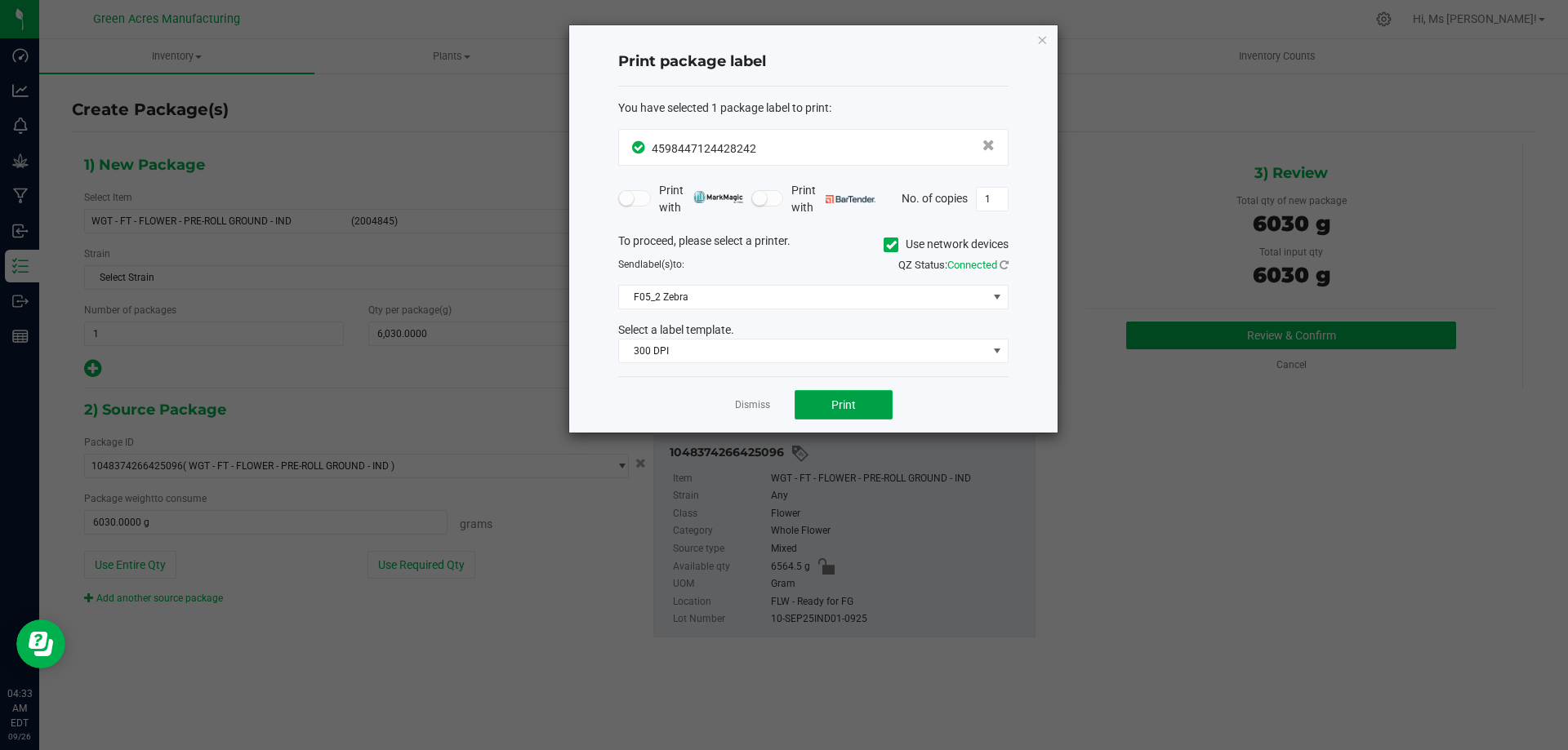
click at [832, 403] on span "Print" at bounding box center [844, 405] width 24 height 13
click at [767, 402] on link "Dismiss" at bounding box center [752, 405] width 35 height 13
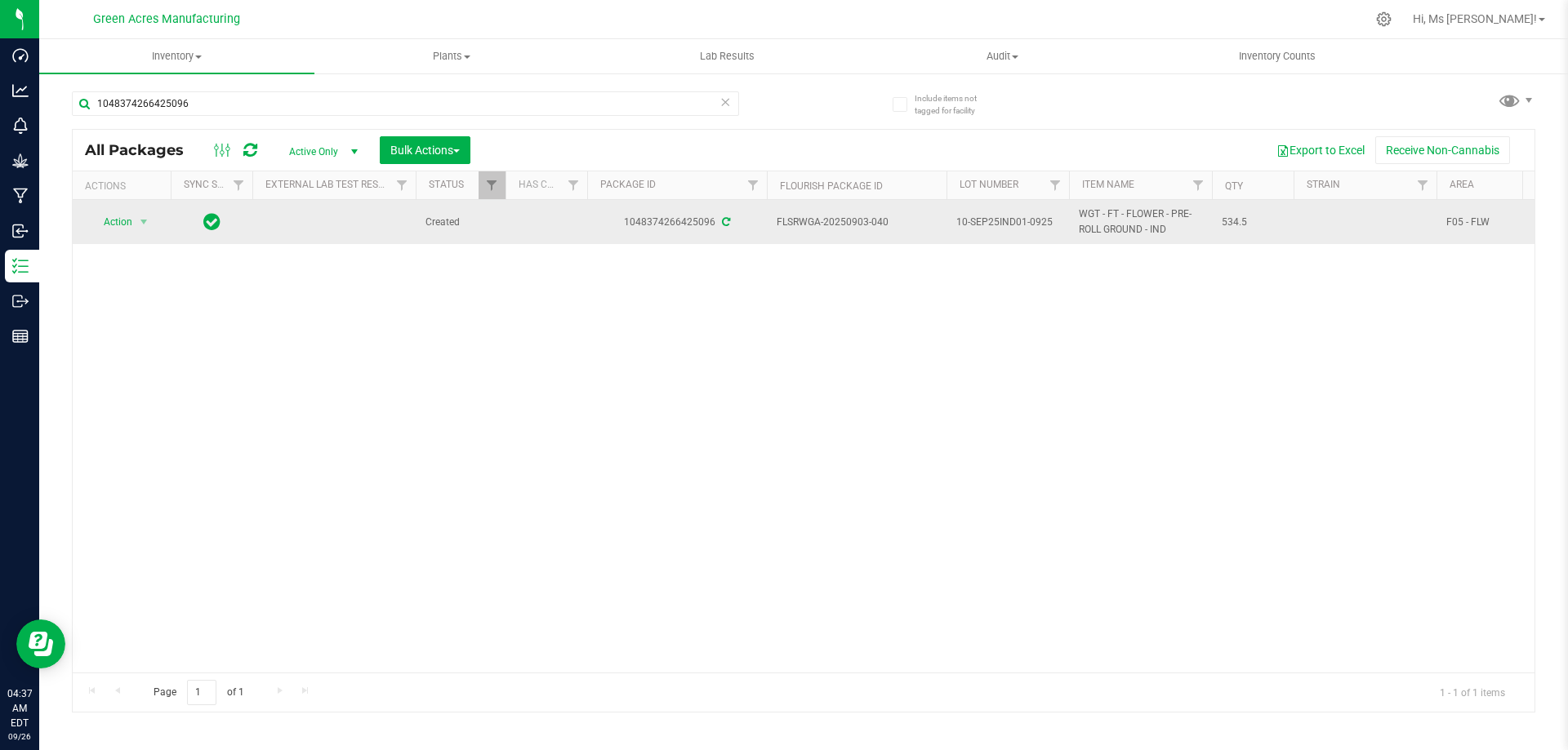
click at [1243, 215] on span "534.5" at bounding box center [1252, 222] width 62 height 15
click at [1243, 220] on span "534.5" at bounding box center [1252, 222] width 62 height 15
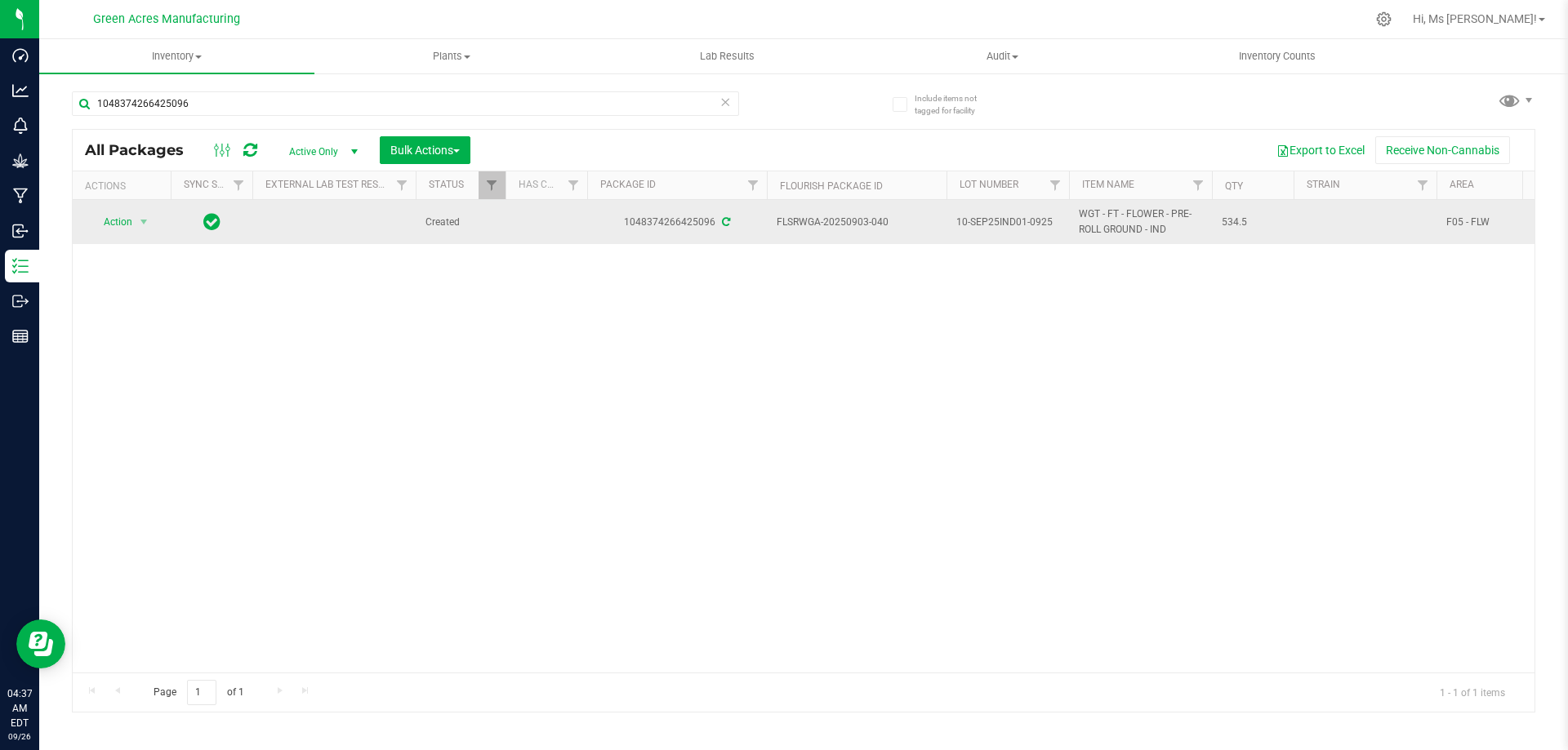
copy td "534.5"
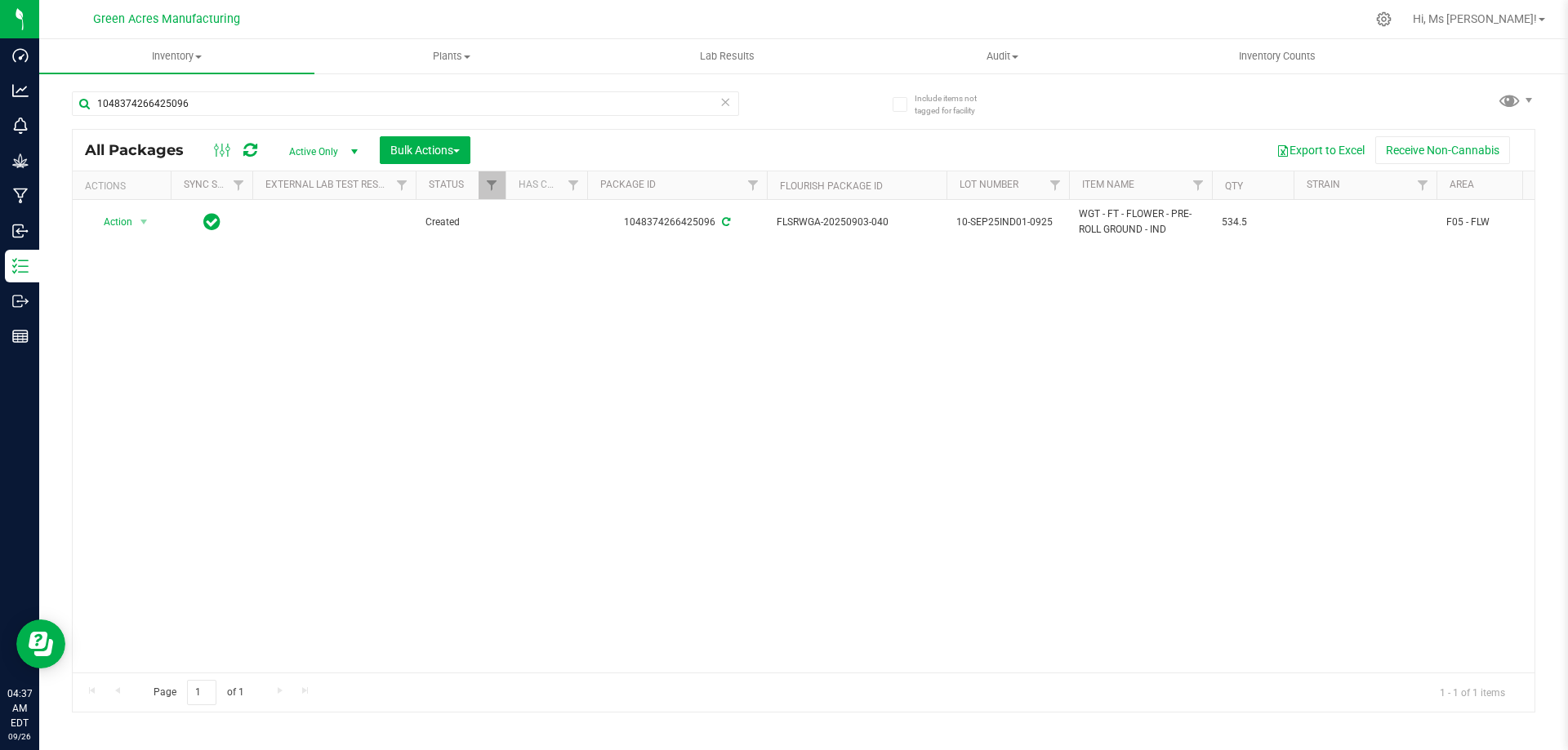
click at [371, 326] on div "Action Action Adjust qty Create package Edit attributes Global inventory Locate…" at bounding box center [803, 436] width 1462 height 473
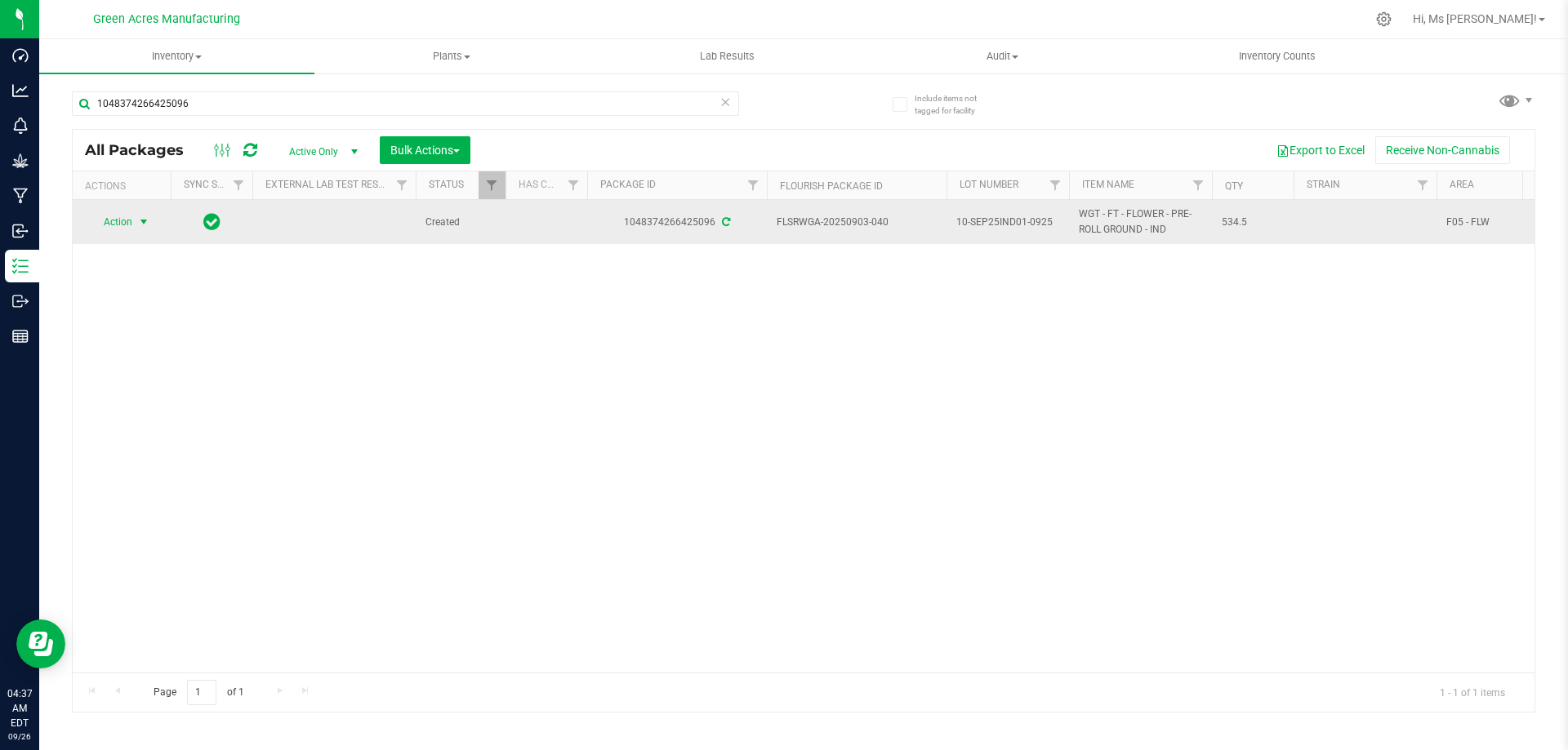
click at [132, 213] on span "Action" at bounding box center [110, 222] width 44 height 23
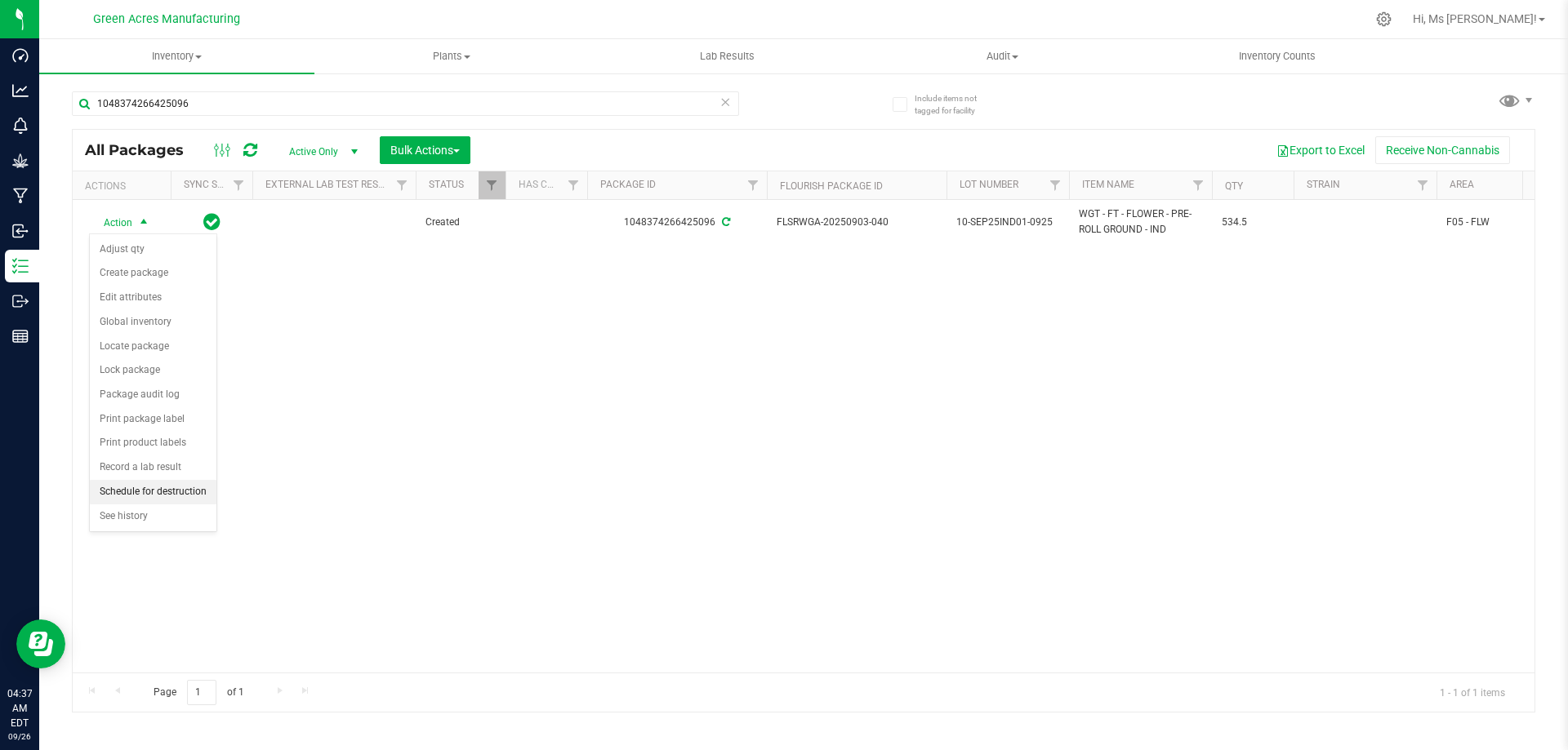
click at [163, 486] on li "Schedule for destruction" at bounding box center [152, 492] width 126 height 24
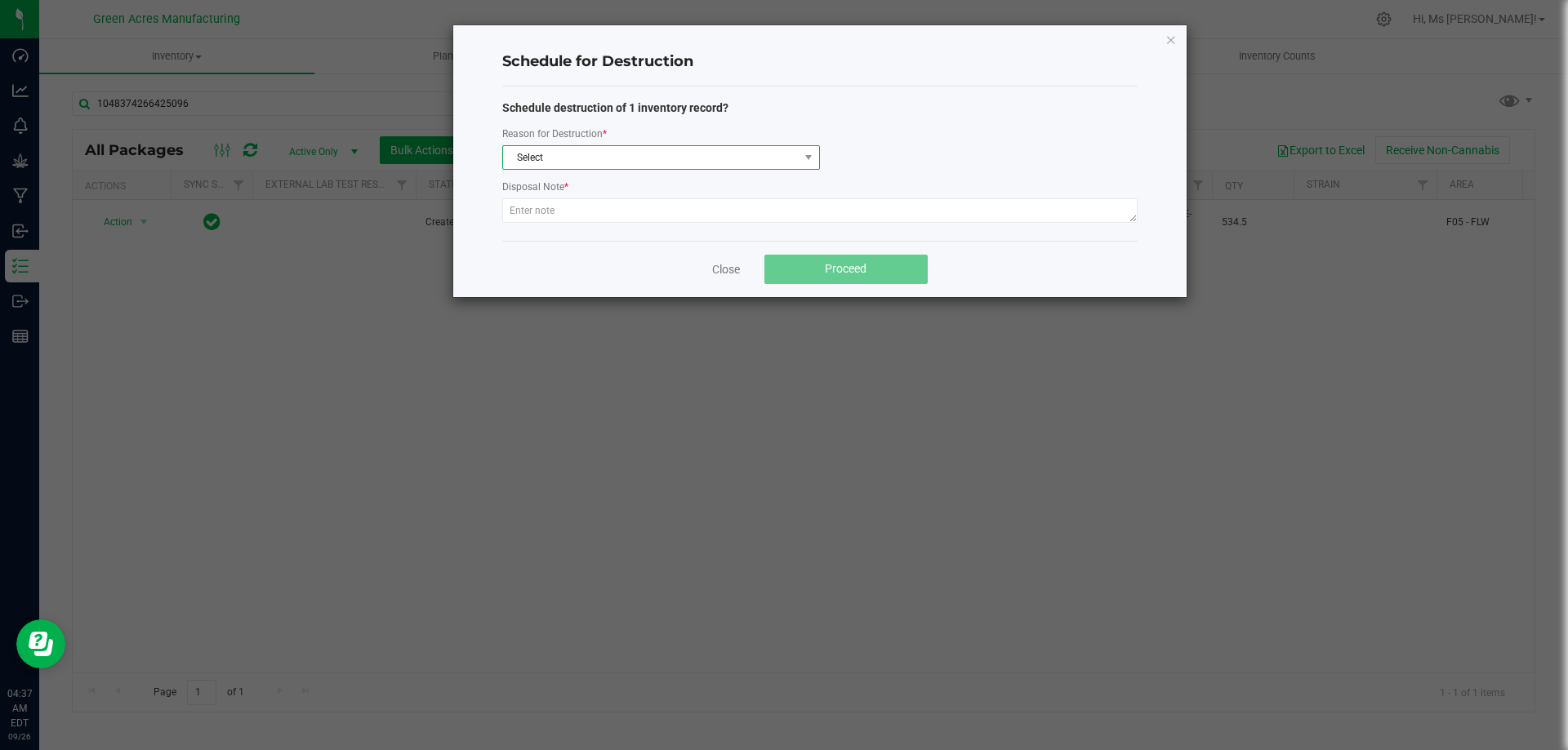
click at [639, 167] on span "Select" at bounding box center [651, 158] width 296 height 23
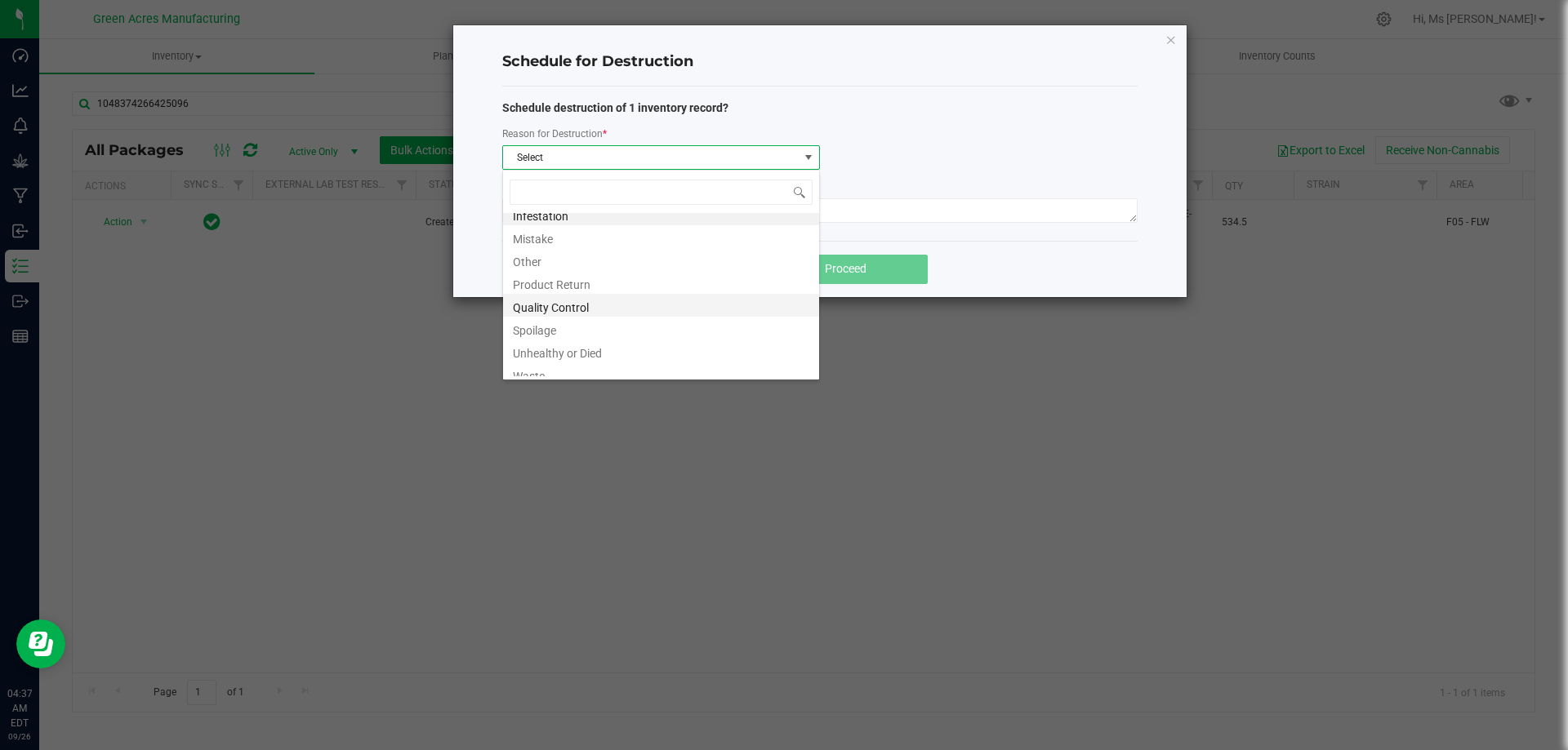
scroll to position [20, 0]
click at [620, 360] on li "Waste" at bounding box center [661, 366] width 316 height 23
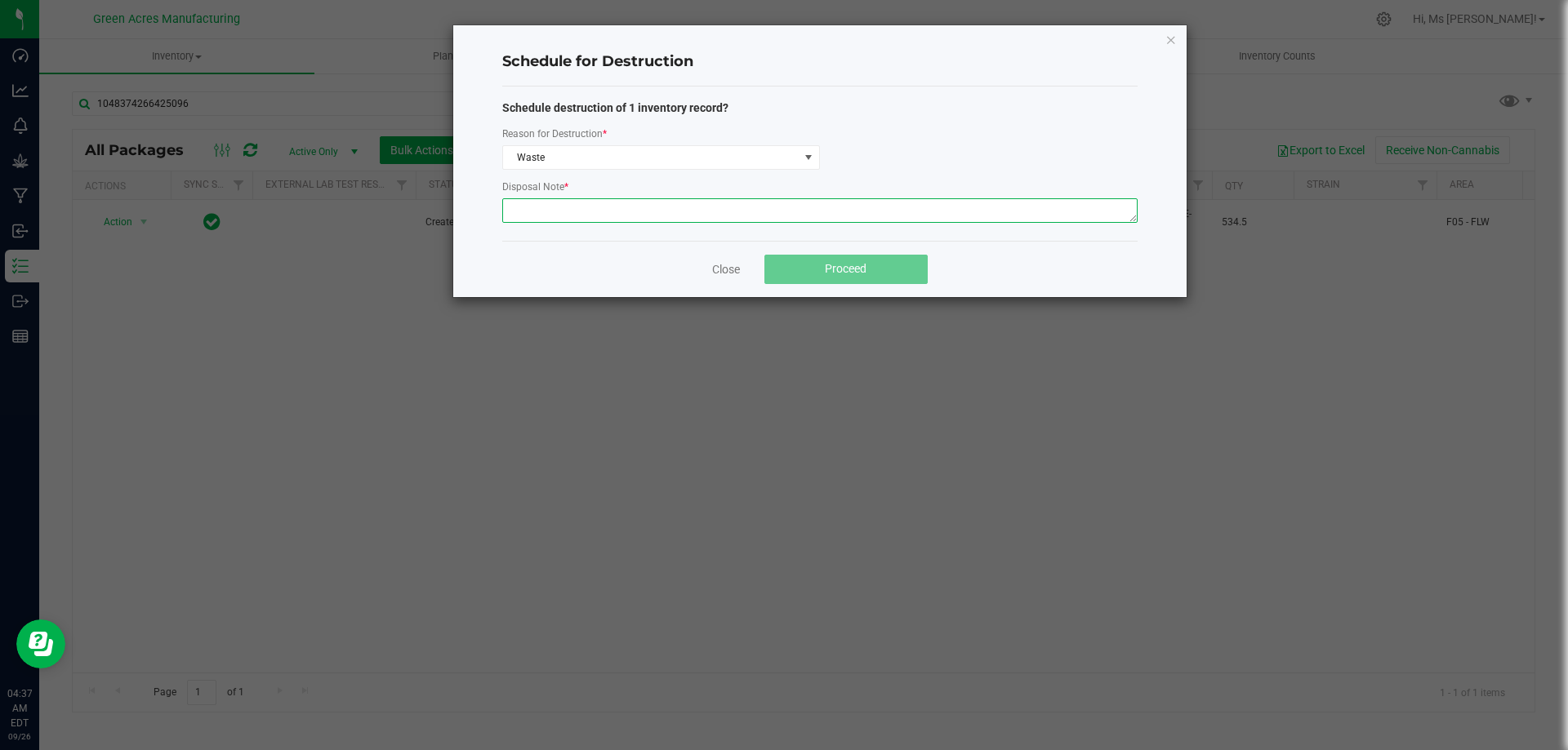
click at [643, 217] on textarea at bounding box center [819, 210] width 636 height 24
paste textarea "WASTE FROM JUANAROLL PRODUCTION/PACKING"
type textarea "WASTE FROM JUANAROLL PRODUCTION/PACKING"
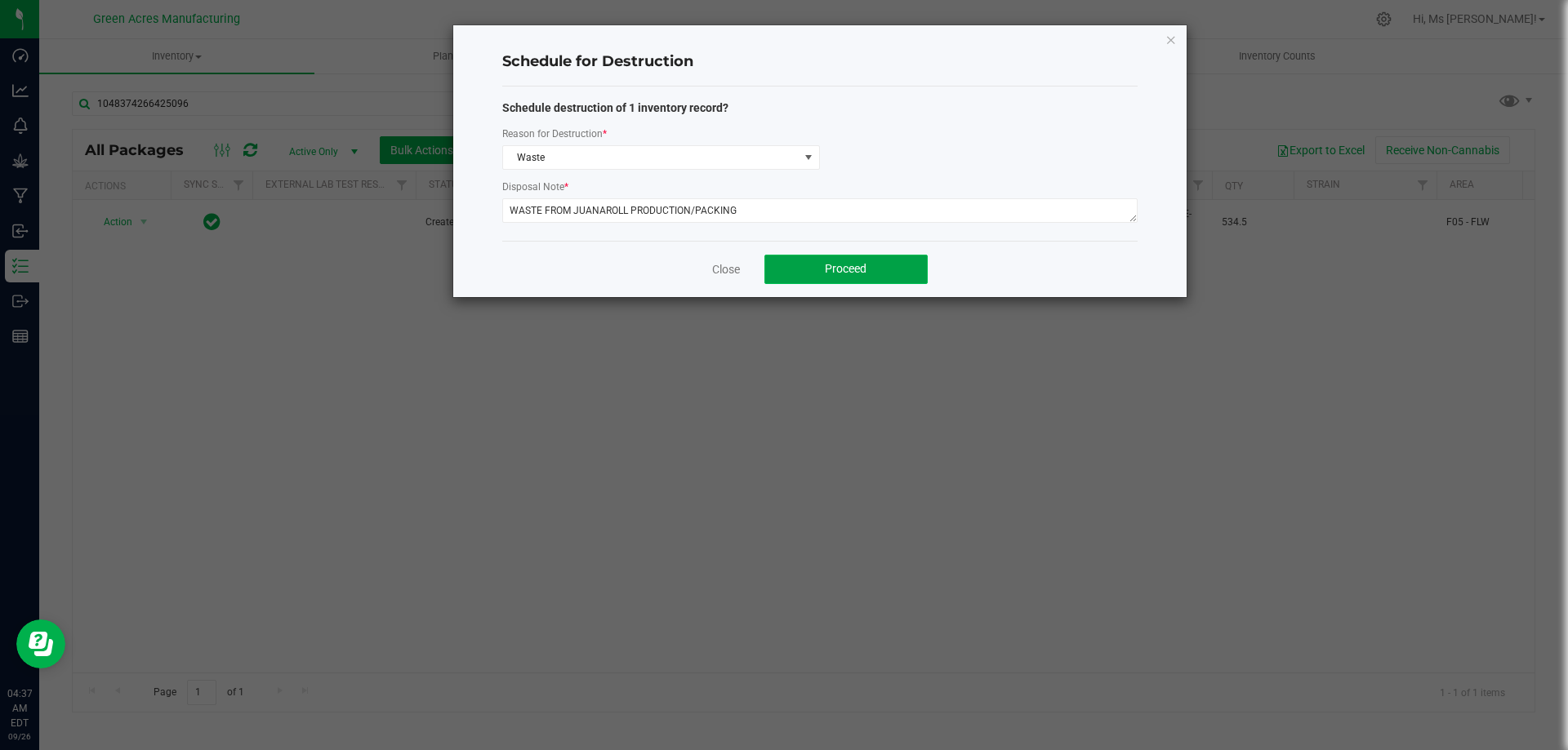
click at [844, 269] on span "Proceed" at bounding box center [845, 268] width 41 height 13
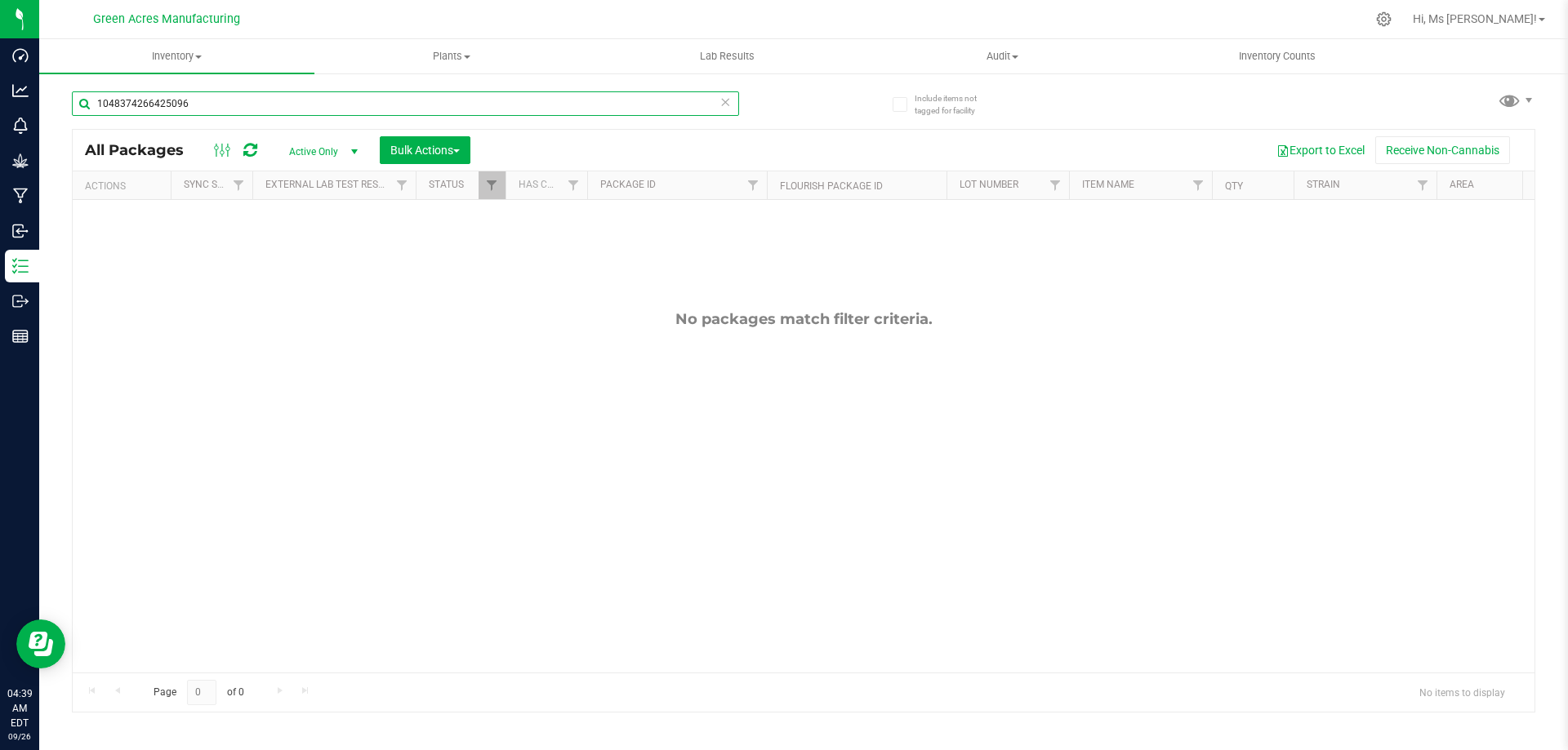
click at [307, 103] on input "1048374266425096" at bounding box center [405, 103] width 667 height 24
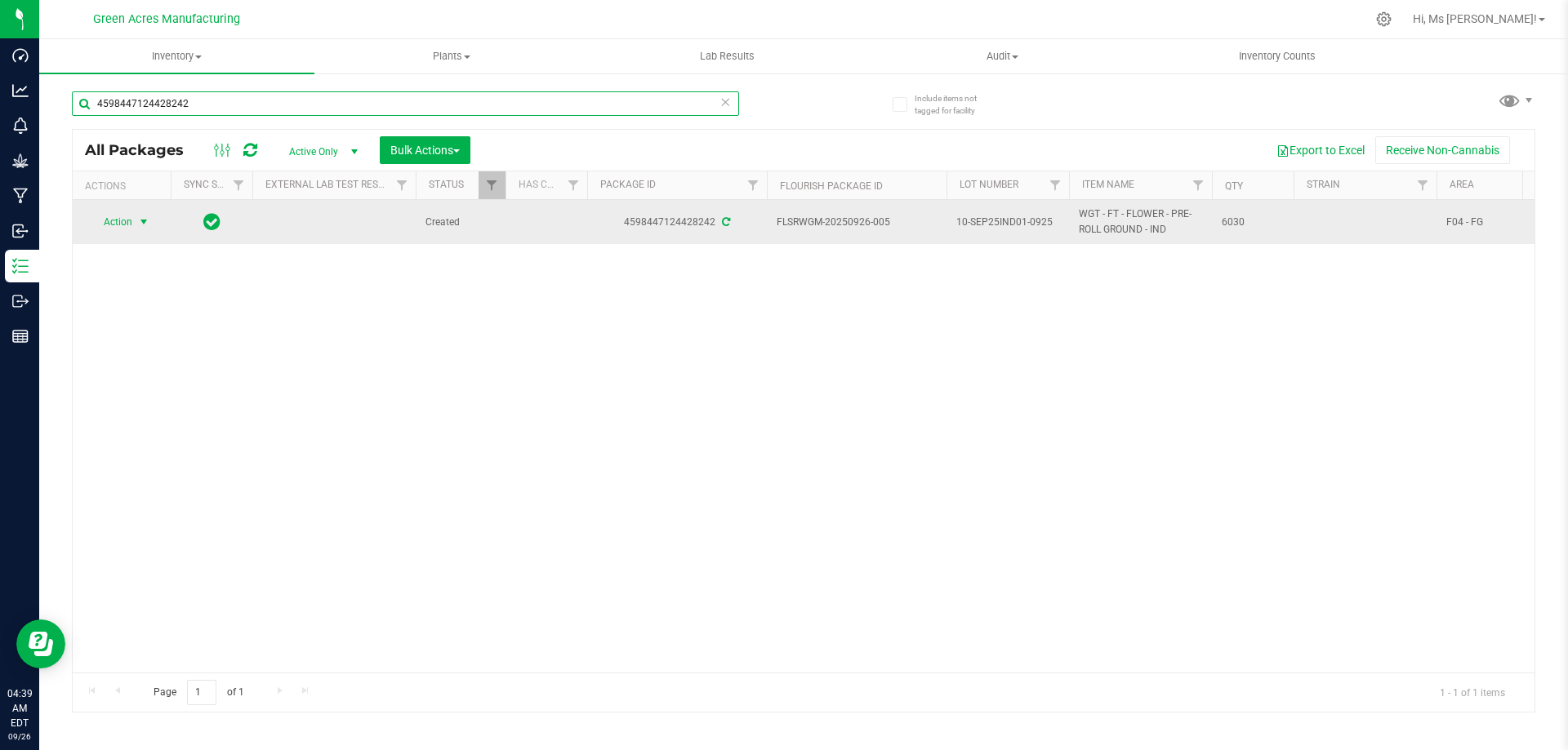
type input "4598447124428242"
click at [131, 216] on span "Action" at bounding box center [110, 222] width 44 height 23
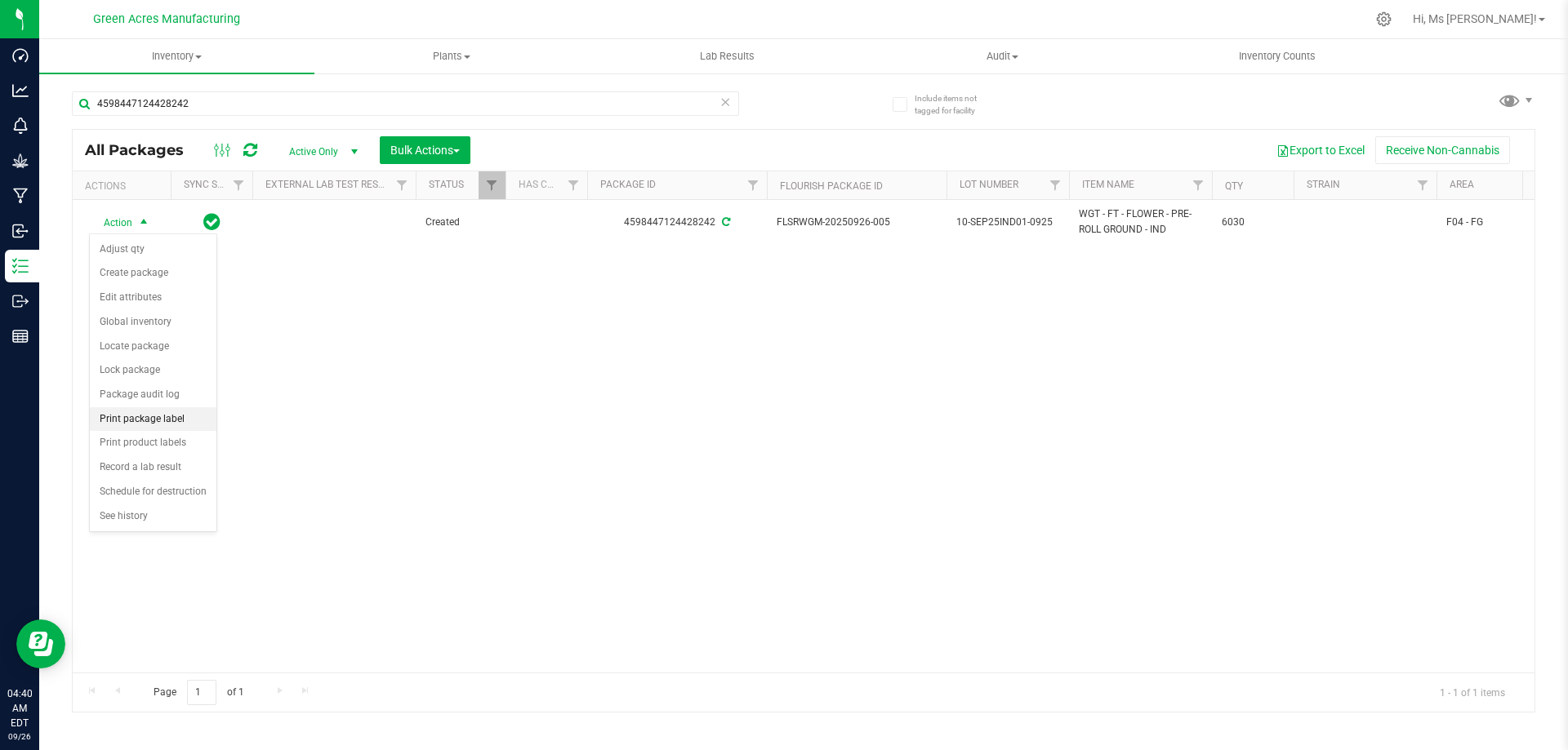
click at [159, 419] on li "Print package label" at bounding box center [152, 419] width 126 height 24
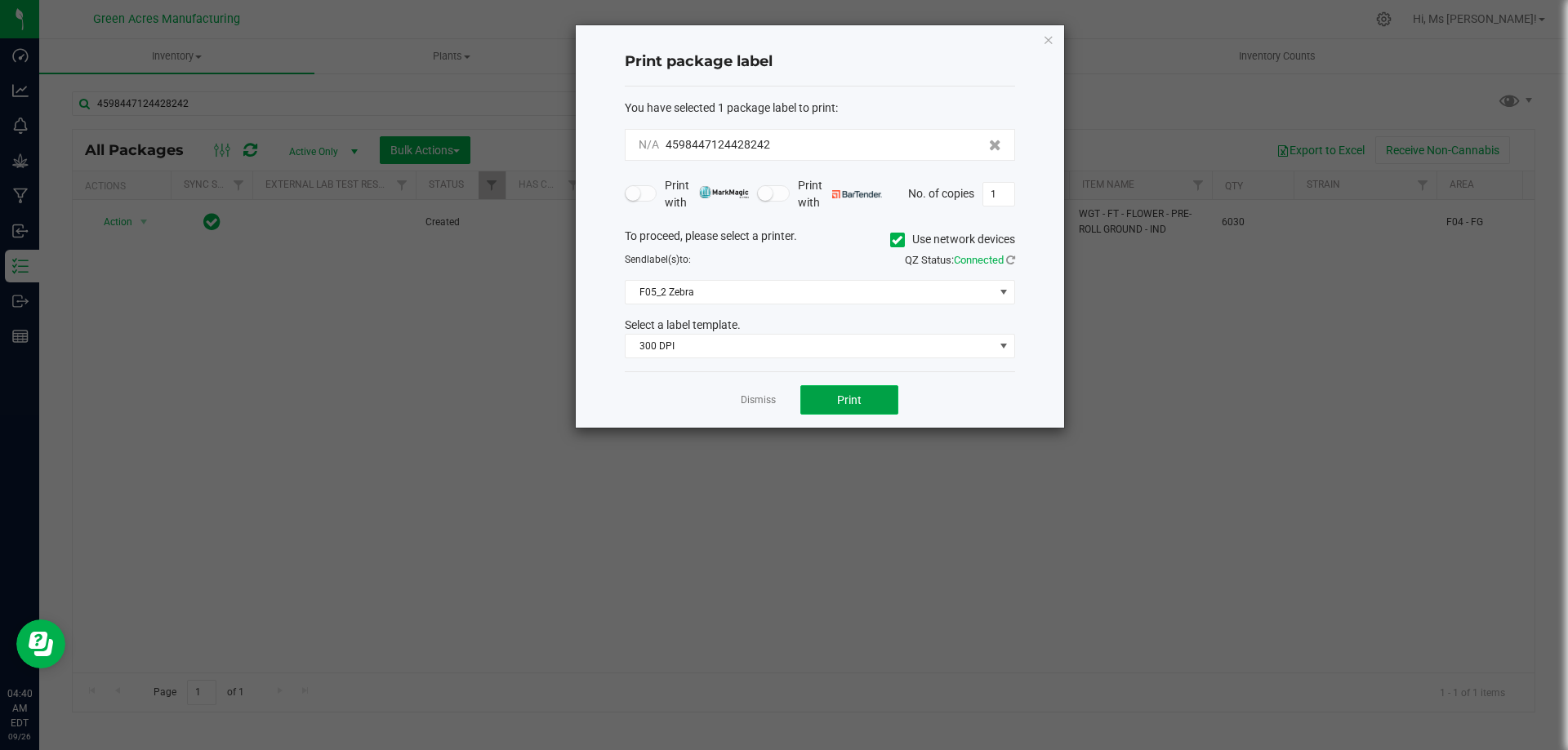
click at [837, 399] on span "Print" at bounding box center [849, 400] width 24 height 13
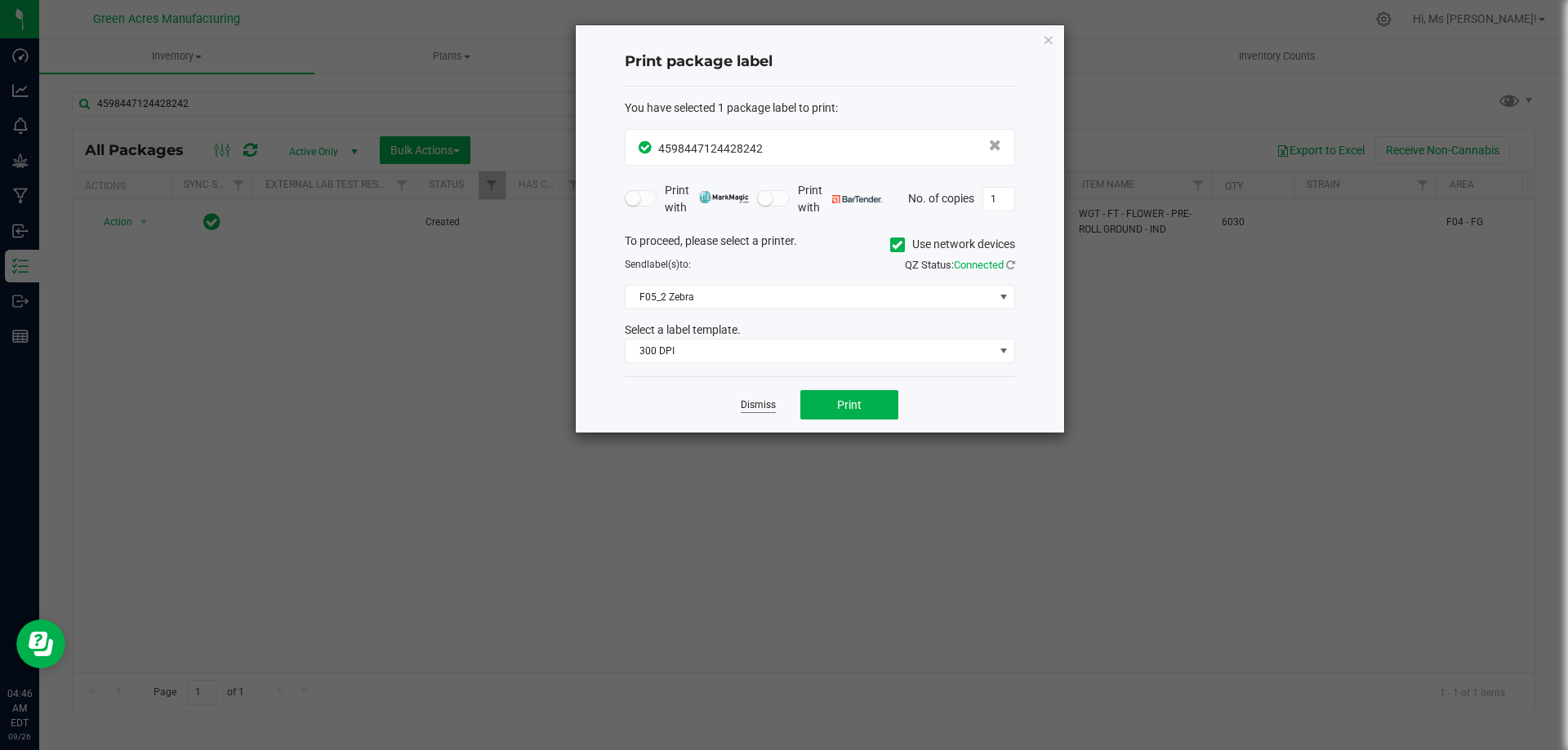
click at [758, 405] on link "Dismiss" at bounding box center [758, 405] width 35 height 13
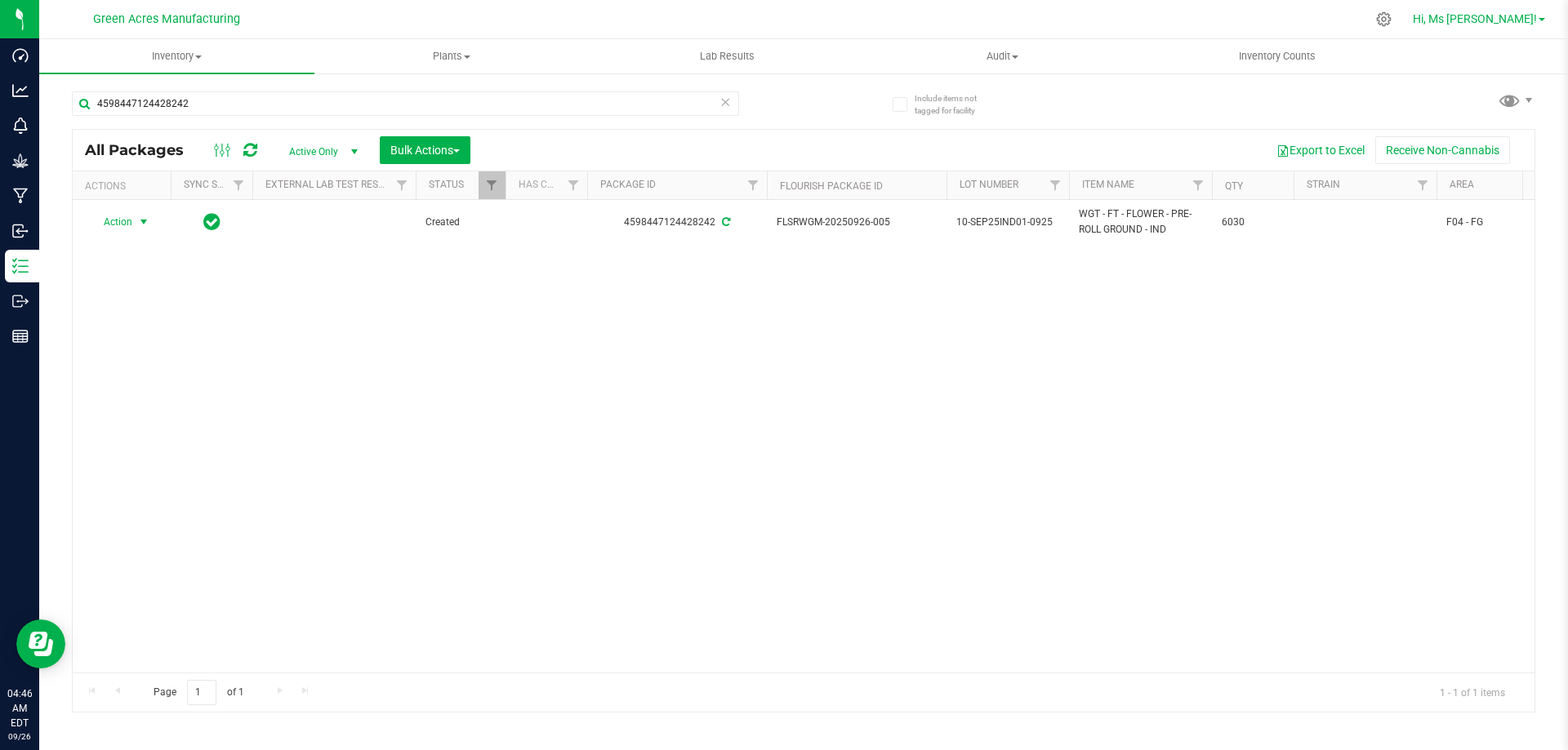
click at [1504, 18] on span "Hi, Ms [PERSON_NAME]!" at bounding box center [1475, 19] width 124 height 13
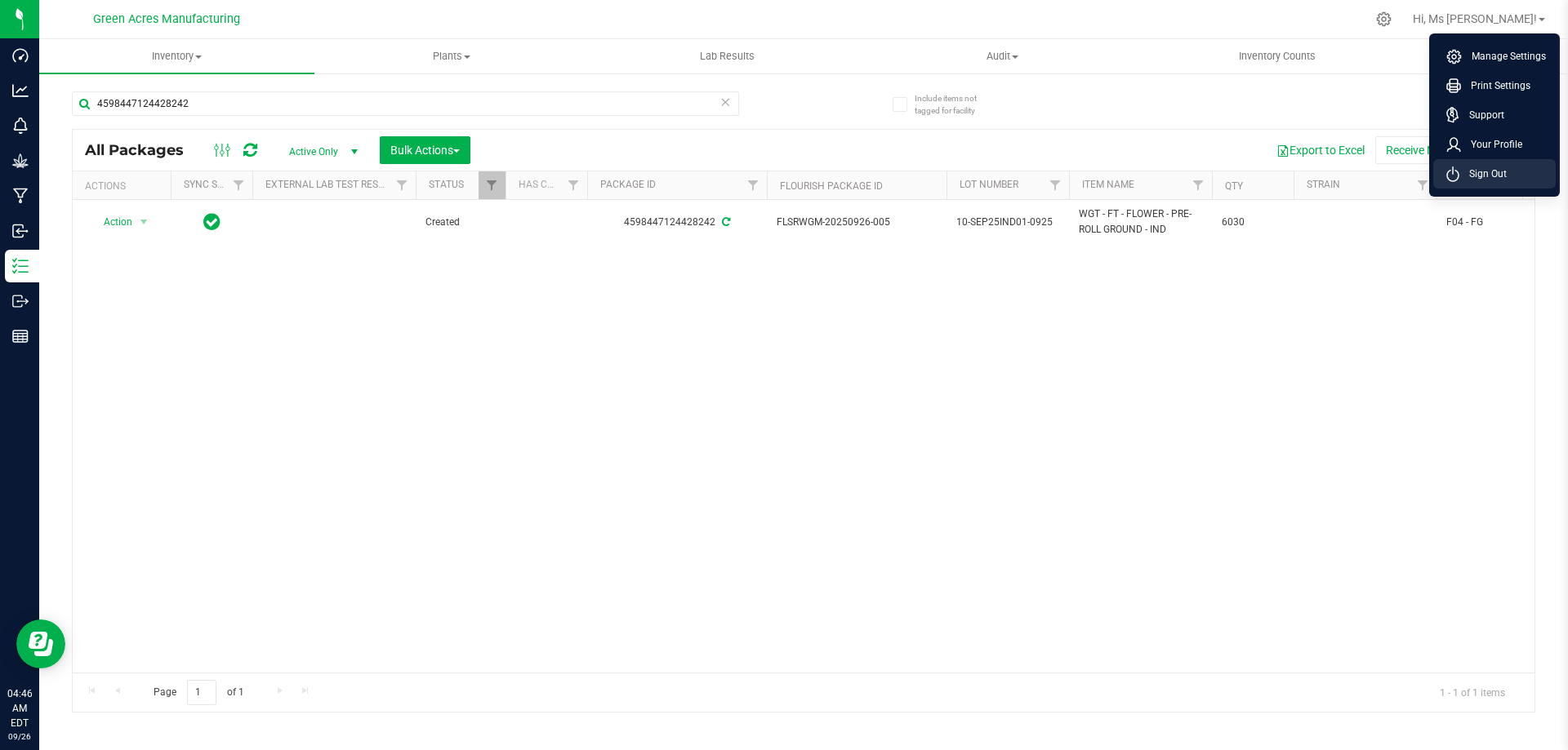
click at [1483, 169] on span "Sign Out" at bounding box center [1483, 174] width 48 height 16
